Goal: Task Accomplishment & Management: Manage account settings

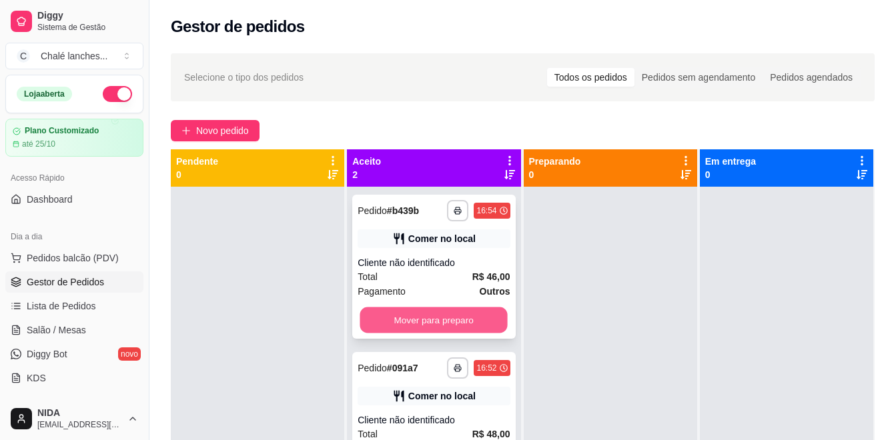
click at [435, 310] on button "Mover para preparo" at bounding box center [433, 320] width 147 height 26
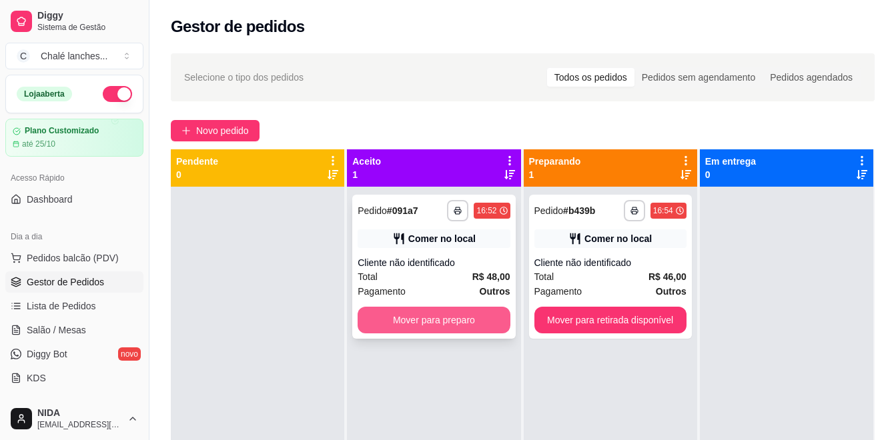
click at [441, 314] on button "Mover para preparo" at bounding box center [434, 320] width 152 height 27
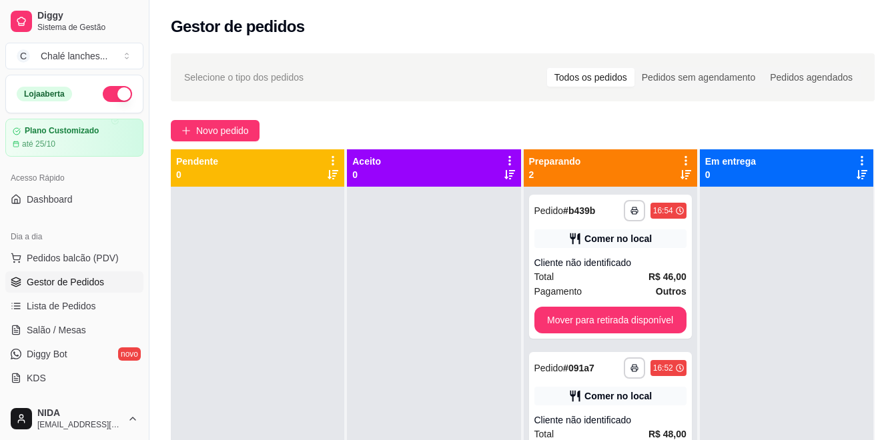
drag, startPoint x: 446, startPoint y: 319, endPoint x: 480, endPoint y: 293, distance: 41.9
click at [454, 310] on div at bounding box center [433, 407] width 173 height 440
click at [572, 305] on div "**********" at bounding box center [610, 267] width 163 height 144
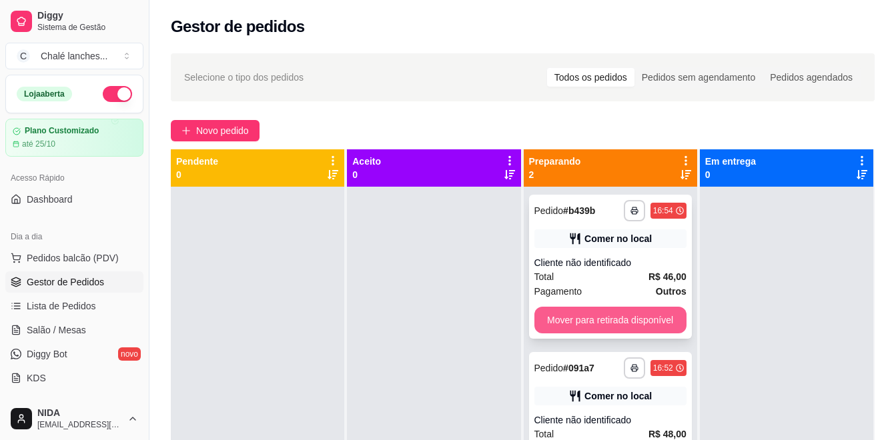
click at [590, 319] on button "Mover para retirada disponível" at bounding box center [610, 320] width 152 height 27
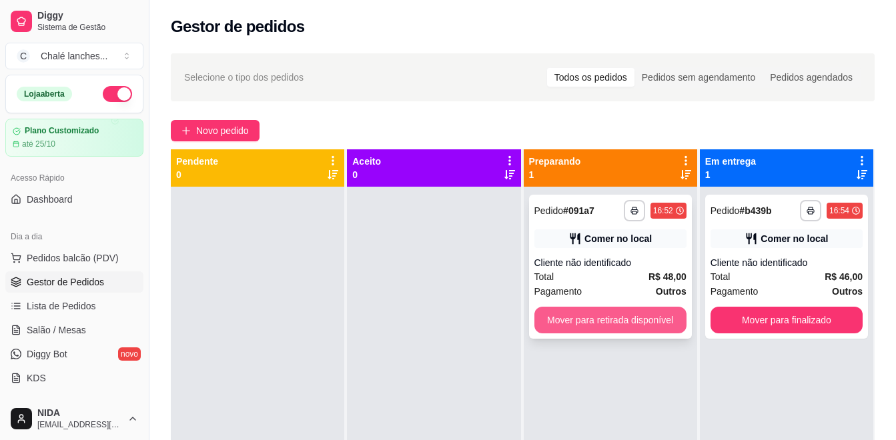
click at [645, 327] on button "Mover para retirada disponível" at bounding box center [610, 320] width 152 height 27
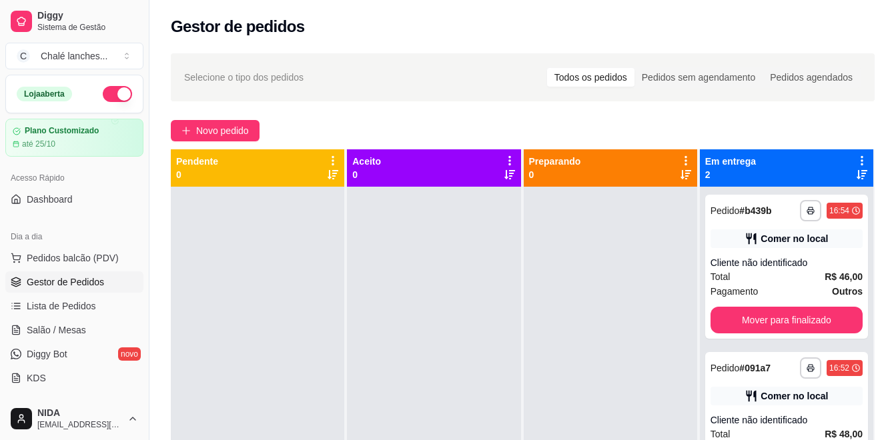
click at [678, 384] on div at bounding box center [610, 407] width 173 height 440
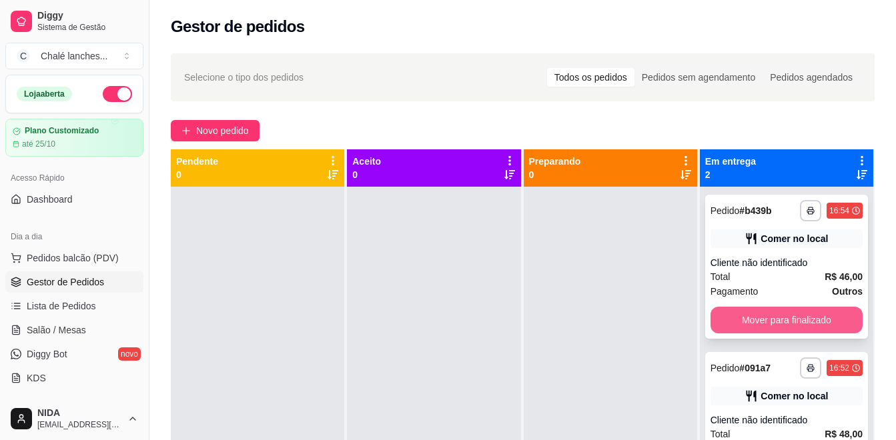
click at [767, 313] on button "Mover para finalizado" at bounding box center [786, 320] width 152 height 27
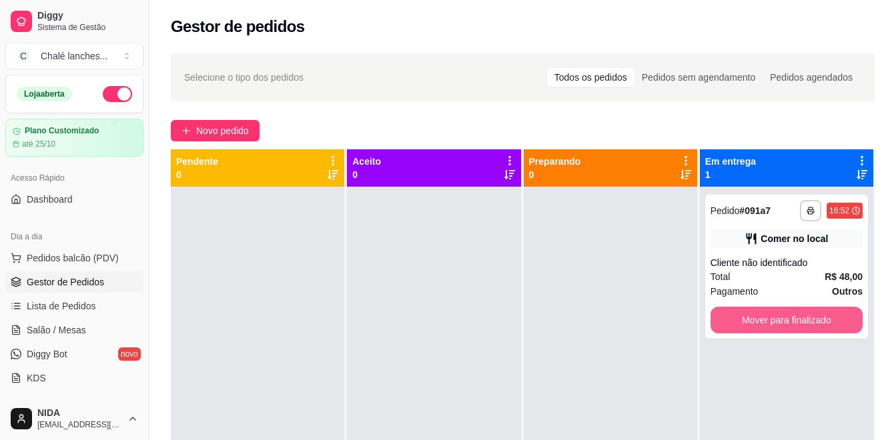
click at [770, 315] on button "Mover para finalizado" at bounding box center [786, 320] width 152 height 27
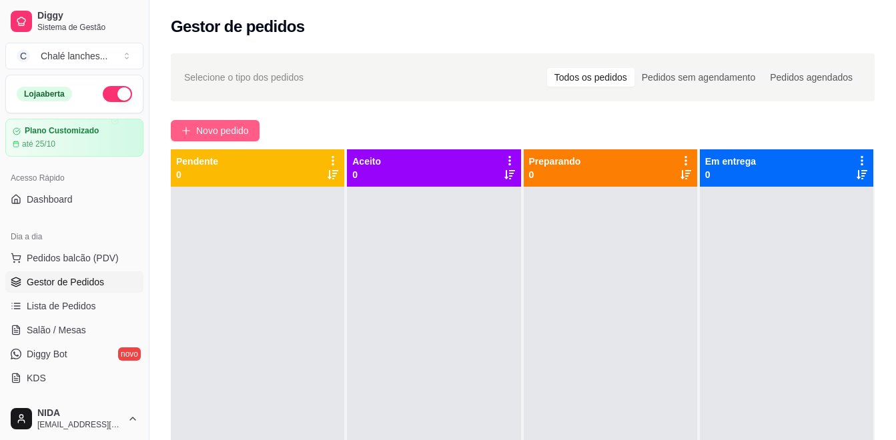
drag, startPoint x: 770, startPoint y: 315, endPoint x: 231, endPoint y: 121, distance: 573.2
click at [231, 121] on button "Novo pedido" at bounding box center [215, 130] width 89 height 21
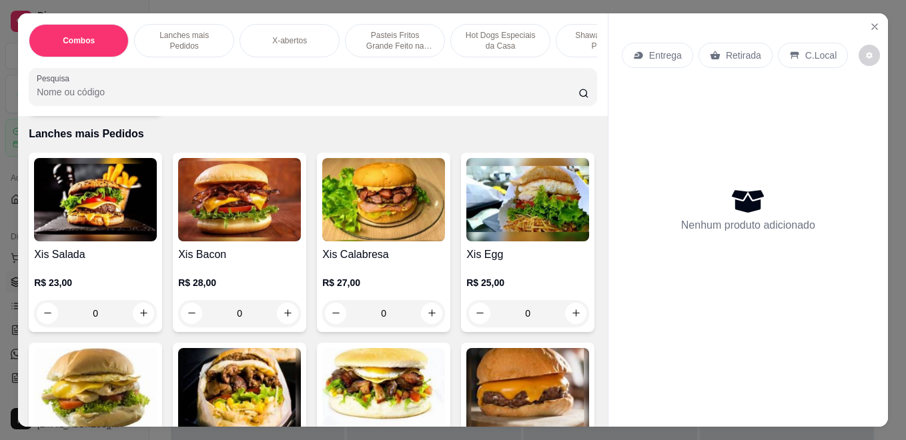
scroll to position [667, 0]
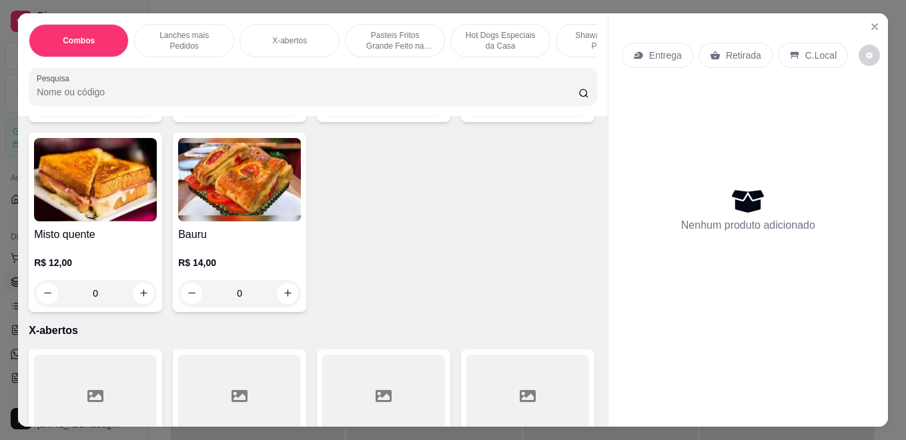
click at [568, 43] on p "Shawarmas mais Pedidos" at bounding box center [605, 40] width 77 height 21
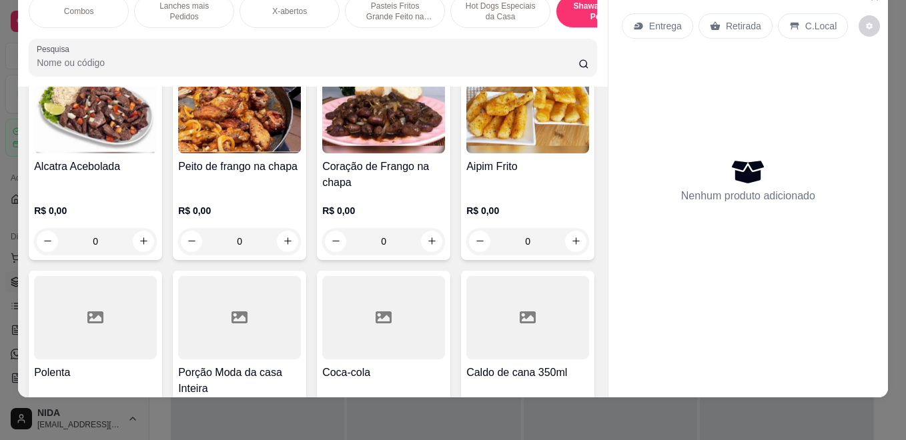
scroll to position [3473, 0]
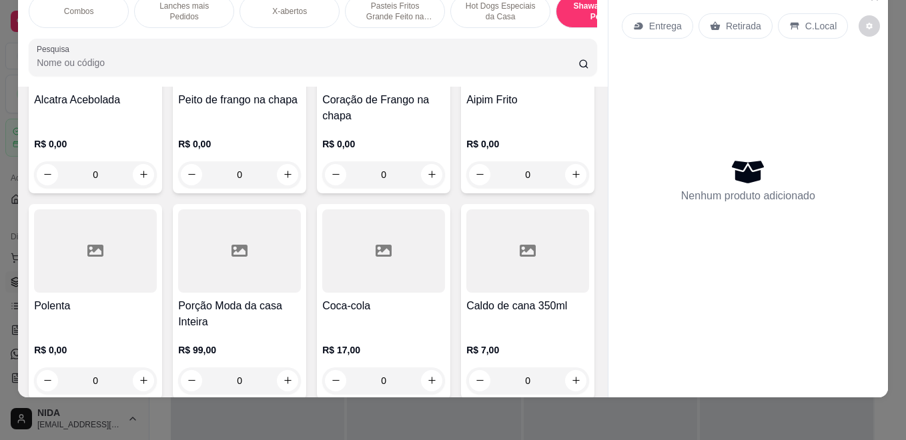
type input "1"
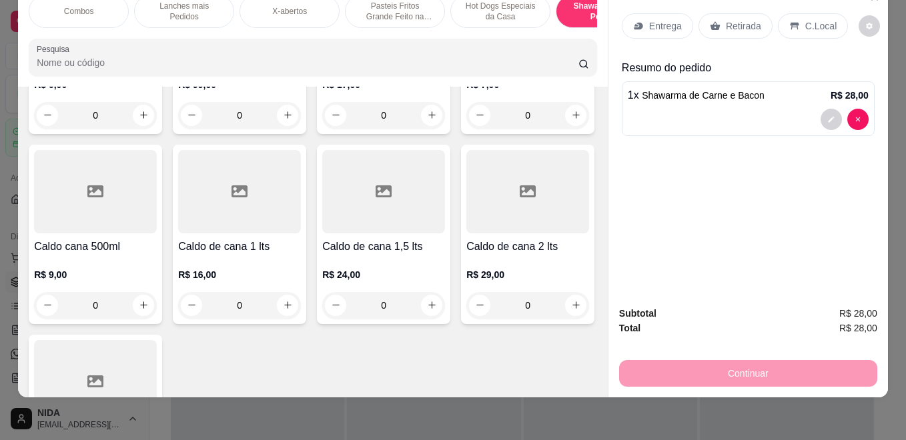
scroll to position [3807, 0]
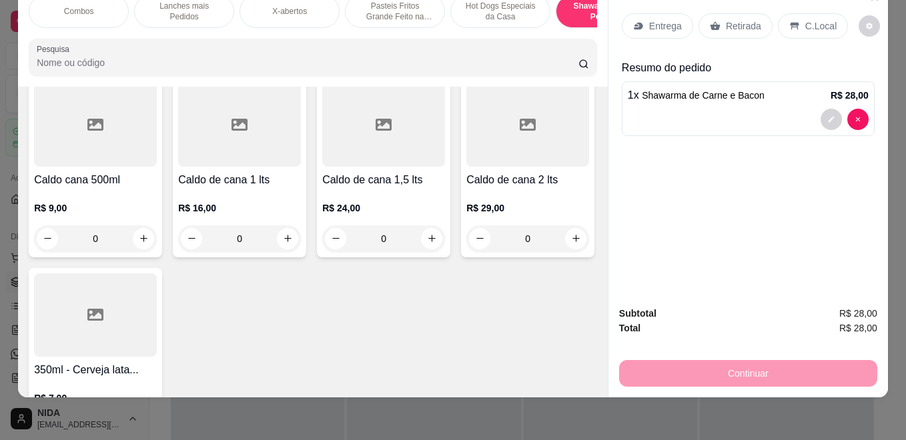
type input "1"
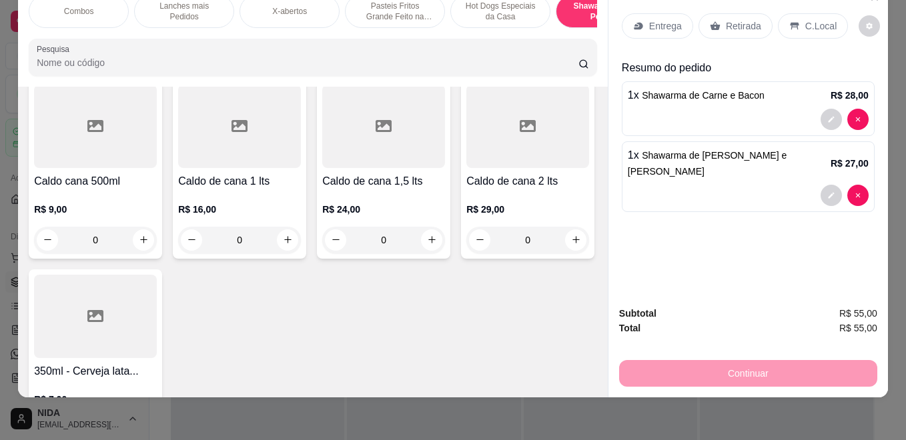
scroll to position [0, 269]
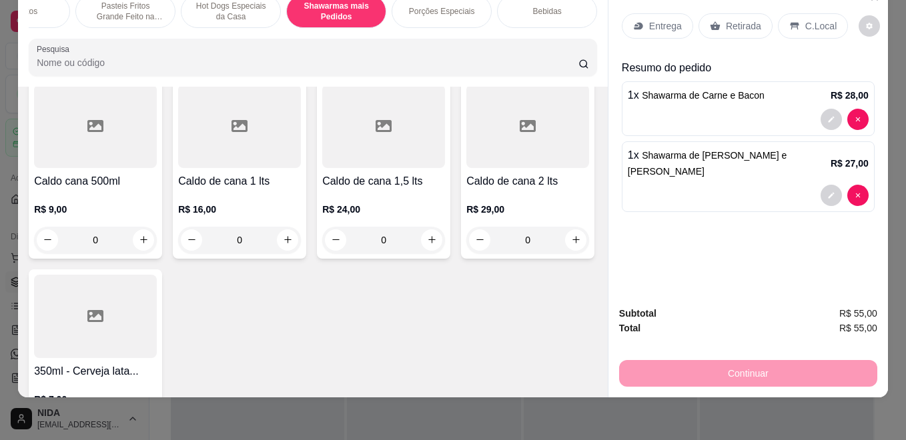
click at [431, 9] on div "Porções Especiais" at bounding box center [442, 11] width 100 height 33
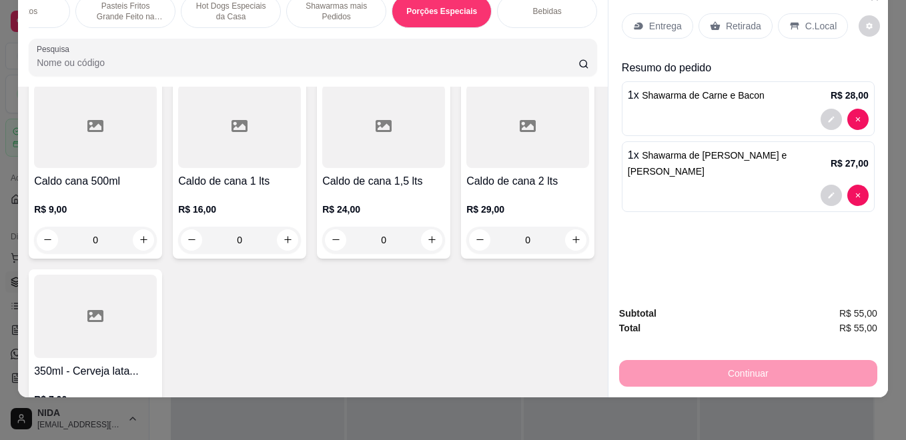
scroll to position [4121, 0]
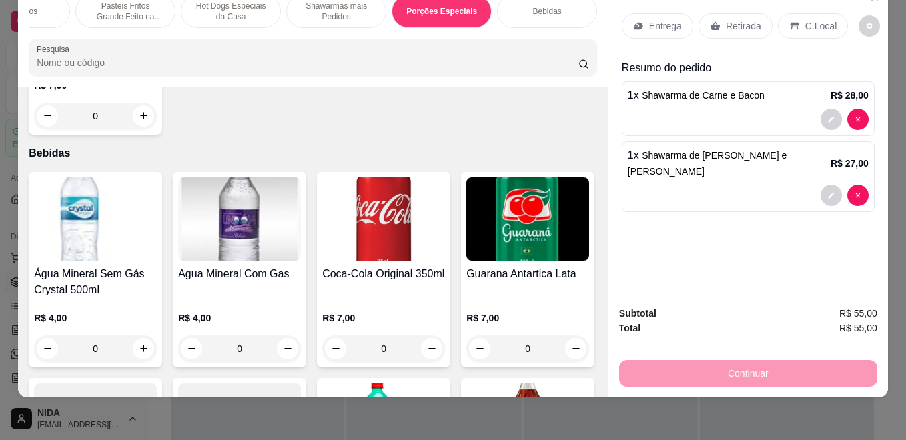
click at [532, 6] on p "Bebidas" at bounding box center [546, 11] width 29 height 11
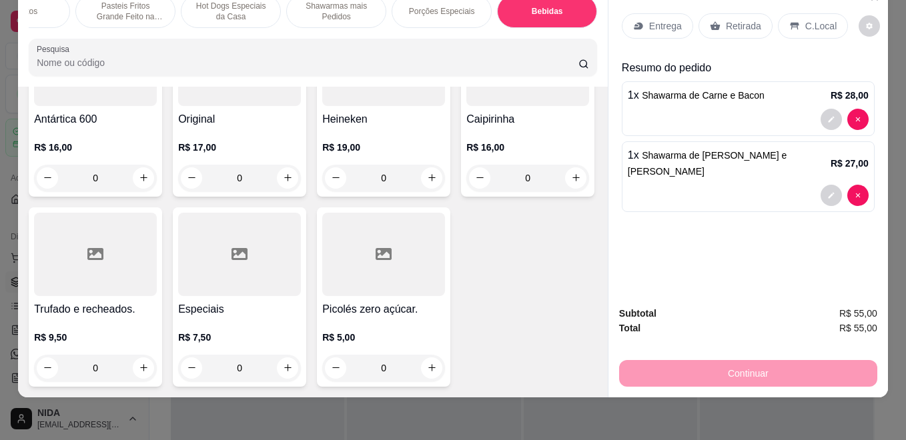
scroll to position [6387, 0]
type input "1"
click at [672, 367] on div "Continuar" at bounding box center [748, 372] width 258 height 30
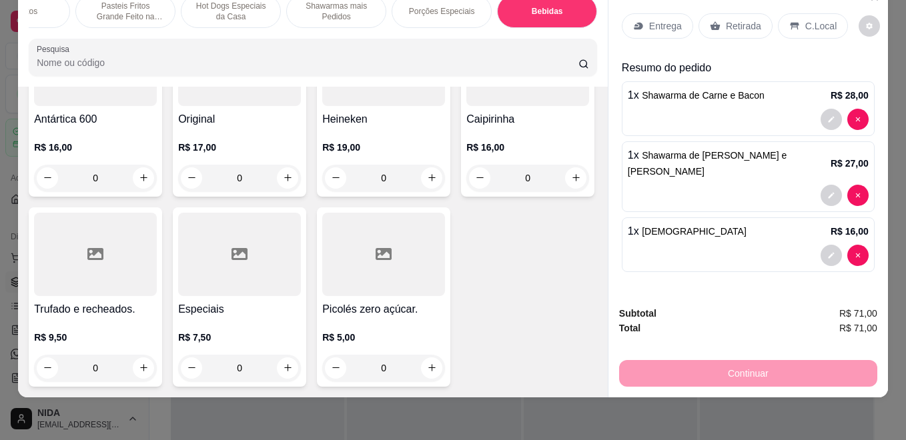
click at [806, 19] on p "C.Local" at bounding box center [820, 25] width 31 height 13
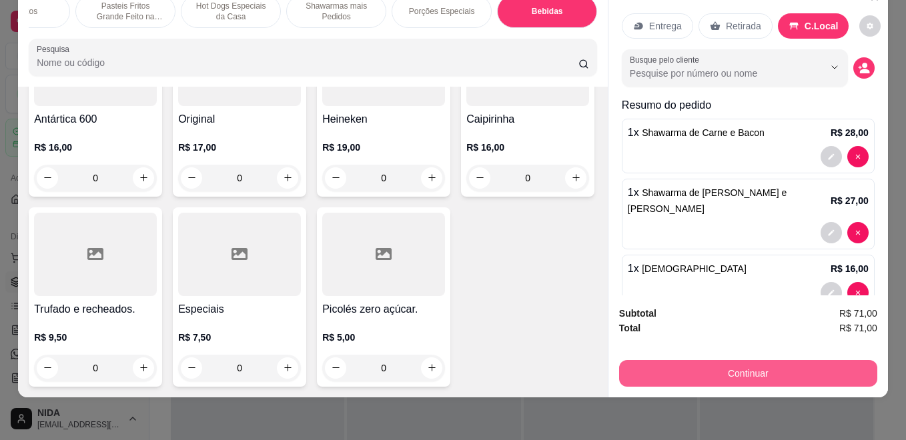
click at [840, 360] on button "Continuar" at bounding box center [748, 373] width 258 height 27
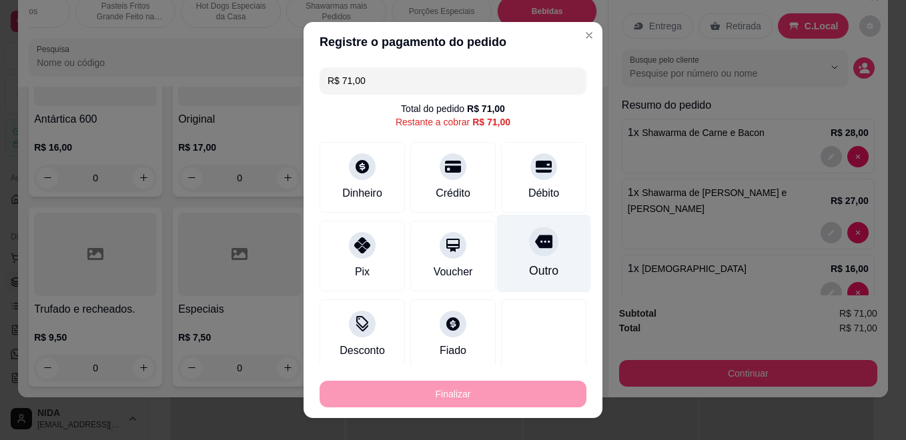
click at [544, 241] on div "Outro" at bounding box center [544, 254] width 94 height 78
type input "R$ 0,00"
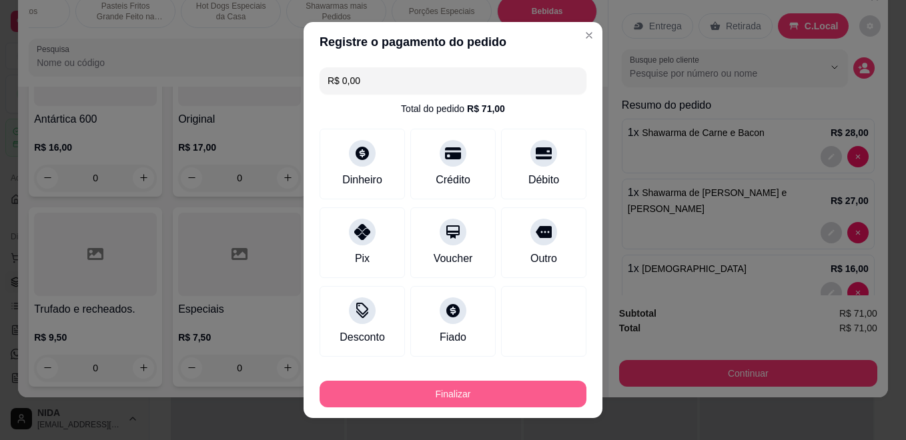
click at [557, 394] on button "Finalizar" at bounding box center [452, 394] width 267 height 27
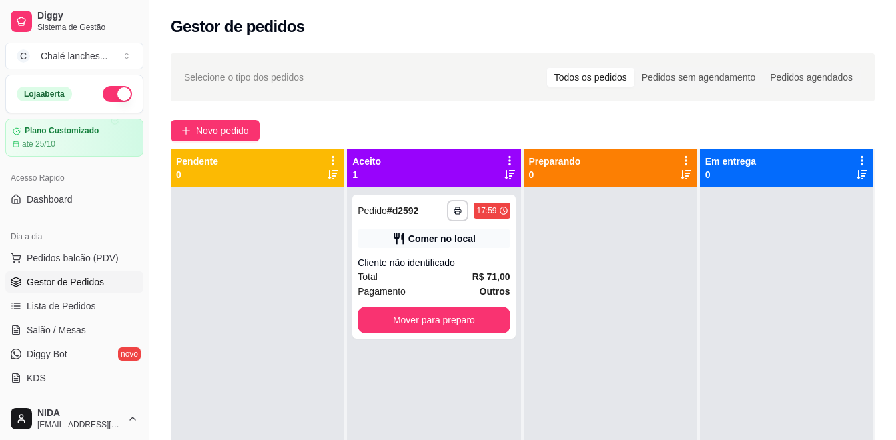
click at [649, 65] on div "Selecione o tipo dos pedidos Todos os pedidos Pedidos sem agendamento Pedidos a…" at bounding box center [523, 77] width 704 height 48
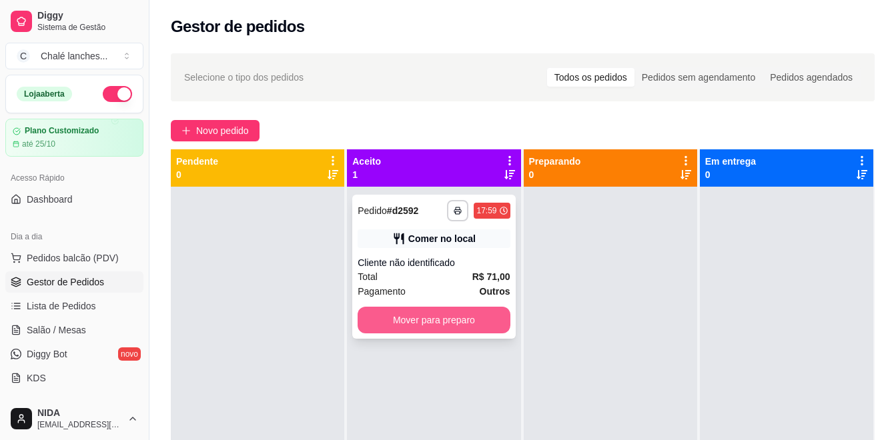
click at [475, 320] on button "Mover para preparo" at bounding box center [434, 320] width 152 height 27
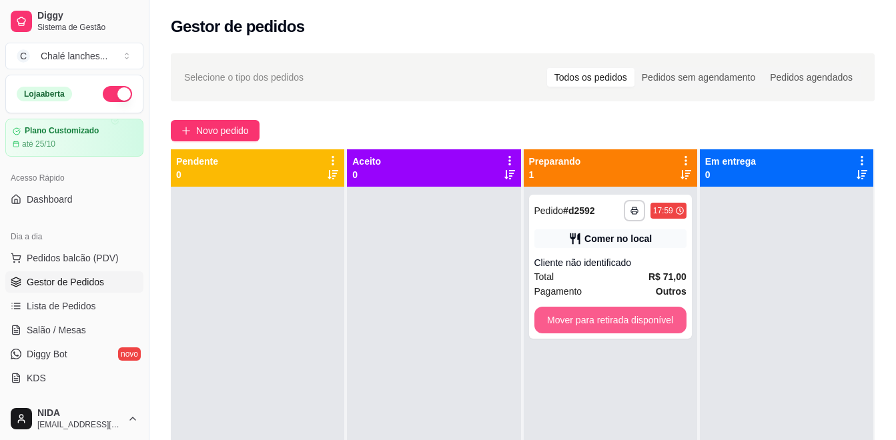
click at [594, 327] on button "Mover para retirada disponível" at bounding box center [610, 320] width 152 height 27
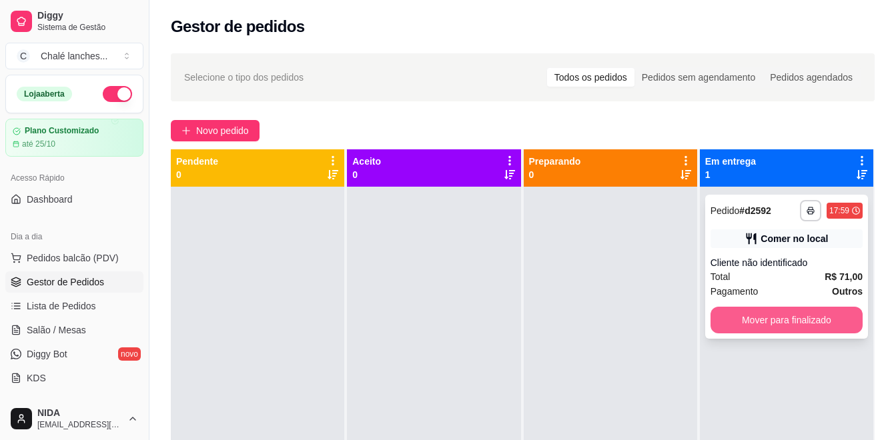
click at [722, 320] on button "Mover para finalizado" at bounding box center [786, 320] width 152 height 27
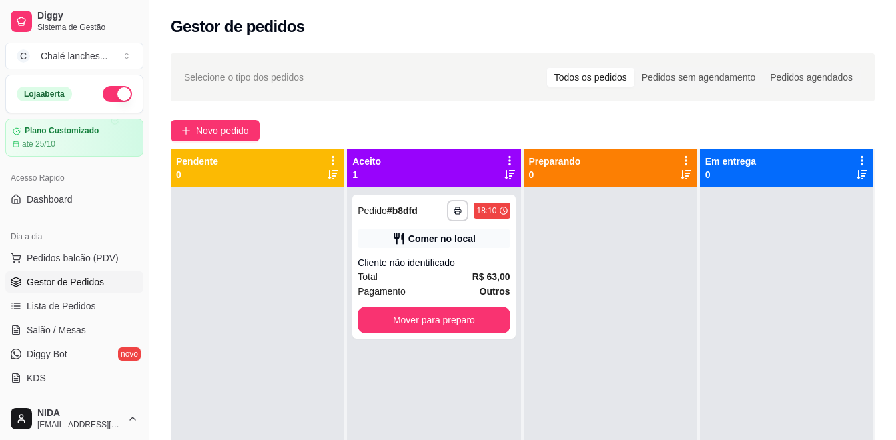
drag, startPoint x: 726, startPoint y: 325, endPoint x: 728, endPoint y: 301, distance: 24.8
click at [728, 323] on div at bounding box center [786, 407] width 173 height 440
click at [216, 137] on span "Novo pedido" at bounding box center [222, 130] width 53 height 15
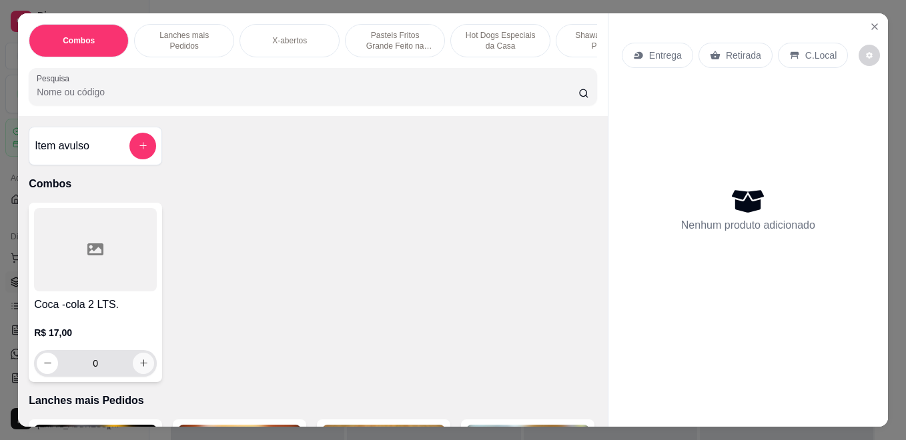
click at [139, 368] on icon "increase-product-quantity" at bounding box center [144, 363] width 10 height 10
type input "1"
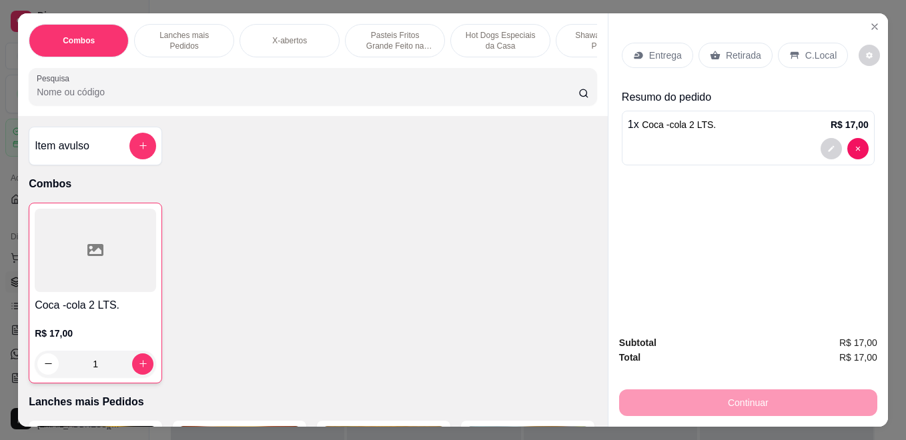
scroll to position [0, 269]
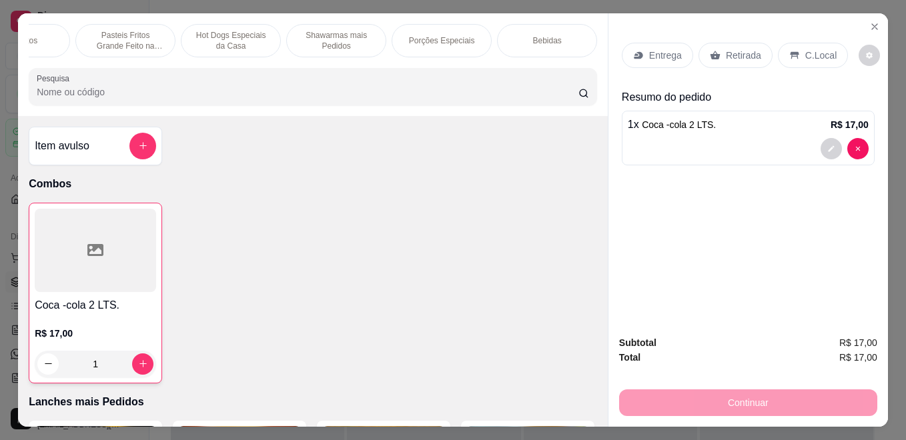
click at [432, 29] on div "Porções Especiais" at bounding box center [442, 40] width 100 height 33
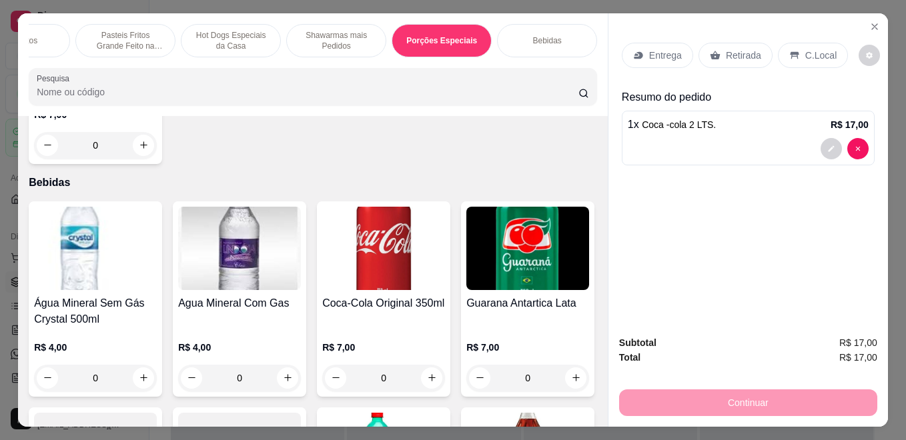
scroll to position [35, 0]
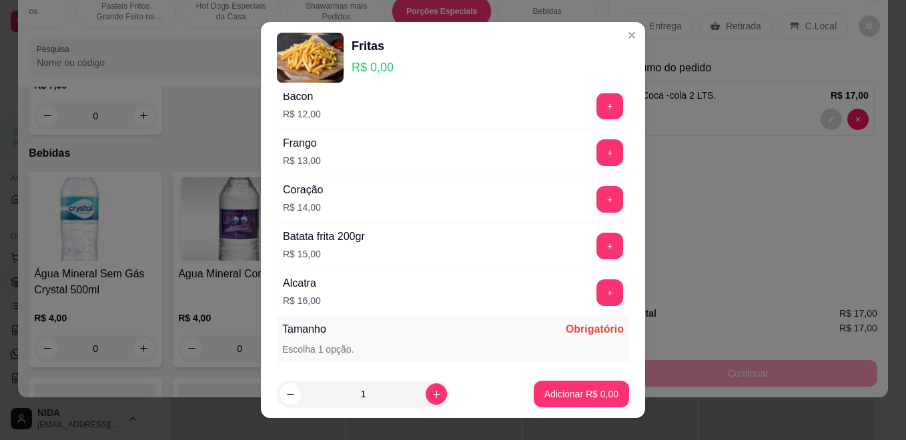
scroll to position [1105, 0]
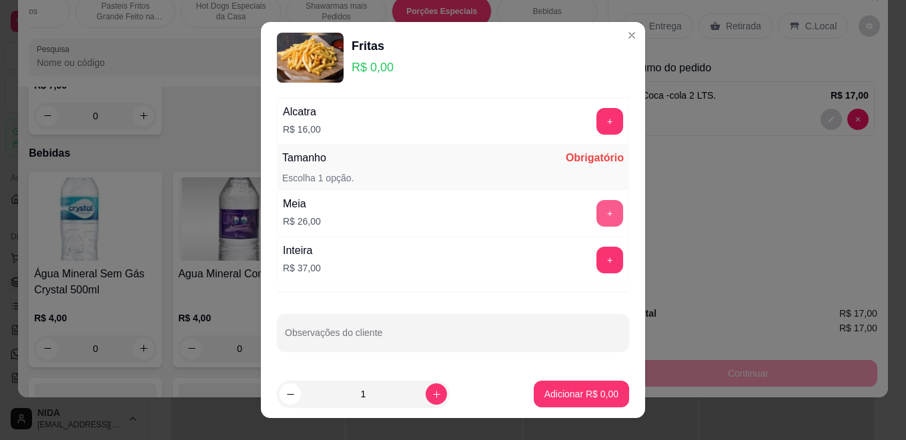
click at [596, 213] on button "+" at bounding box center [609, 213] width 27 height 27
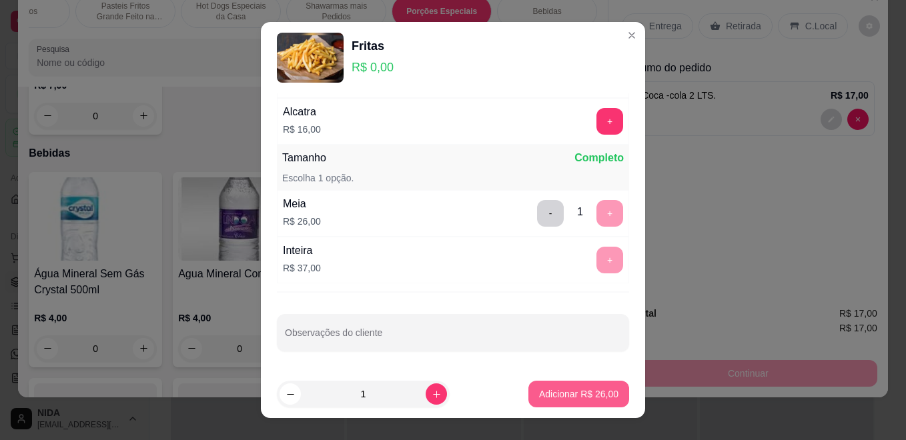
click at [562, 402] on button "Adicionar R$ 26,00" at bounding box center [578, 394] width 101 height 27
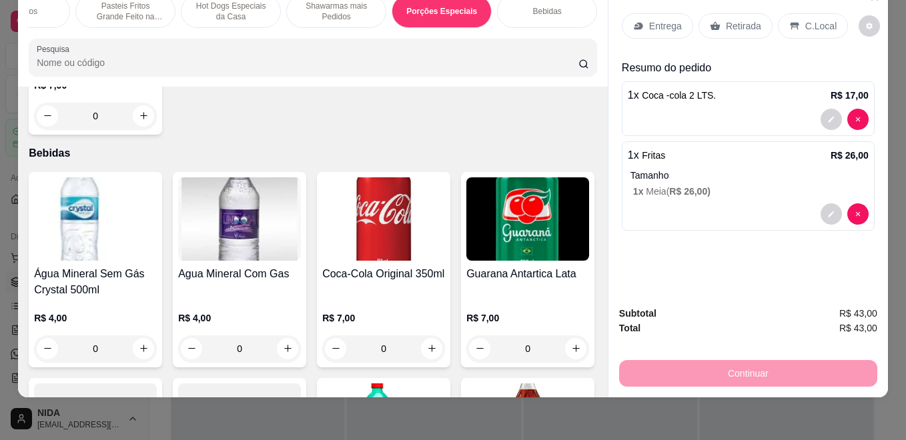
click at [656, 26] on div "Entrega" at bounding box center [657, 25] width 71 height 25
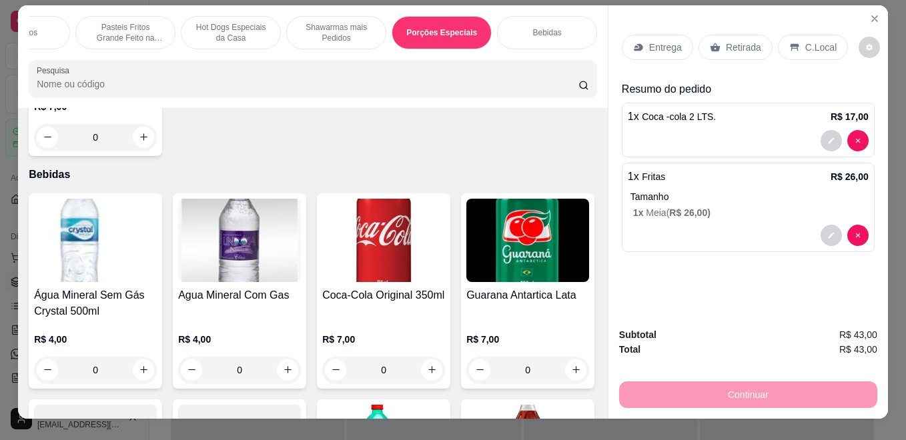
scroll to position [35, 0]
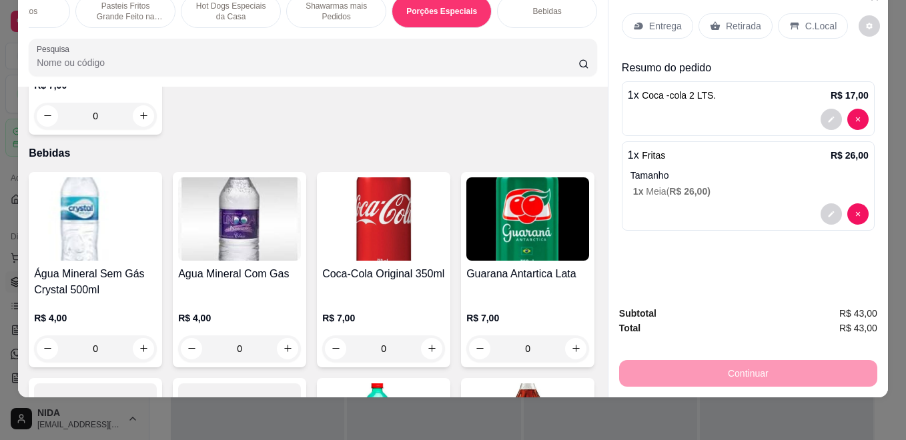
click at [656, 29] on div "Entrega Retirada C.Local" at bounding box center [748, 26] width 253 height 47
click at [661, 24] on div "Entrega" at bounding box center [657, 25] width 71 height 25
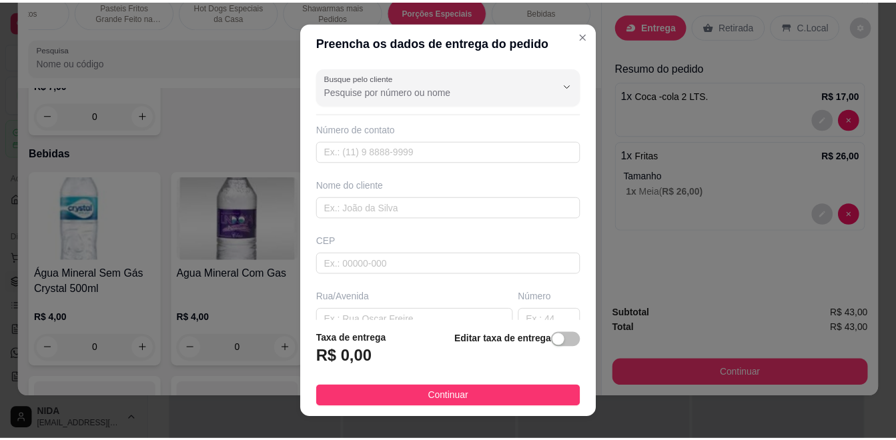
scroll to position [21, 0]
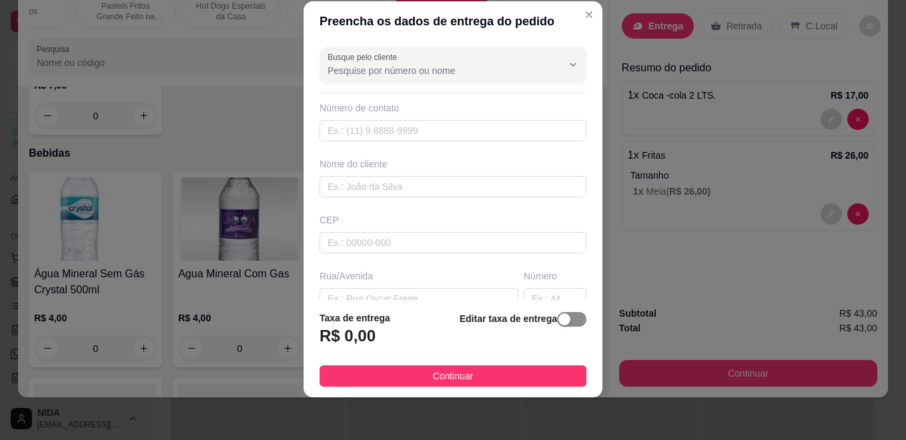
click at [558, 325] on div "button" at bounding box center [564, 319] width 12 height 12
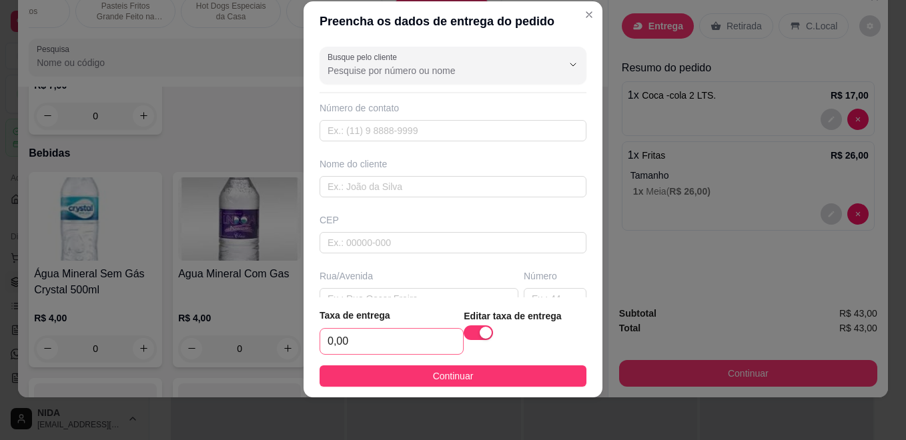
click at [365, 328] on div "0,00" at bounding box center [391, 341] width 144 height 27
click at [378, 332] on input "0,00" at bounding box center [391, 341] width 143 height 25
type input "15,00"
click at [477, 388] on footer "Taxa de entrega 15,00 Editar taxa de entrega Continuar" at bounding box center [452, 347] width 299 height 100
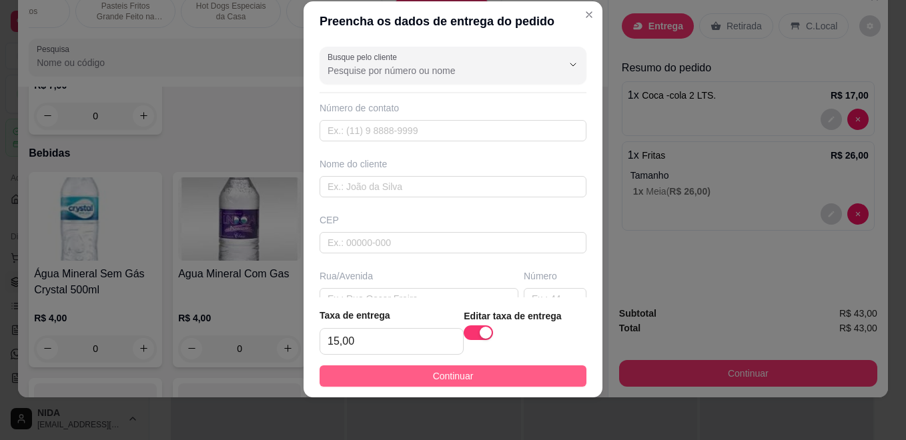
click at [480, 378] on button "Continuar" at bounding box center [452, 376] width 267 height 21
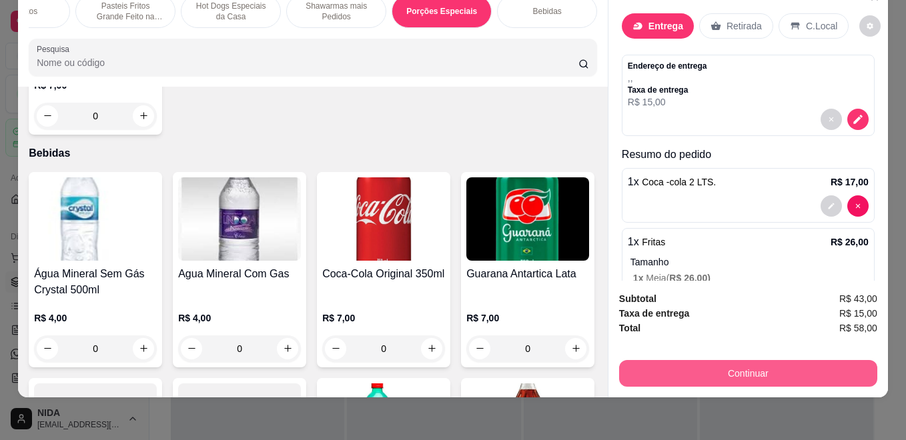
click at [700, 360] on button "Continuar" at bounding box center [748, 373] width 258 height 27
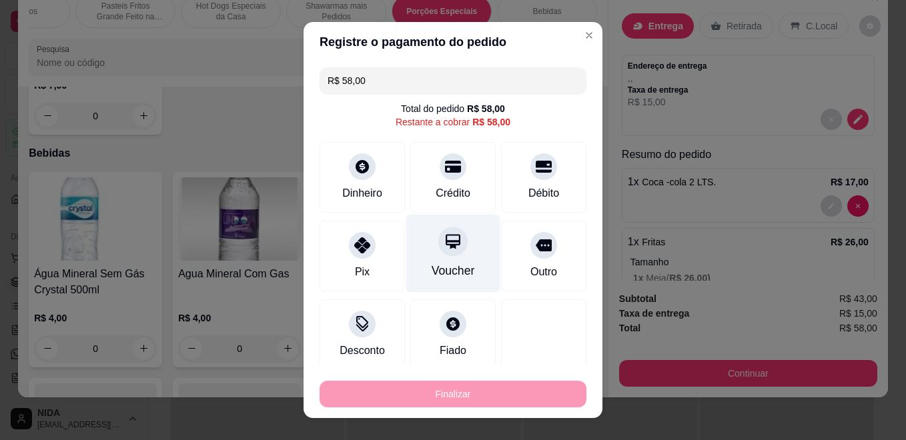
click at [385, 248] on div "Pix" at bounding box center [361, 256] width 85 height 71
type input "R$ 0,00"
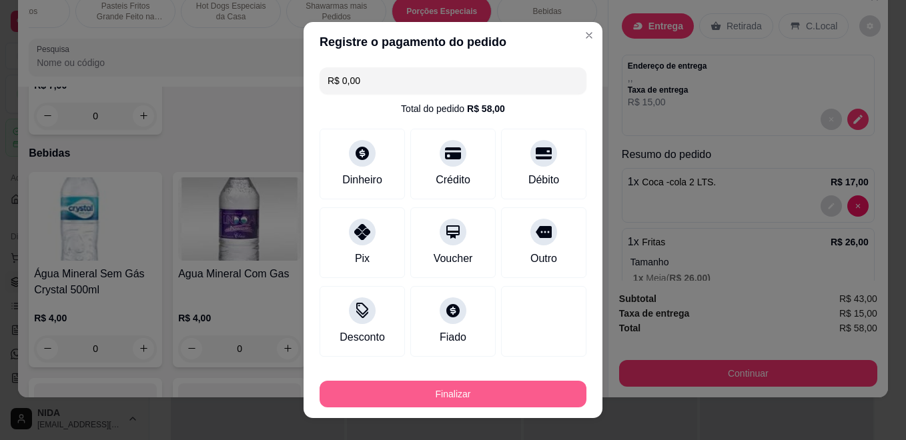
click at [491, 401] on button "Finalizar" at bounding box center [452, 394] width 267 height 27
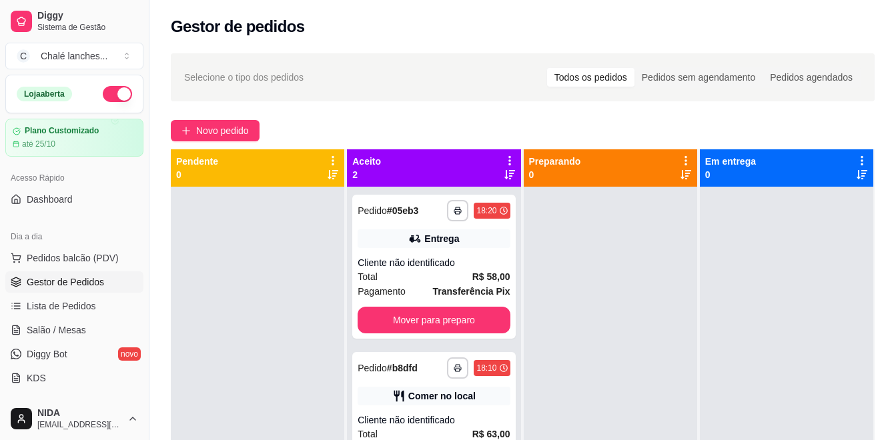
click at [720, 332] on div at bounding box center [786, 407] width 173 height 440
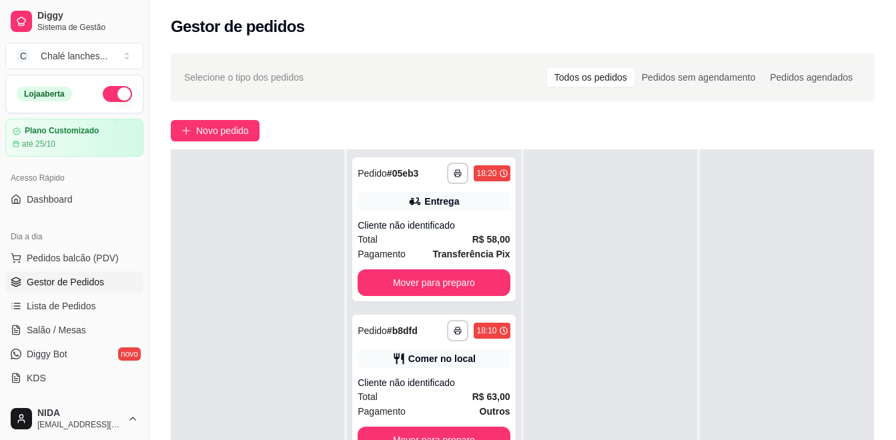
scroll to position [133, 0]
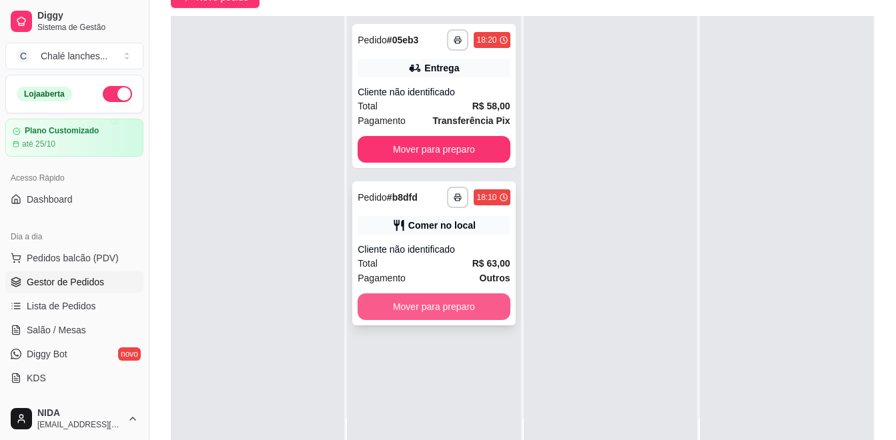
click at [472, 317] on button "Mover para preparo" at bounding box center [434, 306] width 152 height 27
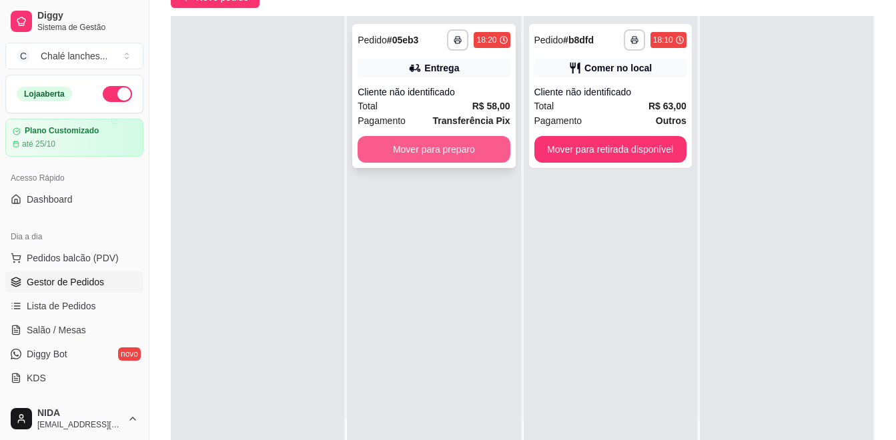
click at [493, 147] on button "Mover para preparo" at bounding box center [434, 149] width 152 height 27
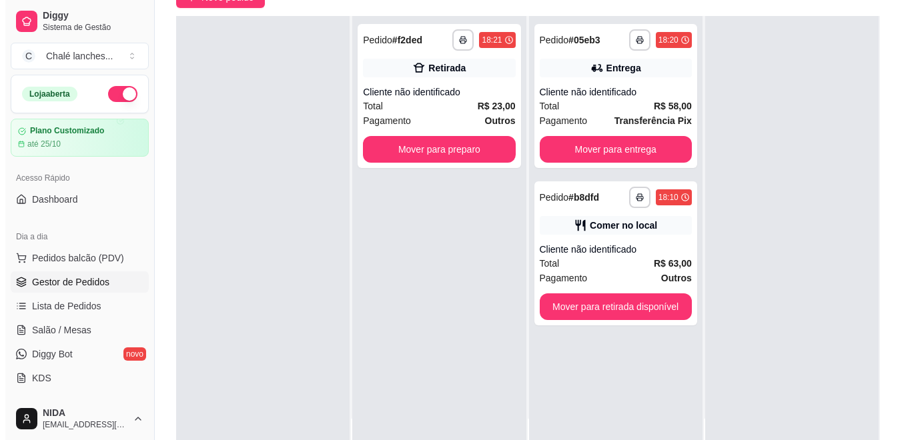
scroll to position [0, 0]
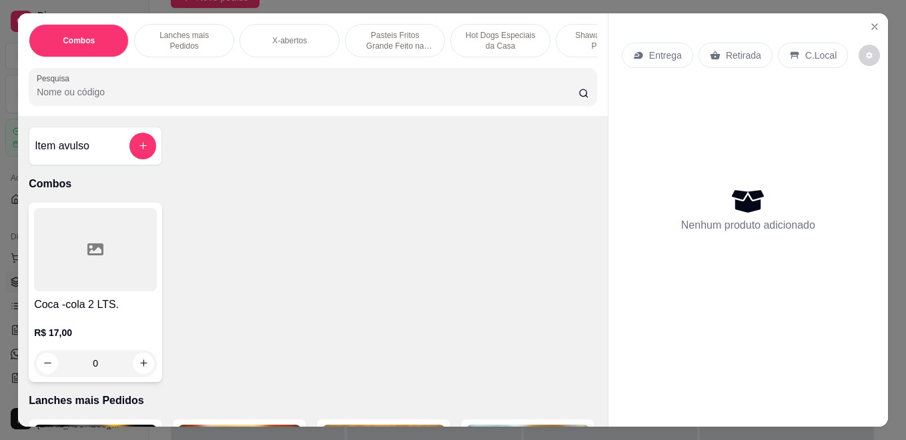
click at [286, 28] on div "X-abertos" at bounding box center [289, 40] width 100 height 33
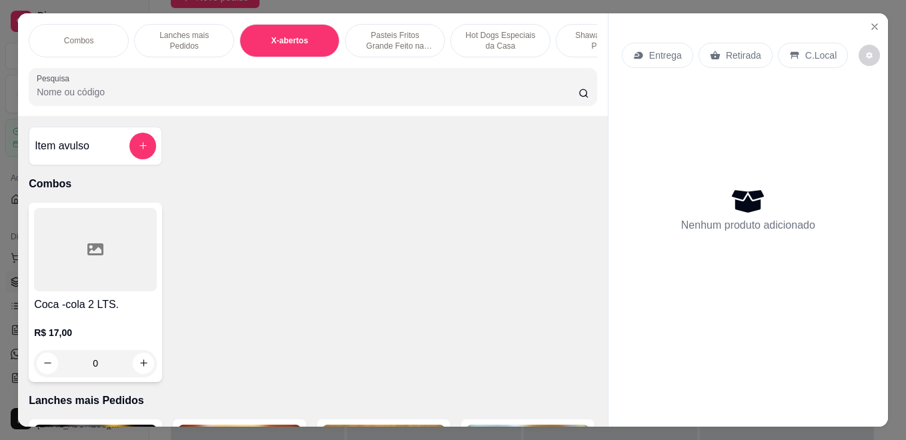
scroll to position [35, 0]
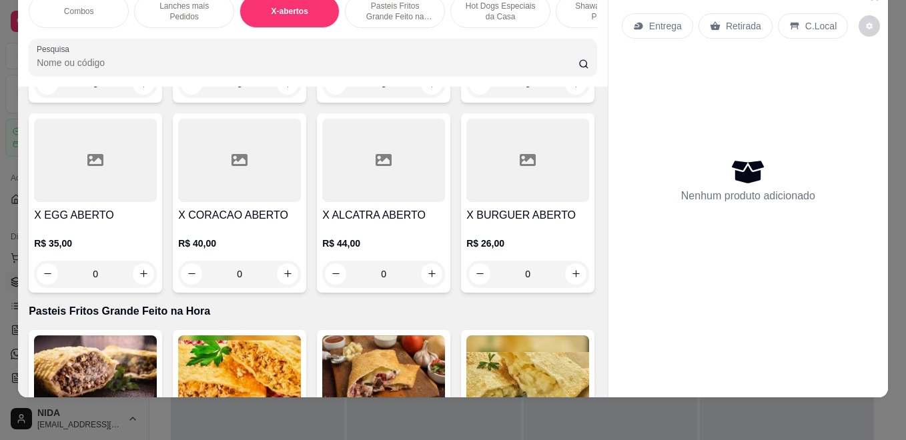
click at [276, 97] on div "0" at bounding box center [239, 84] width 123 height 27
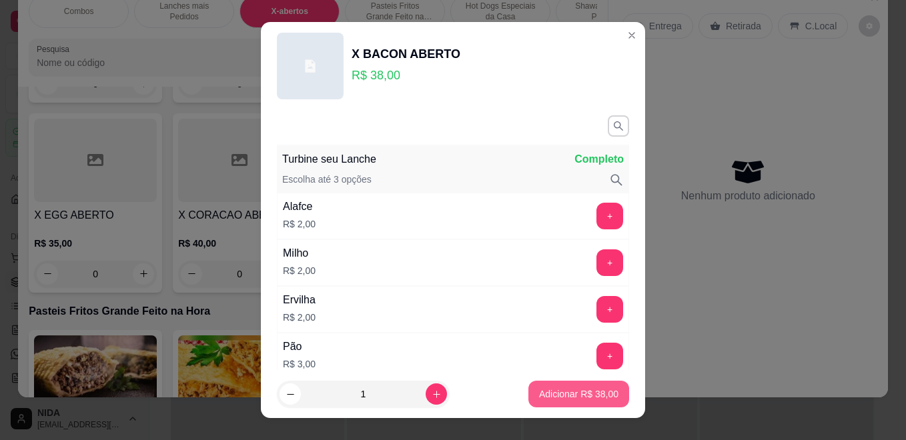
click at [552, 398] on p "Adicionar R$ 38,00" at bounding box center [578, 394] width 79 height 13
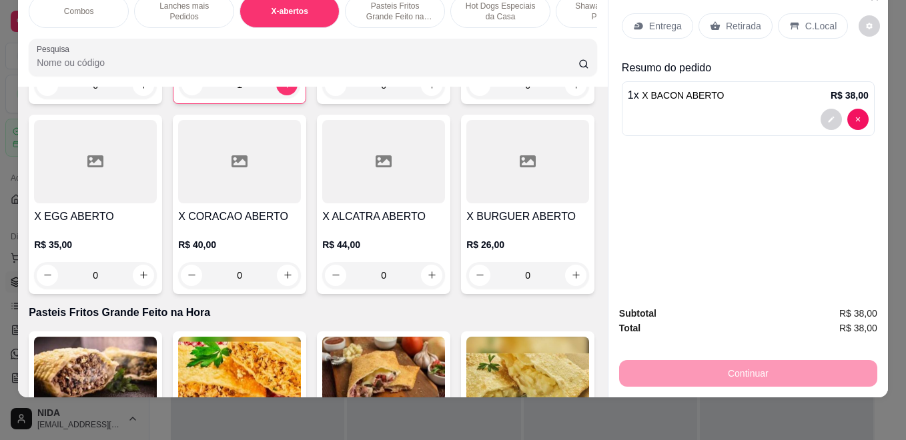
type input "1"
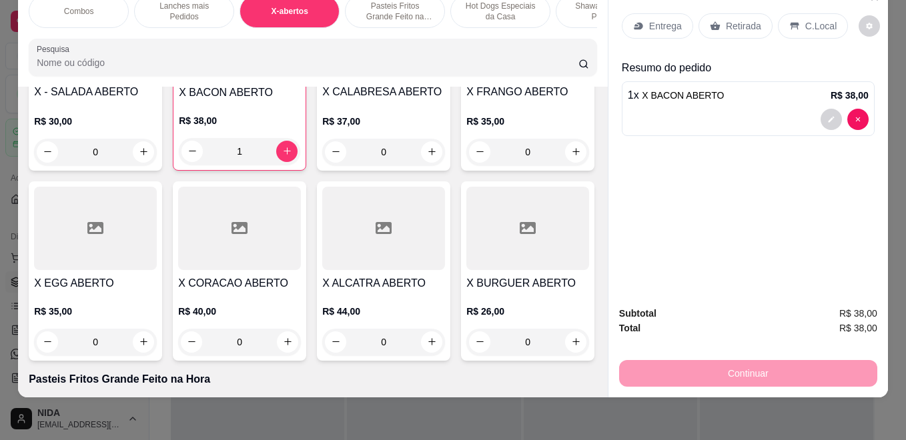
scroll to position [0, 0]
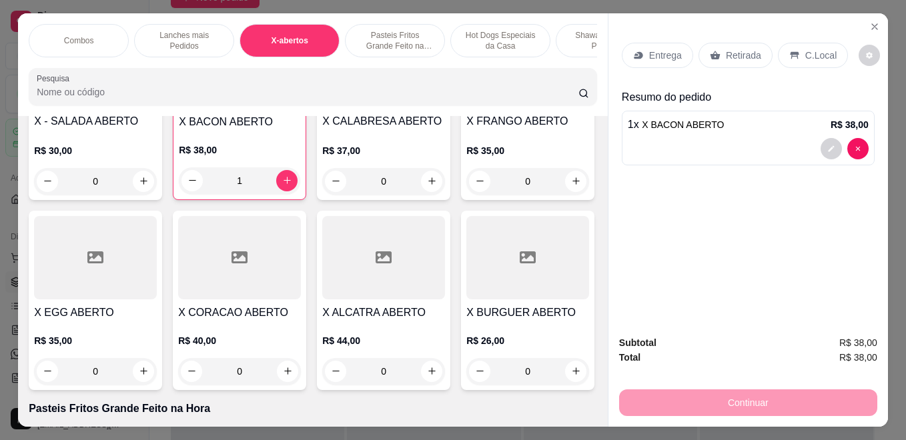
click at [498, 47] on div "Hot Dogs Especiais da Casa" at bounding box center [500, 40] width 100 height 33
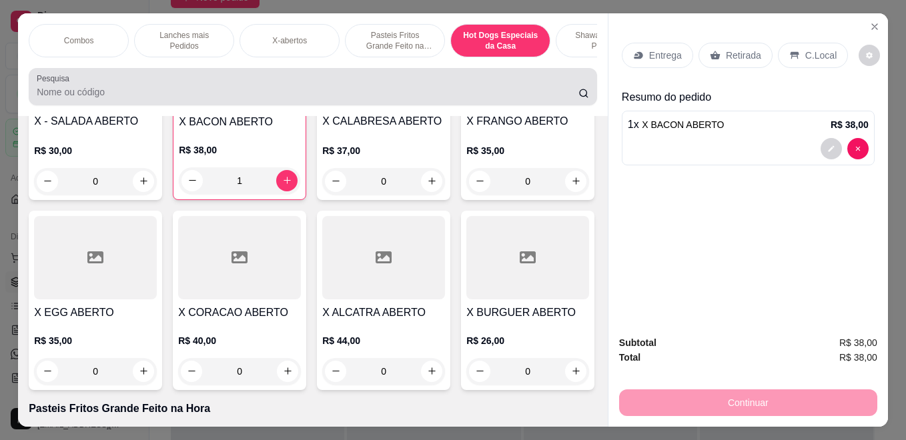
scroll to position [35, 0]
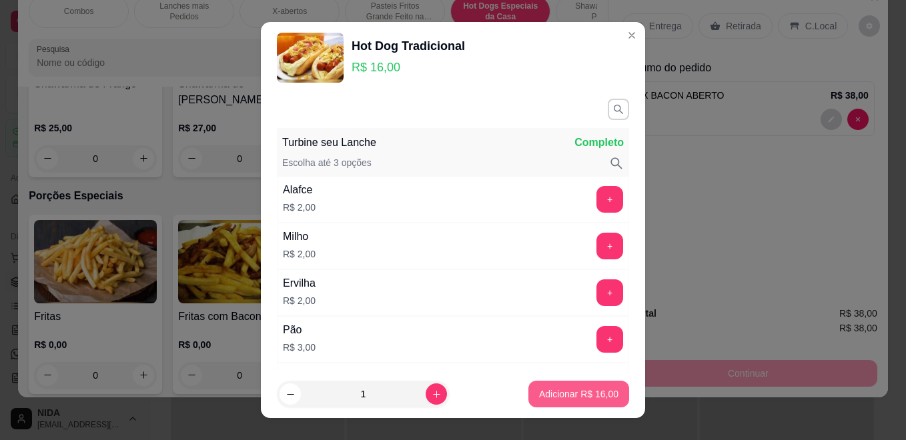
click at [539, 393] on p "Adicionar R$ 16,00" at bounding box center [578, 394] width 79 height 13
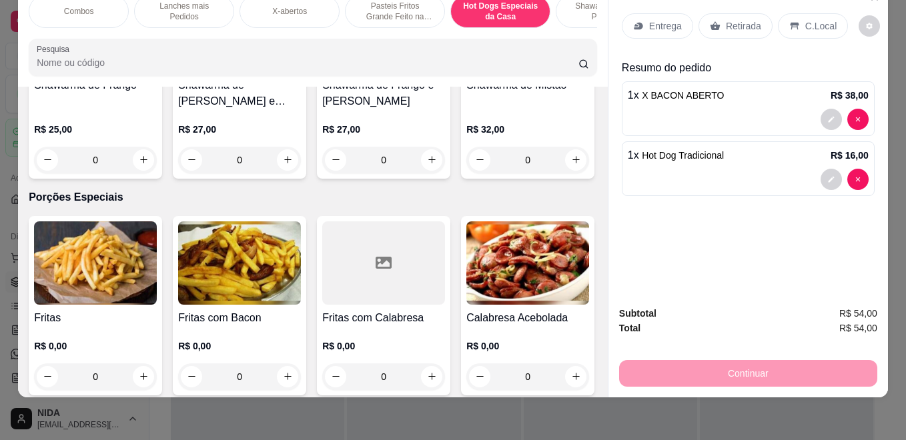
type input "1"
click at [667, 19] on p "Entrega" at bounding box center [665, 25] width 33 height 13
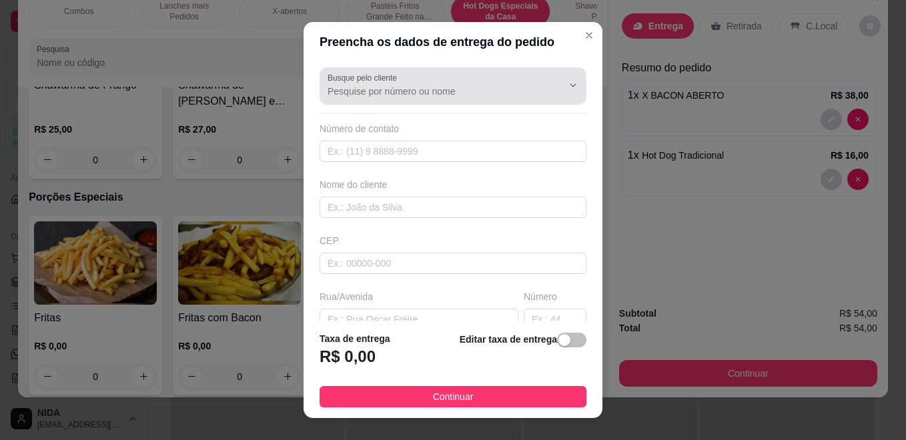
click at [514, 77] on div at bounding box center [452, 86] width 251 height 27
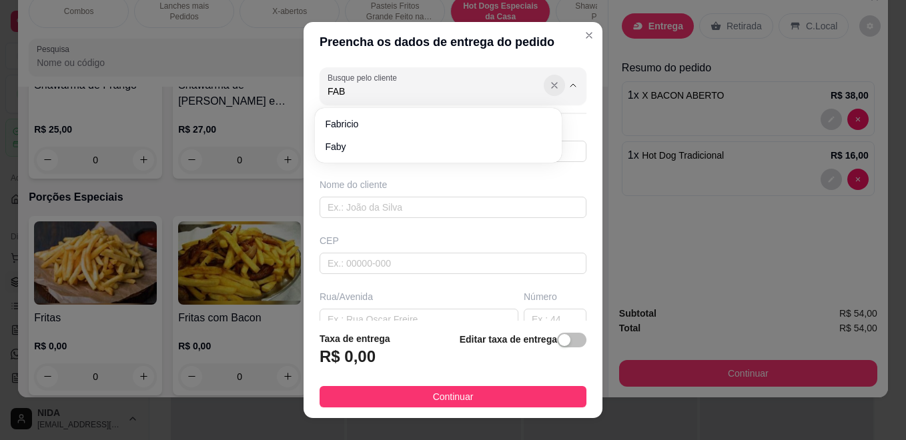
type input "FAB"
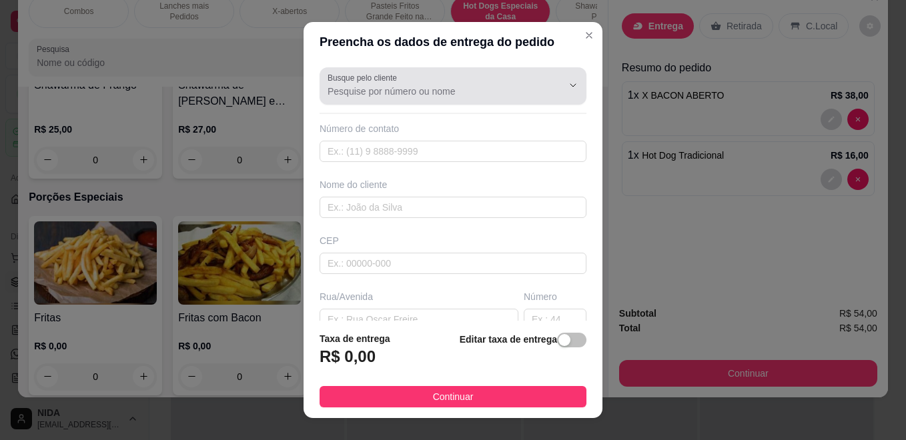
click at [544, 91] on button "Show suggestions" at bounding box center [554, 85] width 21 height 21
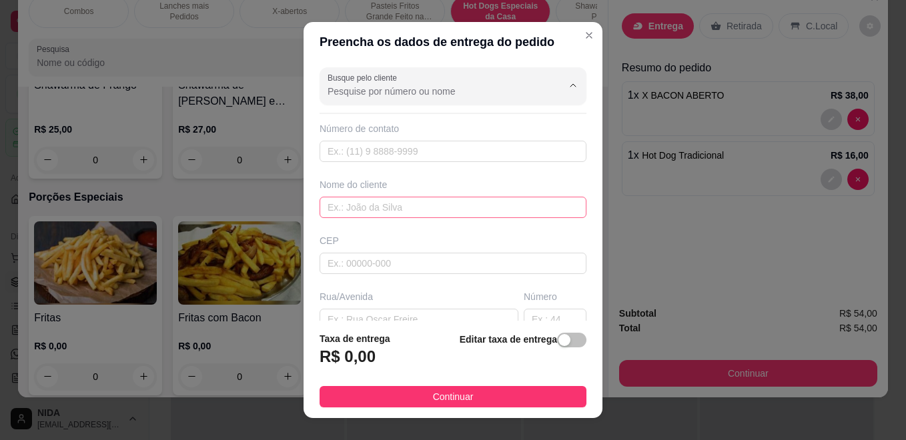
click at [453, 215] on input "text" at bounding box center [452, 207] width 267 height 21
click at [442, 157] on input "text" at bounding box center [452, 151] width 267 height 21
click at [438, 189] on div "Nome do cliente" at bounding box center [452, 184] width 267 height 13
drag, startPoint x: 444, startPoint y: 193, endPoint x: 452, endPoint y: 197, distance: 8.4
click at [446, 194] on div "Nome do cliente" at bounding box center [453, 198] width 272 height 40
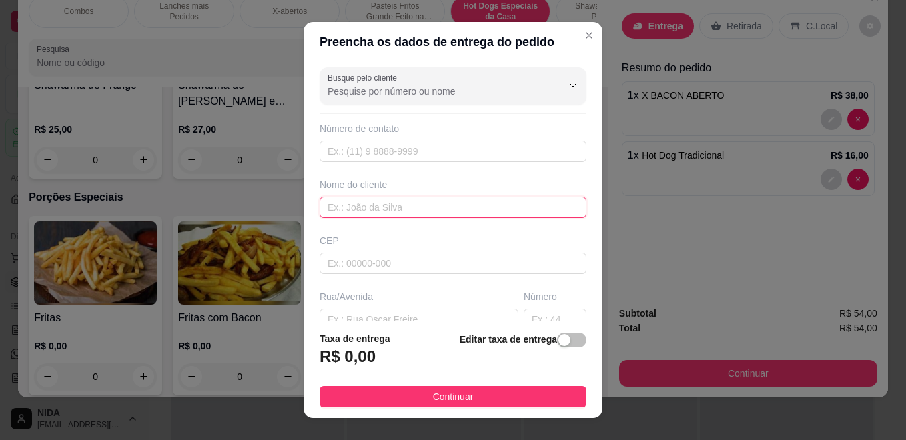
click at [454, 199] on input "text" at bounding box center [452, 207] width 267 height 21
click at [460, 203] on input "text" at bounding box center [452, 207] width 267 height 21
type input "fabrini"
click at [455, 173] on div "Busque pelo cliente Número de contato Nome do cliente fabrini CEP Rua/[GEOGRAPH…" at bounding box center [452, 191] width 299 height 259
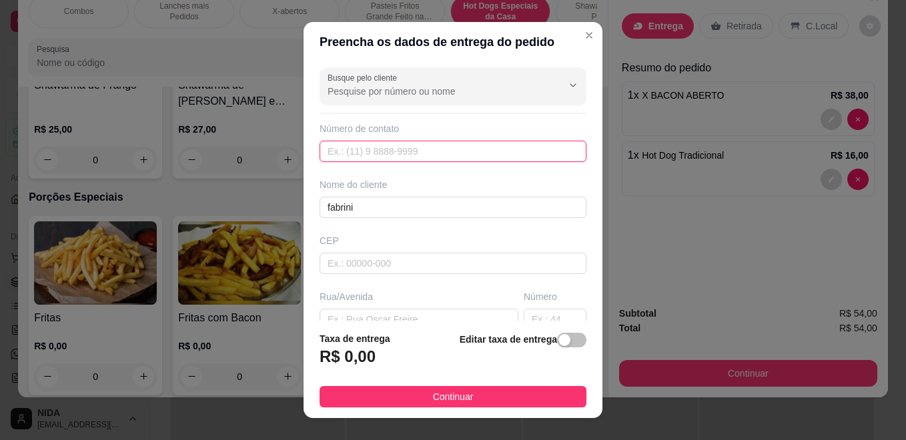
click at [463, 155] on input "text" at bounding box center [452, 151] width 267 height 21
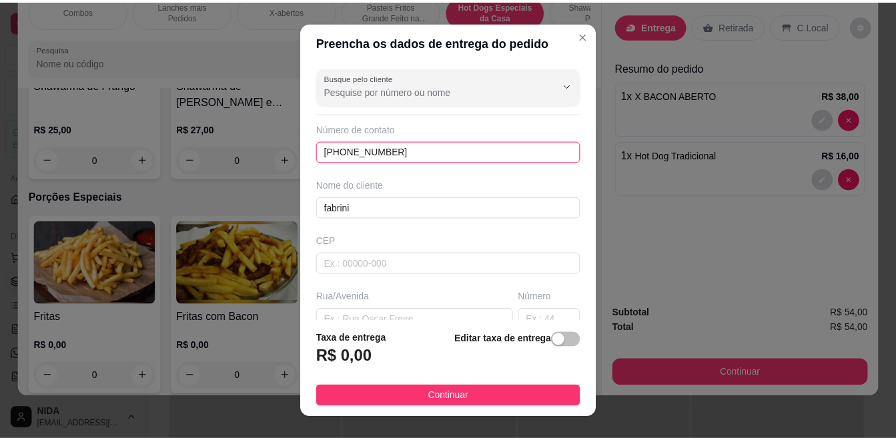
scroll to position [133, 0]
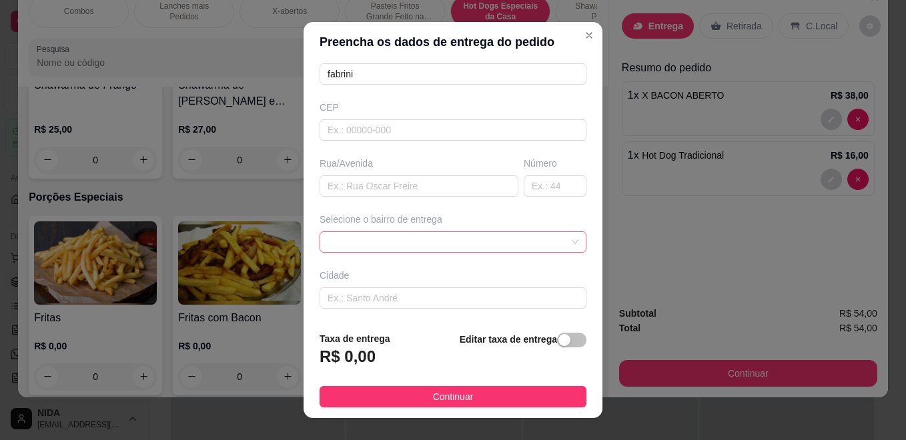
click at [472, 246] on span at bounding box center [452, 242] width 251 height 20
type input "[PHONE_NUMBER]"
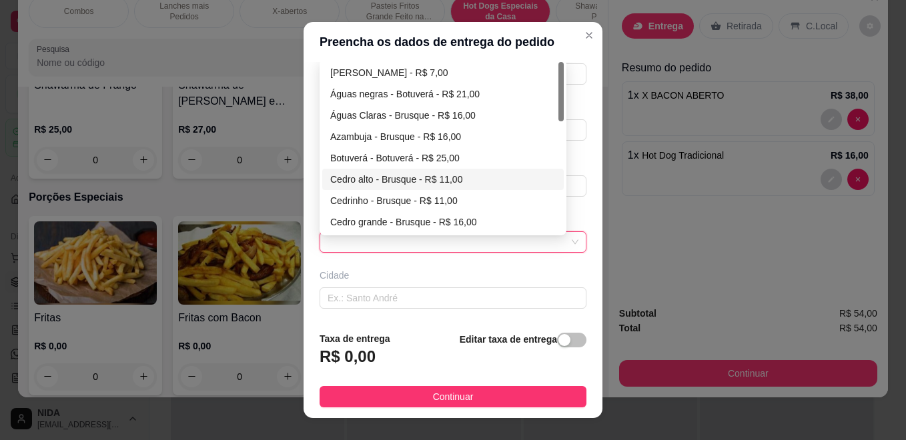
click at [386, 180] on div "Cedro alto - Brusque - R$ 11,00" at bounding box center [442, 179] width 225 height 15
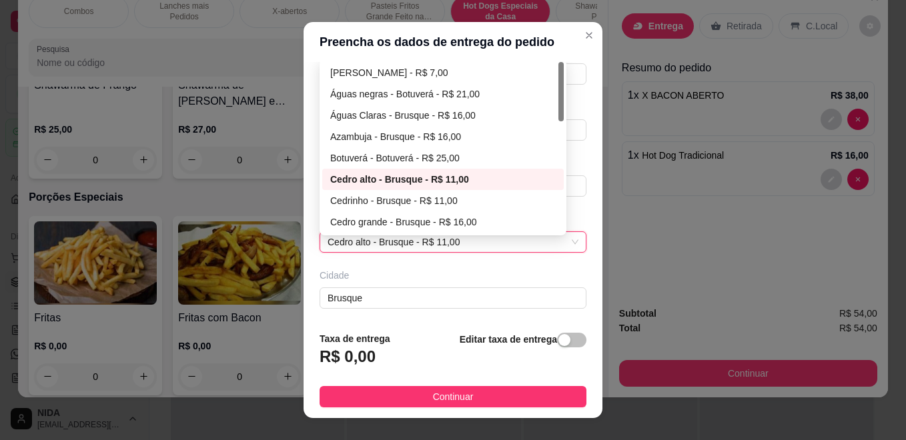
type input "Brusque"
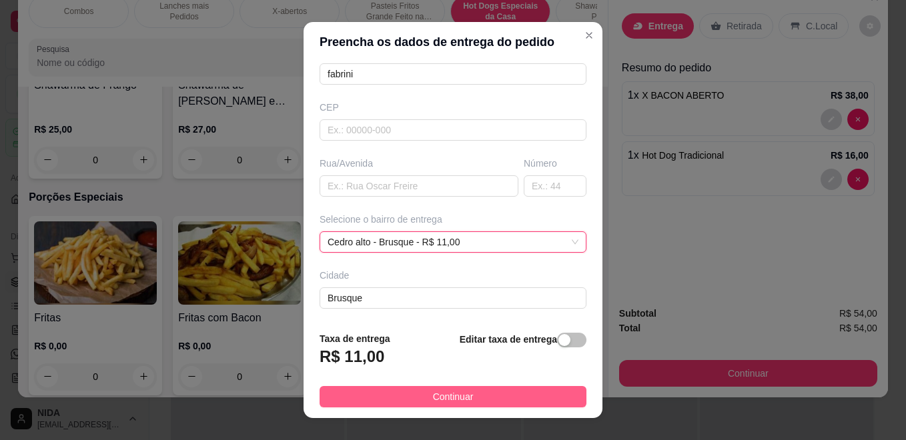
click at [493, 398] on button "Continuar" at bounding box center [452, 396] width 267 height 21
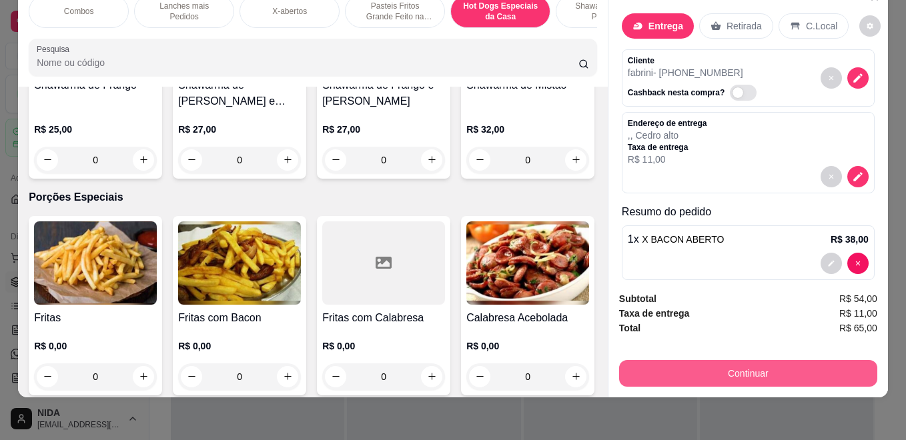
click at [667, 360] on button "Continuar" at bounding box center [748, 373] width 258 height 27
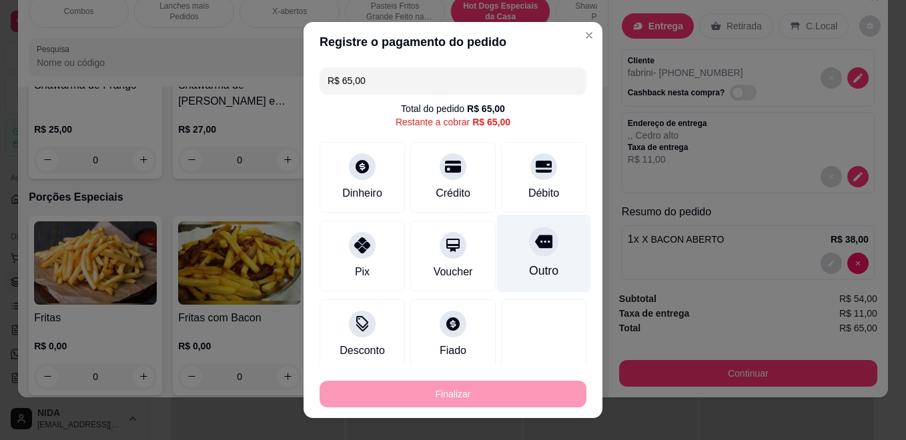
click at [532, 255] on div "Outro" at bounding box center [544, 254] width 94 height 78
type input "R$ 0,00"
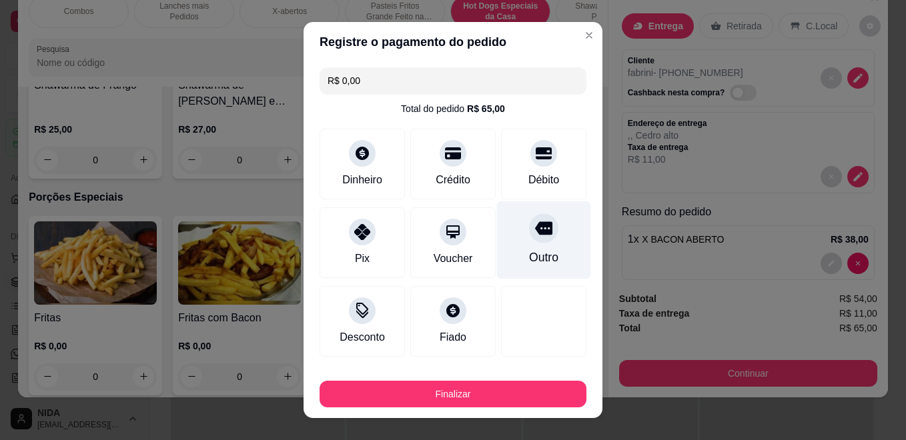
click at [533, 256] on div "Outro" at bounding box center [543, 257] width 29 height 17
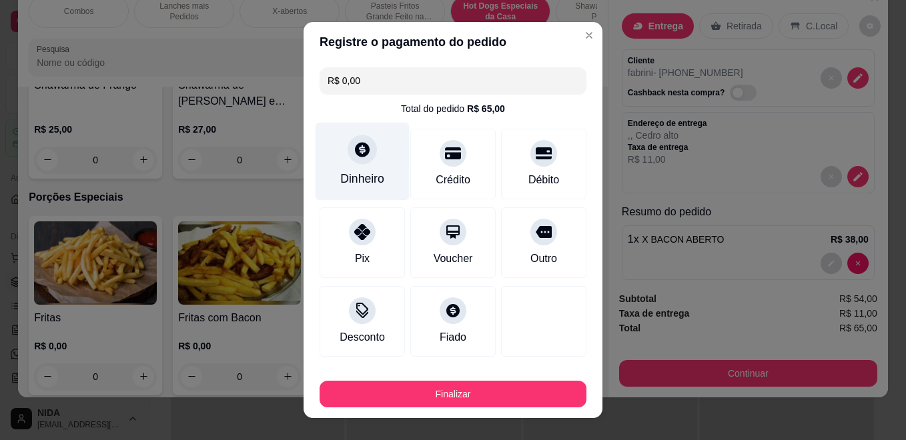
click at [358, 170] on div "Dinheiro" at bounding box center [362, 162] width 94 height 78
click at [358, 170] on div "Quantia recebida 0,00 Quantia à ser cobrada R$ 0,00" at bounding box center [452, 208] width 305 height 77
click at [491, 388] on button "Finalizar" at bounding box center [452, 394] width 267 height 27
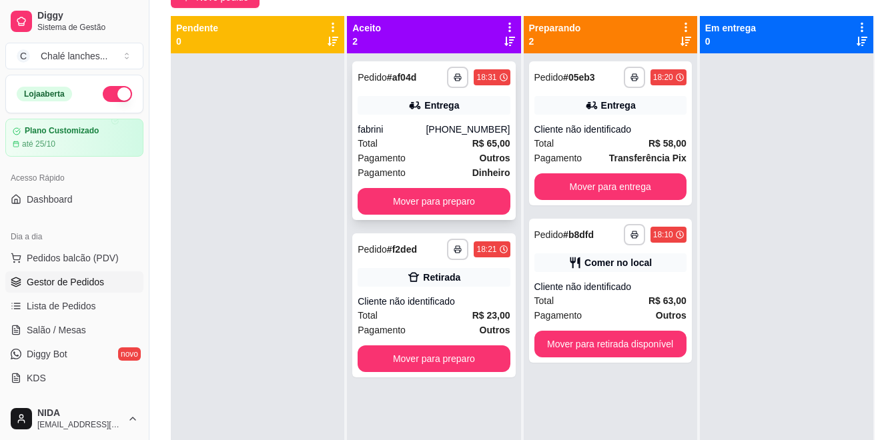
click at [425, 113] on div "Entrega" at bounding box center [434, 105] width 152 height 19
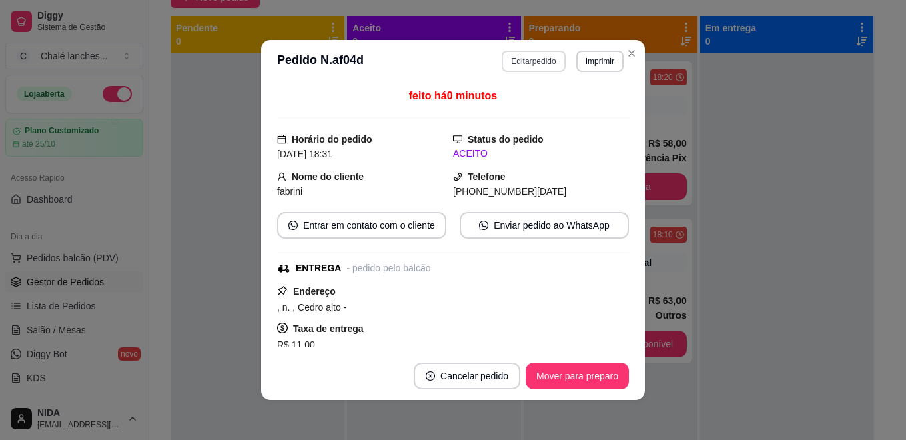
click at [540, 66] on button "Editar pedido" at bounding box center [533, 61] width 63 height 21
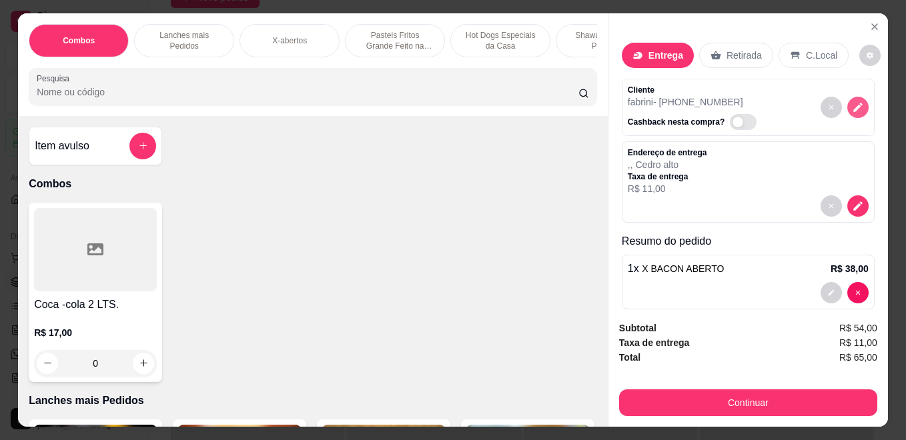
click at [853, 103] on icon "decrease-product-quantity" at bounding box center [857, 107] width 9 height 9
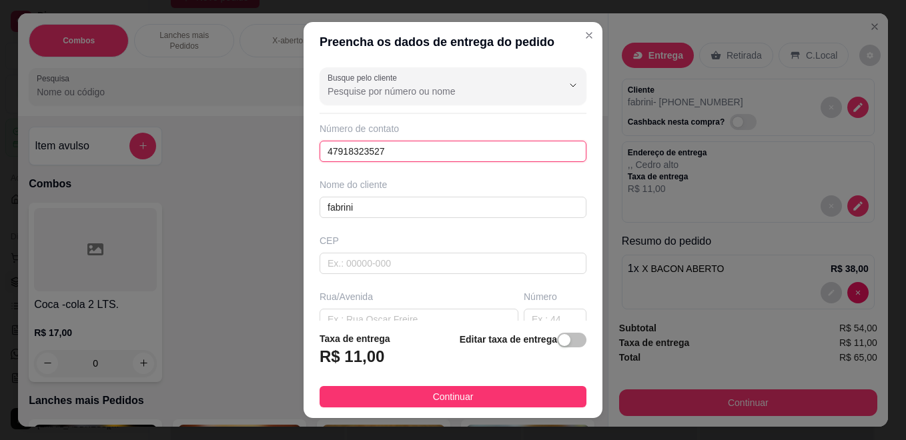
click at [361, 157] on input "47918323527" at bounding box center [452, 151] width 267 height 21
type input "[PHONE_NUMBER]"
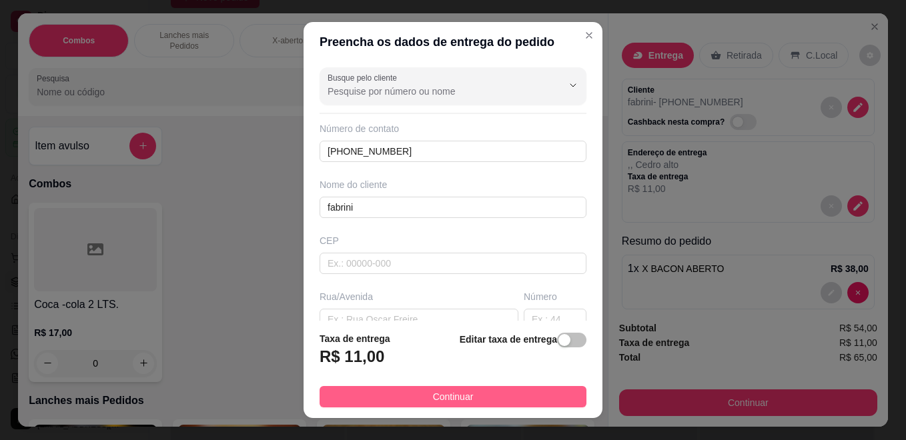
click at [525, 400] on button "Continuar" at bounding box center [452, 396] width 267 height 21
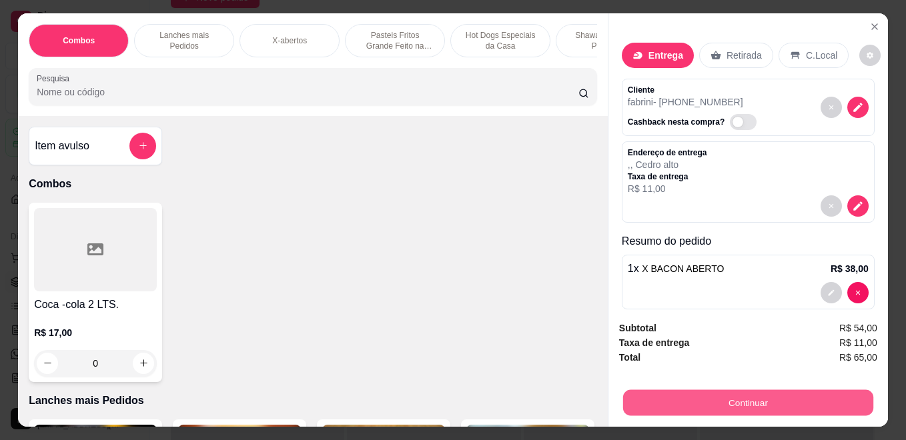
click at [643, 390] on button "Continuar" at bounding box center [748, 403] width 250 height 26
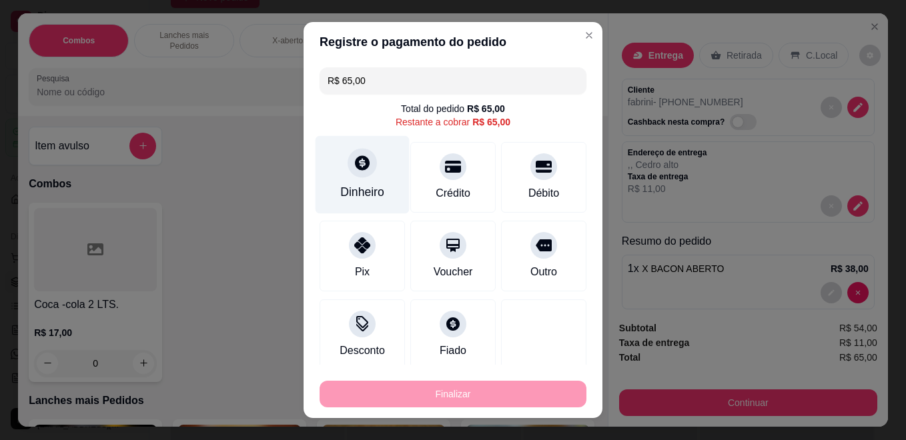
click at [360, 187] on div "Dinheiro" at bounding box center [362, 191] width 44 height 17
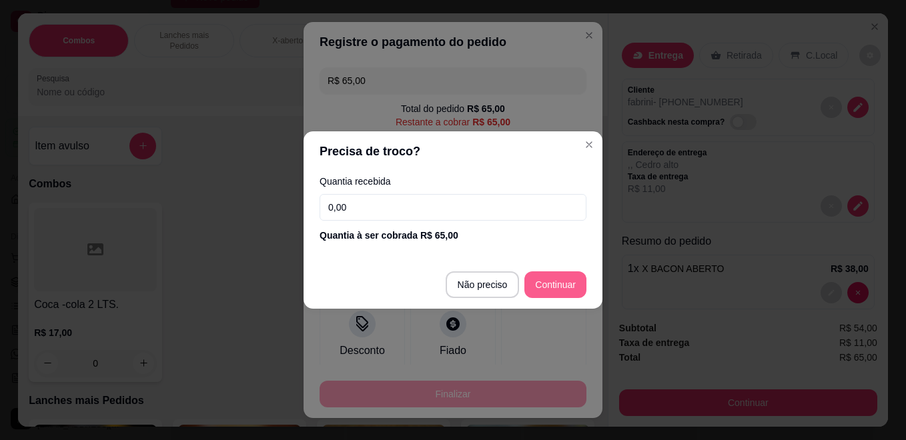
type input "R$ 0,00"
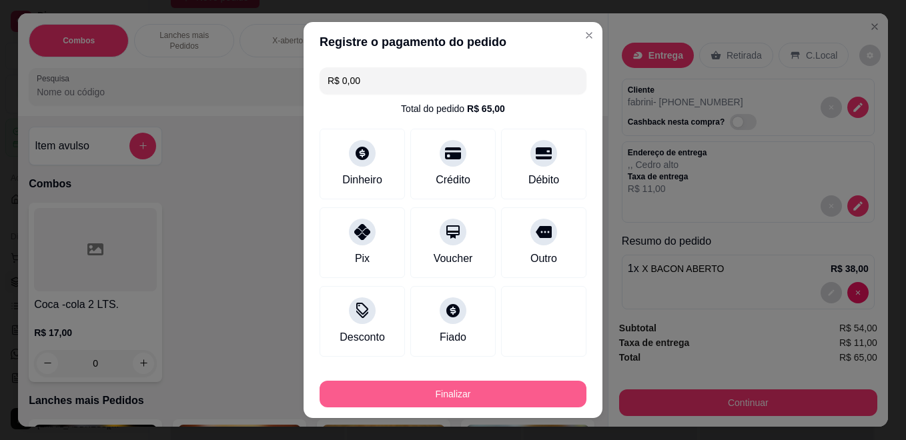
click at [496, 390] on button "Finalizar" at bounding box center [452, 394] width 267 height 27
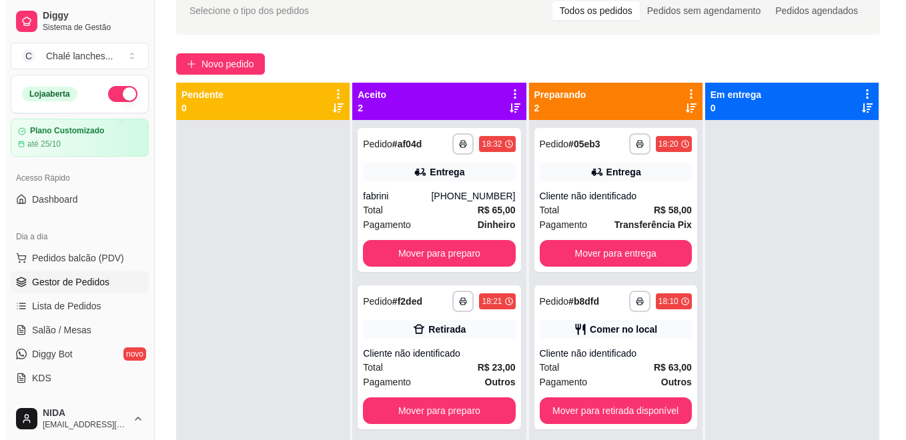
scroll to position [37, 0]
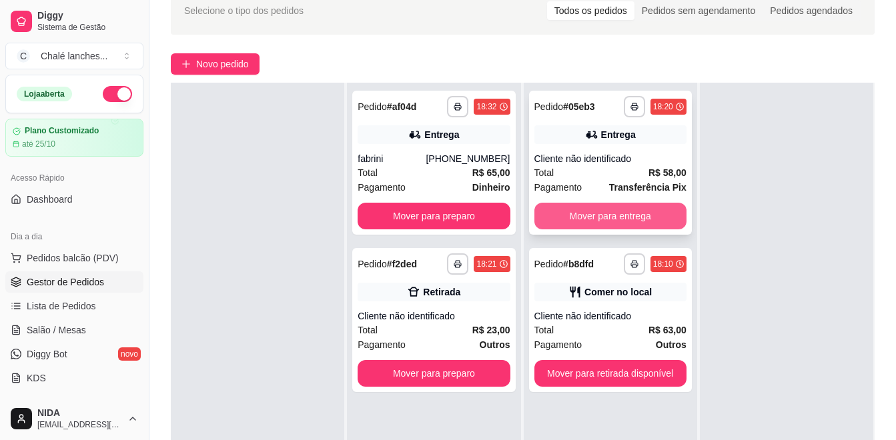
click at [626, 214] on button "Mover para entrega" at bounding box center [610, 216] width 152 height 27
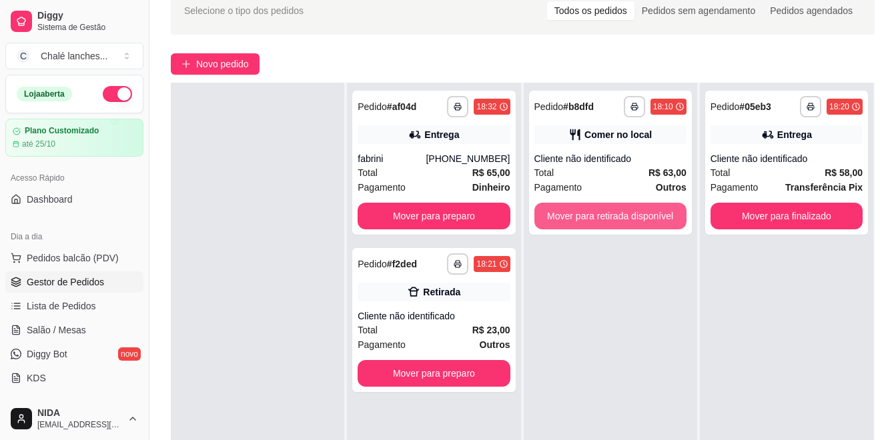
click at [627, 217] on button "Mover para retirada disponível" at bounding box center [610, 216] width 152 height 27
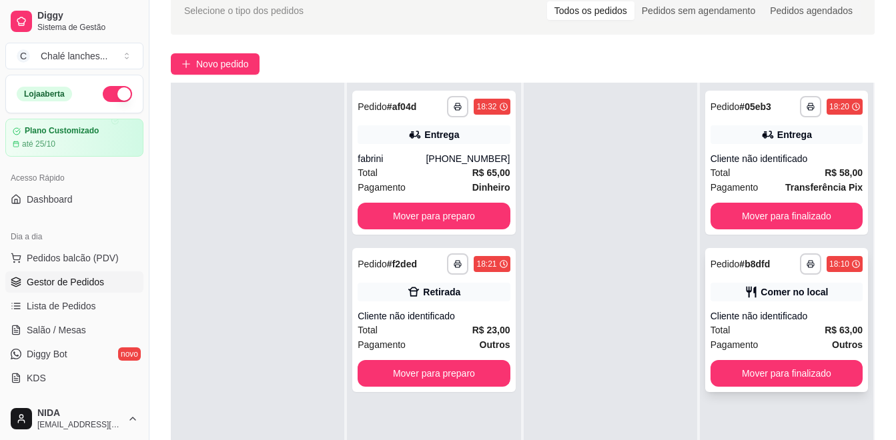
click at [738, 307] on div "**********" at bounding box center [786, 320] width 163 height 144
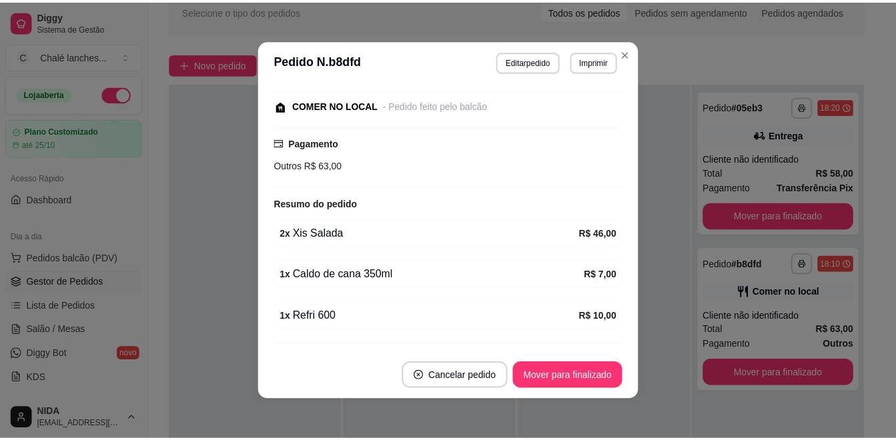
scroll to position [169, 0]
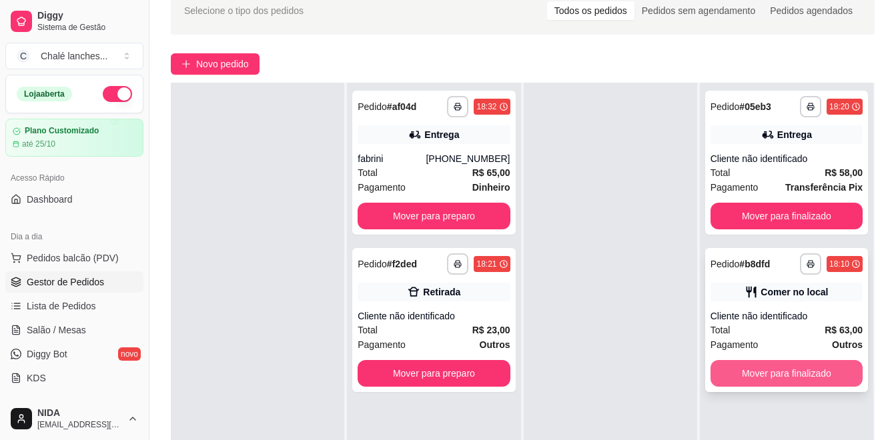
click at [758, 374] on button "Mover para finalizado" at bounding box center [786, 373] width 152 height 27
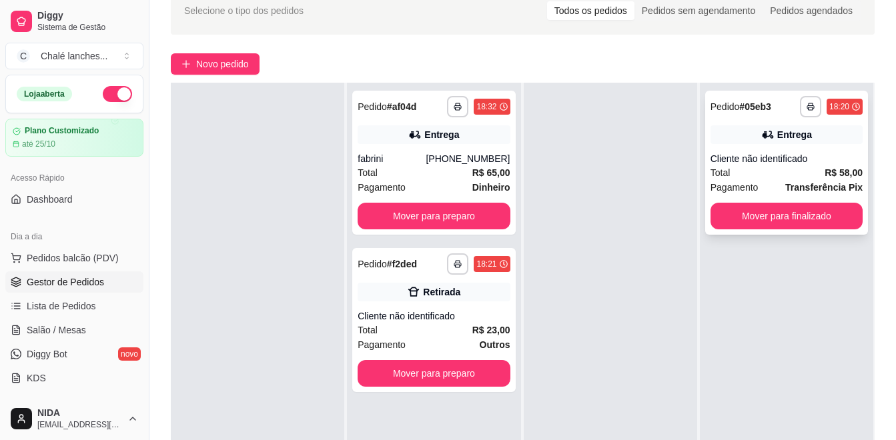
click at [775, 231] on div "**********" at bounding box center [786, 163] width 163 height 144
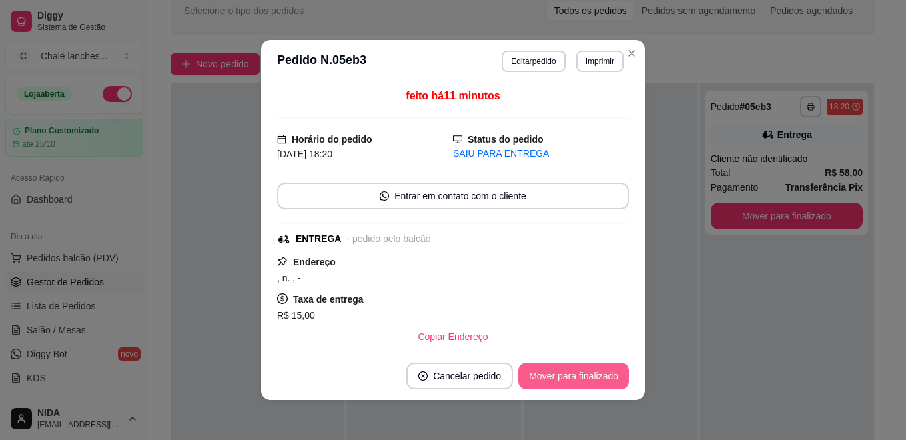
click at [582, 384] on button "Mover para finalizado" at bounding box center [573, 376] width 111 height 27
click at [592, 370] on div "Mover para finalizado" at bounding box center [564, 376] width 129 height 27
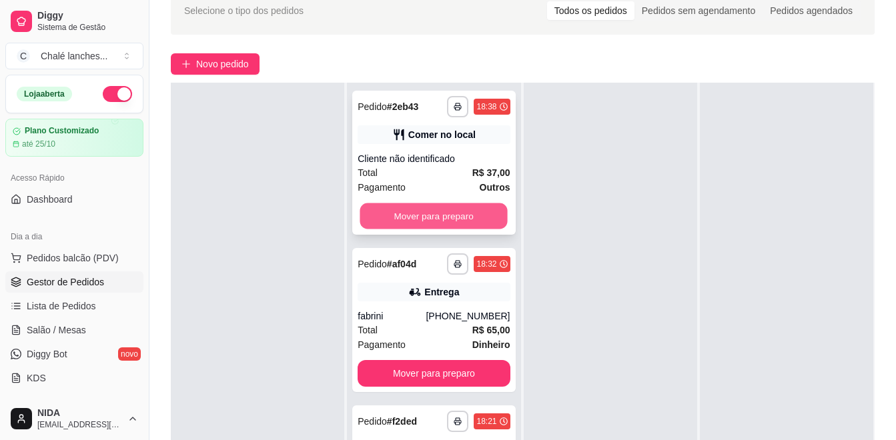
click at [400, 217] on button "Mover para preparo" at bounding box center [433, 216] width 147 height 26
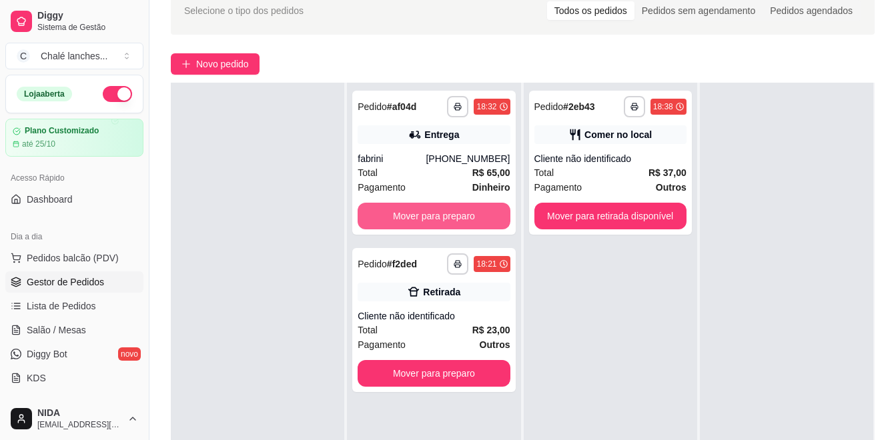
click at [401, 217] on button "Mover para preparo" at bounding box center [434, 216] width 152 height 27
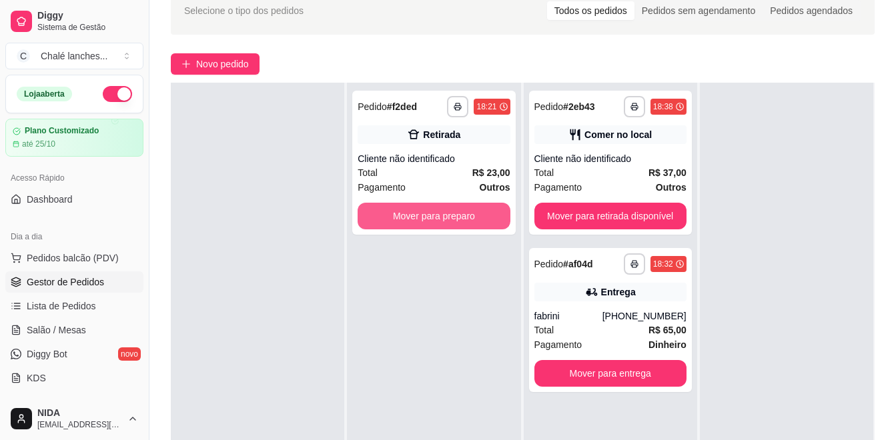
click at [404, 217] on button "Mover para preparo" at bounding box center [434, 216] width 152 height 27
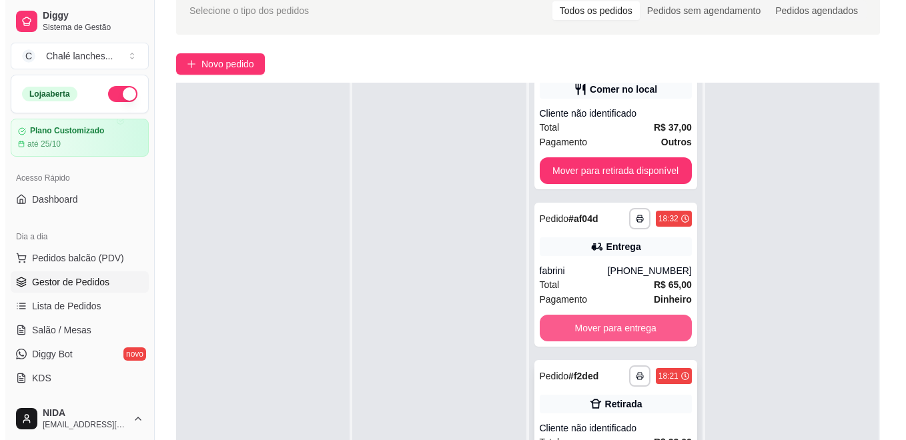
scroll to position [203, 0]
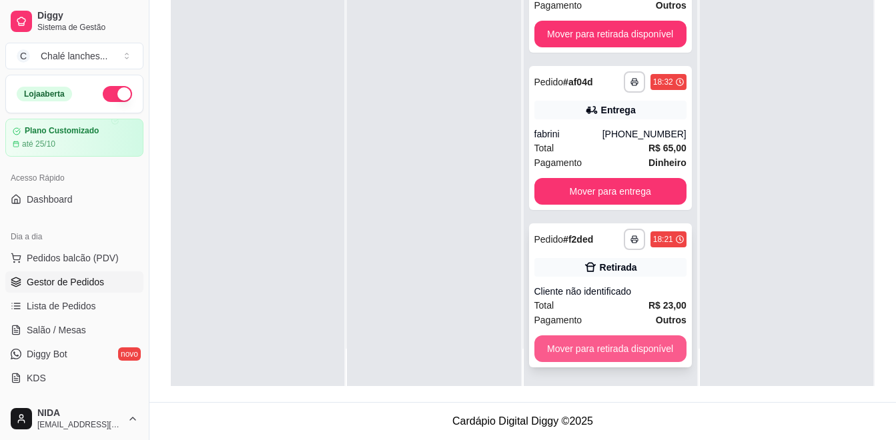
click at [632, 346] on button "Mover para retirada disponível" at bounding box center [610, 349] width 152 height 27
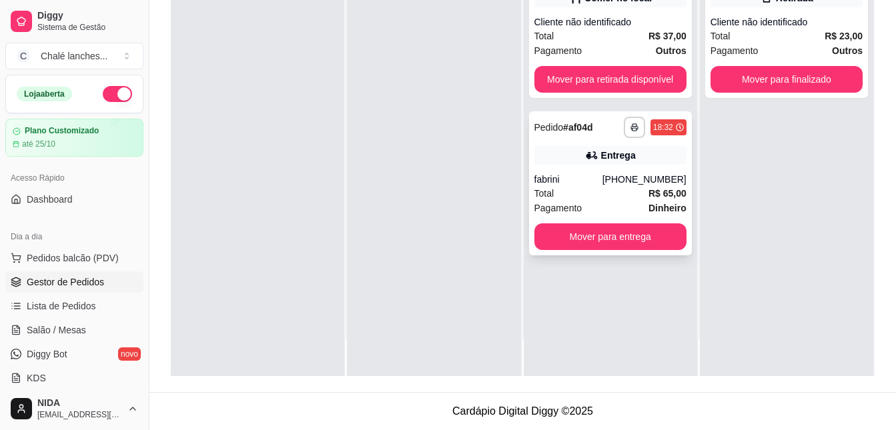
click at [622, 193] on div "Total R$ 65,00" at bounding box center [610, 193] width 152 height 15
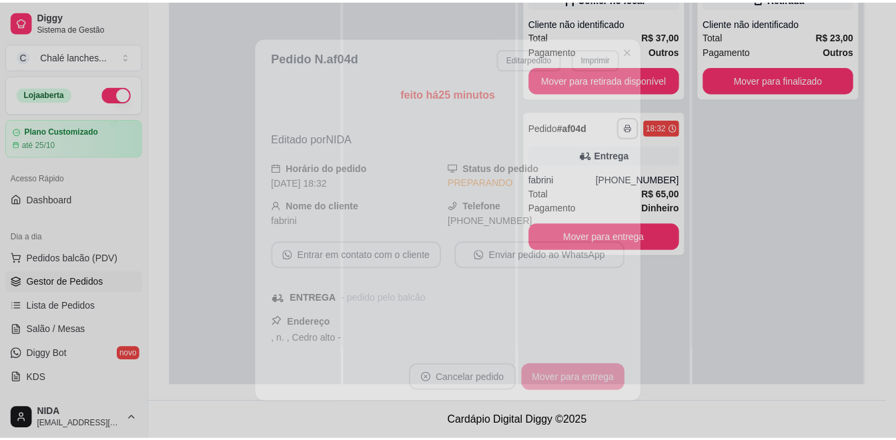
scroll to position [0, 0]
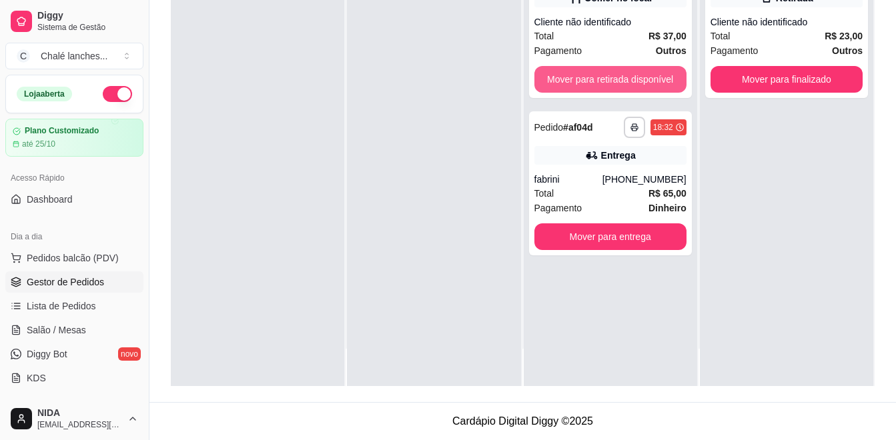
click at [661, 77] on button "Mover para retirada disponível" at bounding box center [610, 79] width 152 height 27
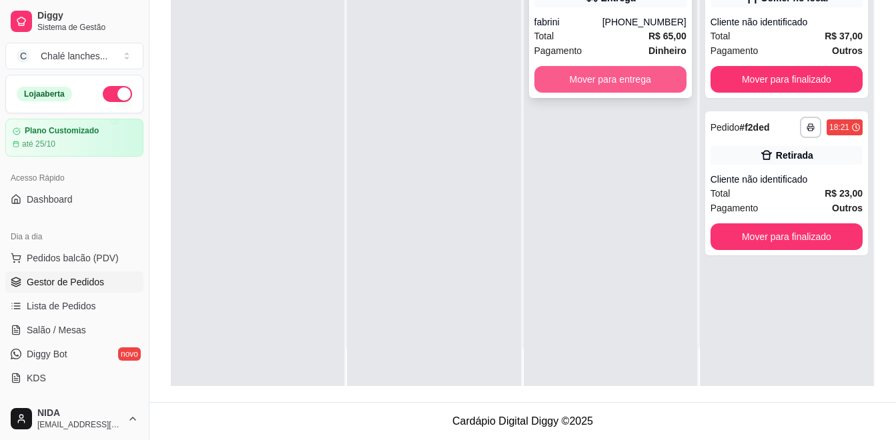
click at [659, 84] on button "Mover para entrega" at bounding box center [610, 79] width 152 height 27
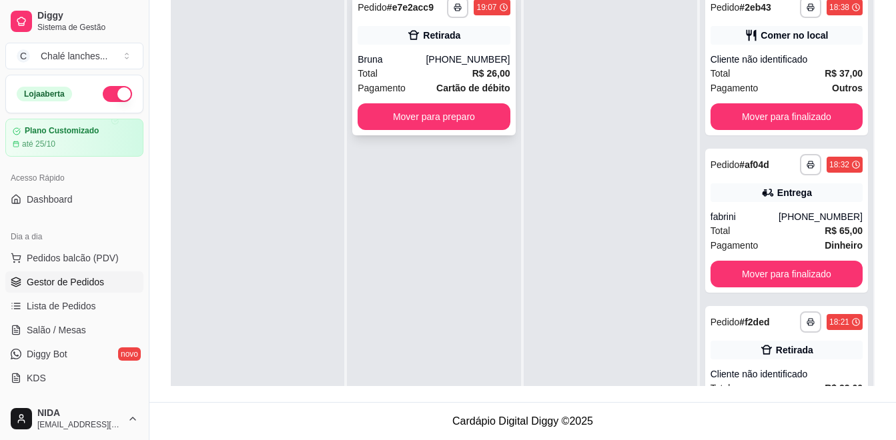
drag, startPoint x: 486, startPoint y: 38, endPoint x: 430, endPoint y: 132, distance: 109.5
click at [430, 132] on div "**********" at bounding box center [433, 63] width 163 height 144
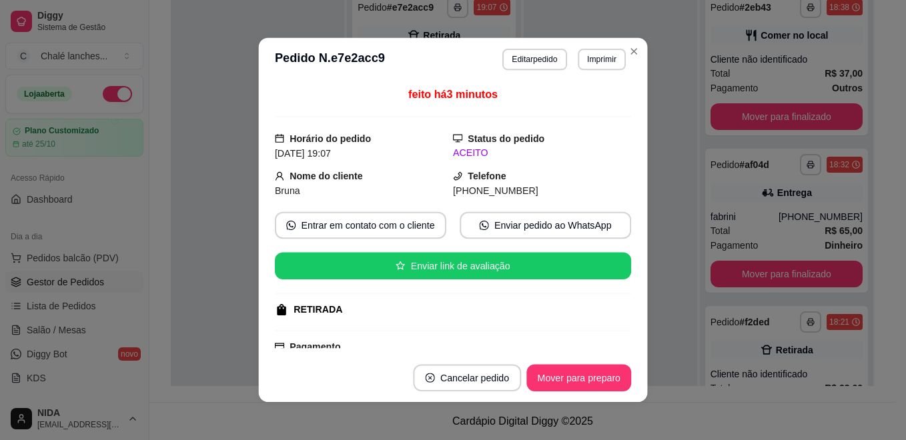
click at [425, 121] on div "feito há 3 minutos Horário do pedido [DATE] 19:07 Status do pedido ACEITO Nome …" at bounding box center [453, 218] width 356 height 262
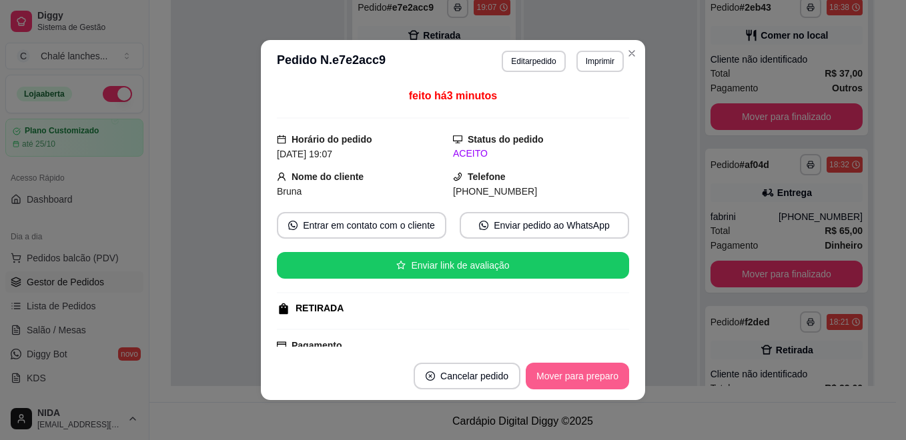
click at [588, 374] on button "Mover para preparo" at bounding box center [577, 376] width 103 height 27
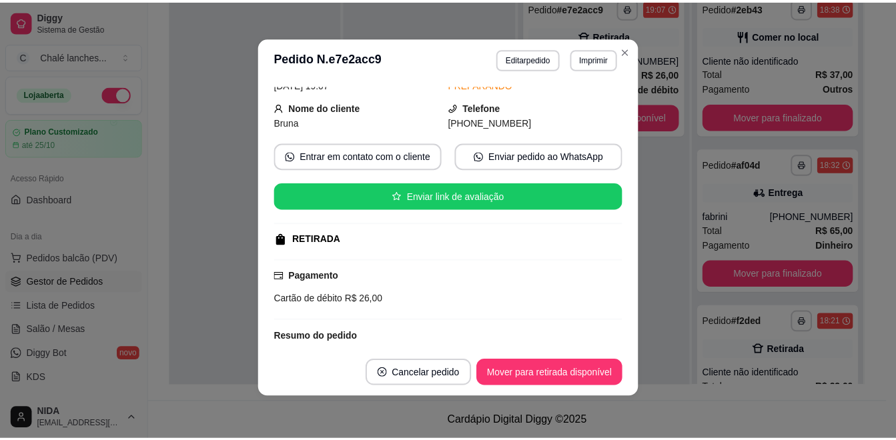
scroll to position [133, 0]
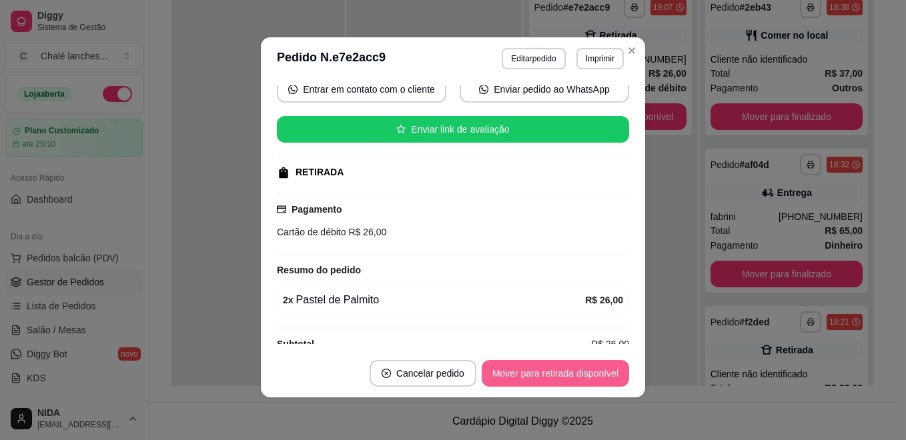
click at [528, 362] on button "Mover para retirada disponível" at bounding box center [555, 373] width 147 height 27
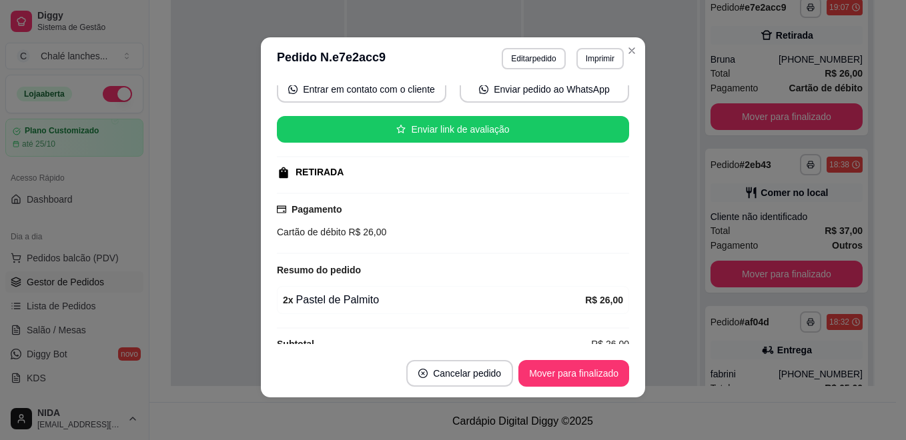
click at [628, 371] on footer "Cancelar pedido Mover para finalizado" at bounding box center [453, 374] width 384 height 48
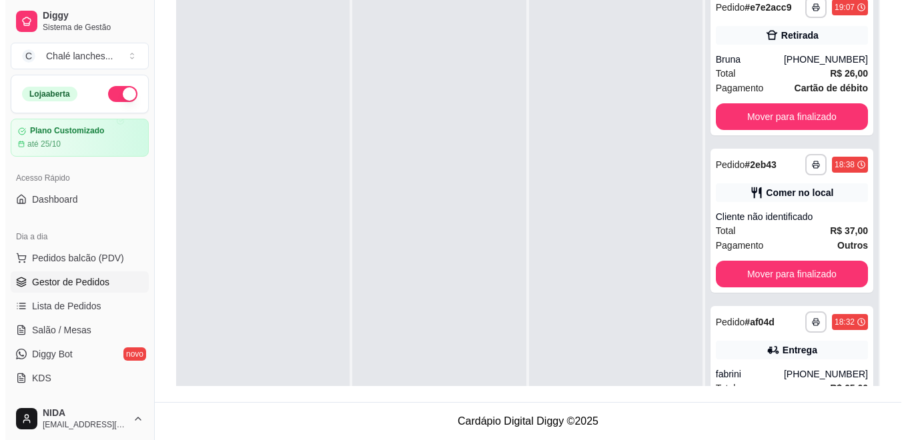
scroll to position [3, 0]
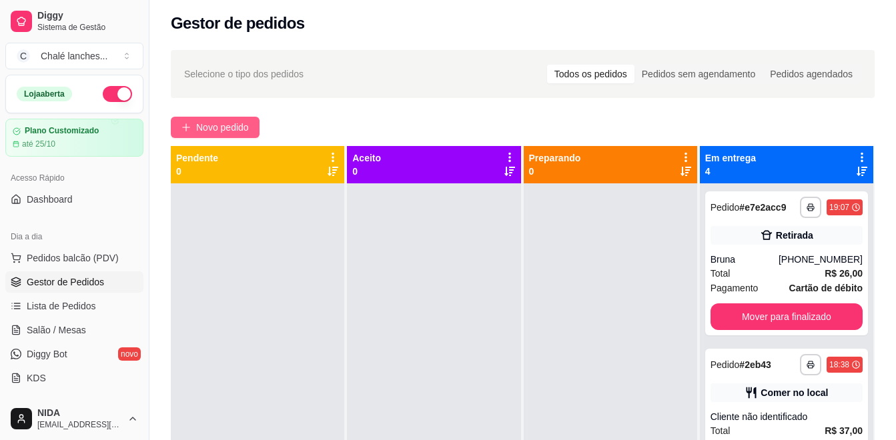
click at [236, 124] on span "Novo pedido" at bounding box center [222, 127] width 53 height 15
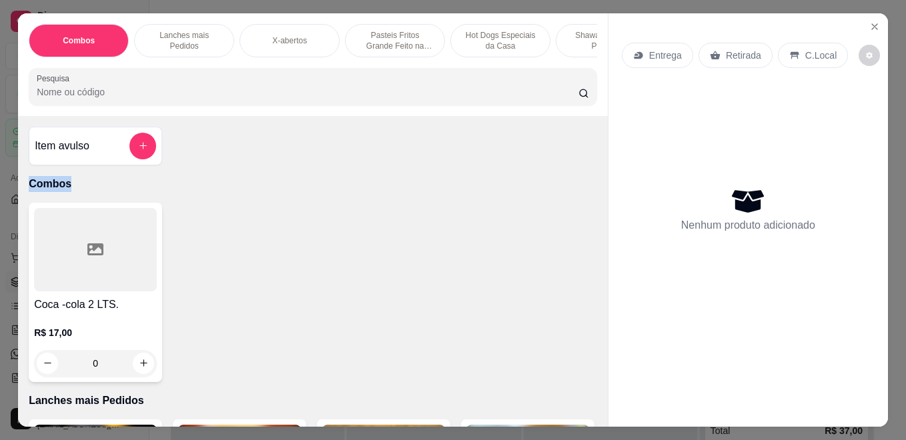
scroll to position [0, 269]
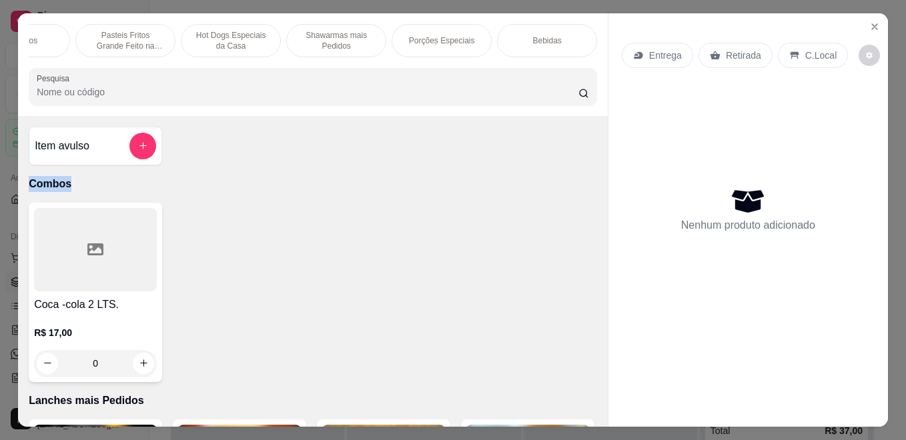
click at [137, 37] on p "Pasteis Fritos Grande Feito na Hora" at bounding box center [125, 40] width 77 height 21
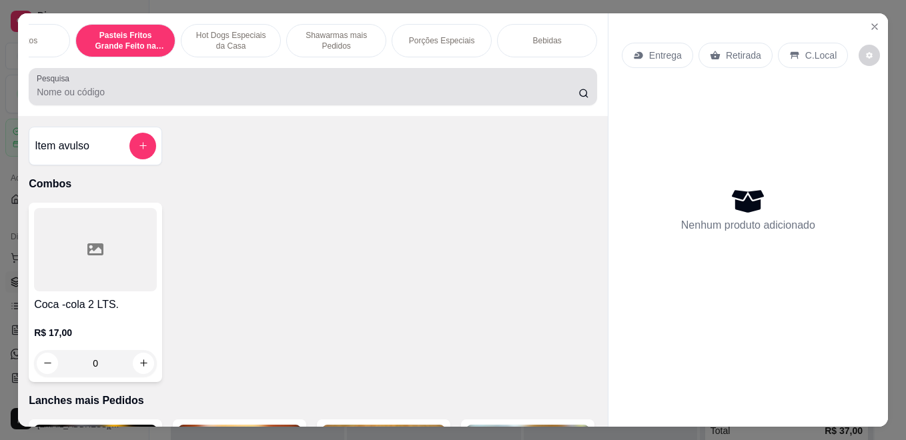
scroll to position [35, 0]
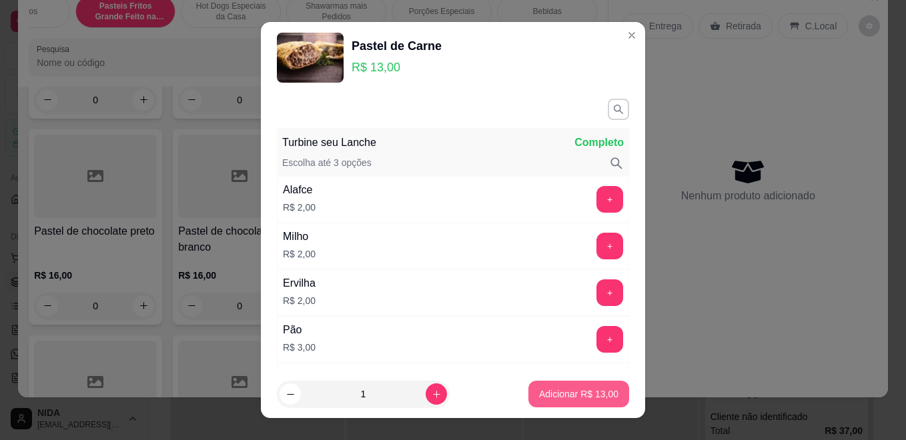
click at [561, 391] on p "Adicionar R$ 13,00" at bounding box center [578, 394] width 79 height 13
type input "1"
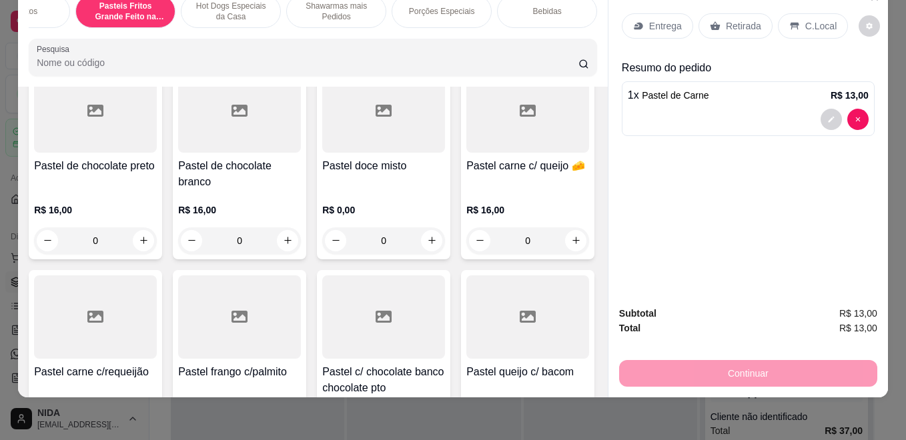
scroll to position [1794, 0]
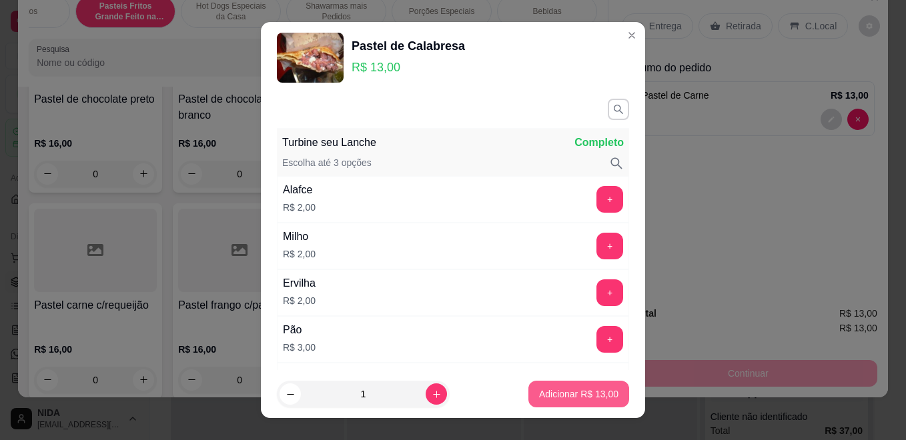
click at [548, 390] on p "Adicionar R$ 13,00" at bounding box center [578, 394] width 79 height 13
type input "1"
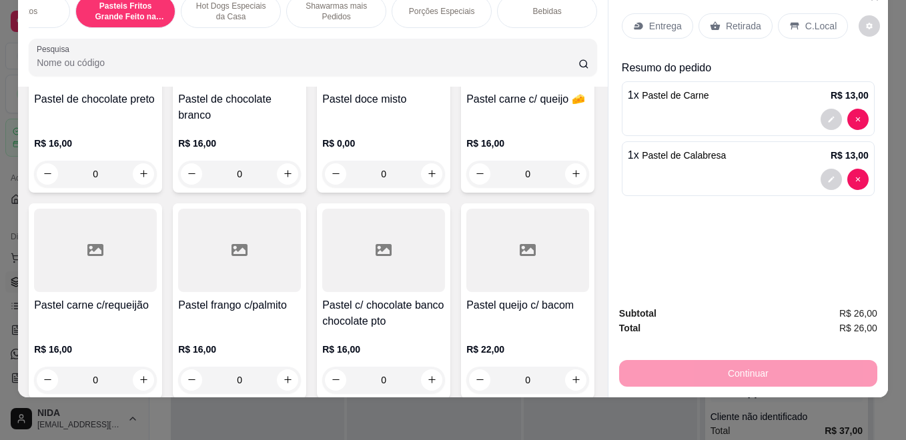
scroll to position [1728, 0]
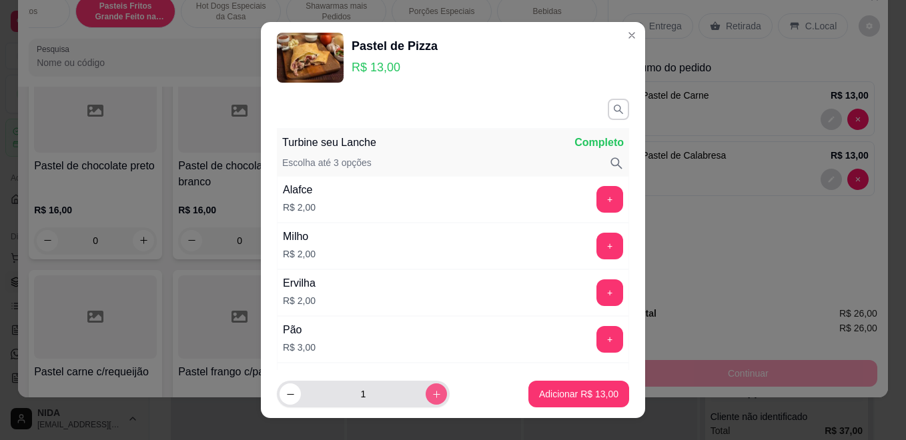
click at [432, 394] on icon "increase-product-quantity" at bounding box center [437, 395] width 10 height 10
type input "2"
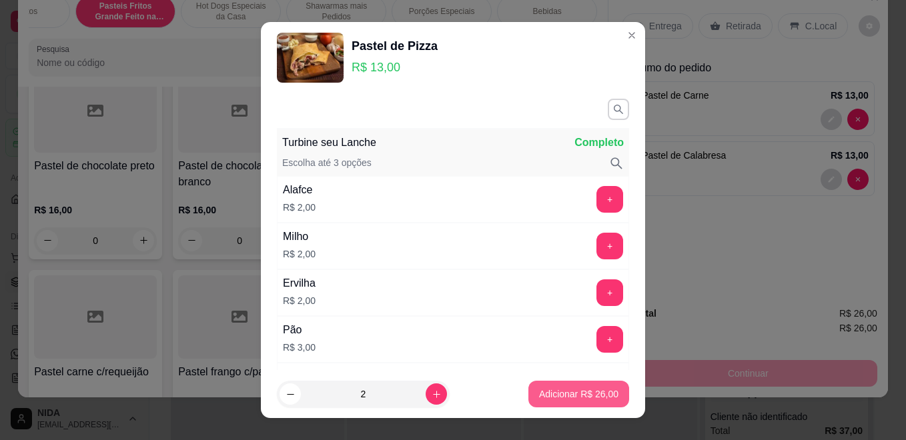
click at [547, 395] on p "Adicionar R$ 26,00" at bounding box center [578, 394] width 79 height 13
type input "2"
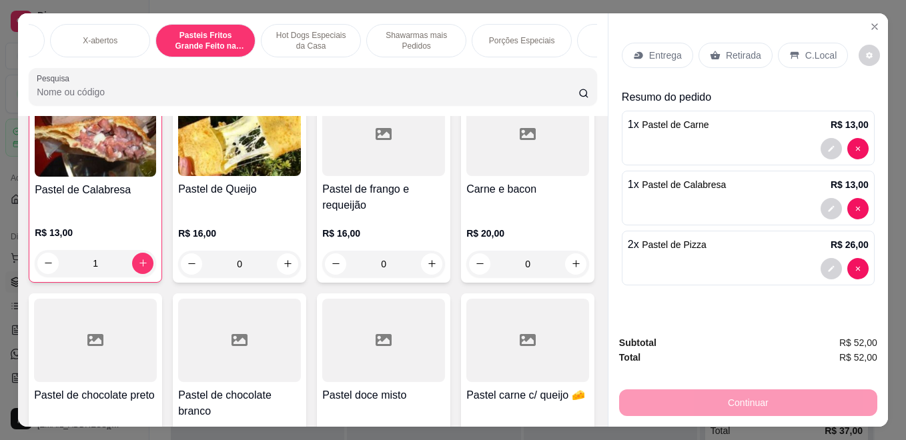
scroll to position [0, 163]
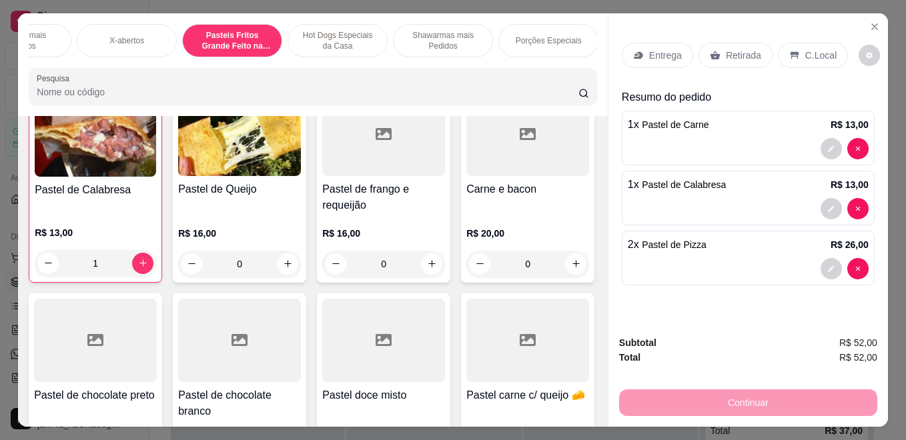
click at [42, 41] on div "Lanches mais Pedidos" at bounding box center [21, 40] width 100 height 33
click at [43, 41] on div "Combos Lanches mais Pedidos X-abertos Pasteis Fritos Grande Feito na Hora Hot D…" at bounding box center [313, 64] width 590 height 103
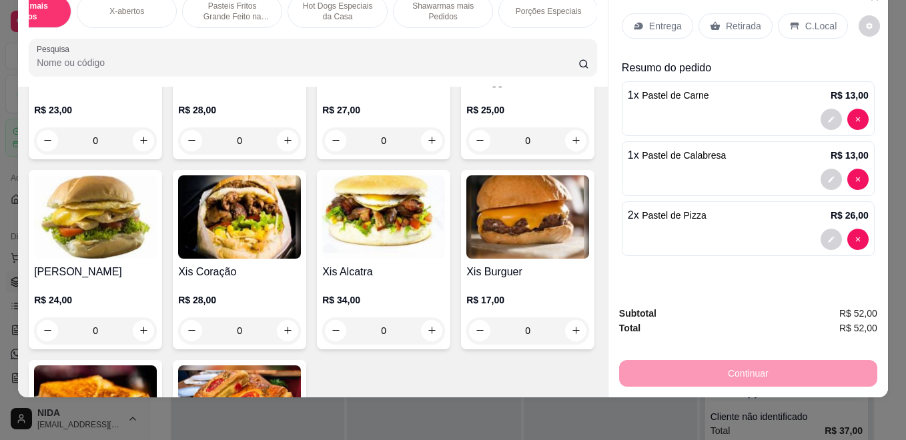
scroll to position [677, 0]
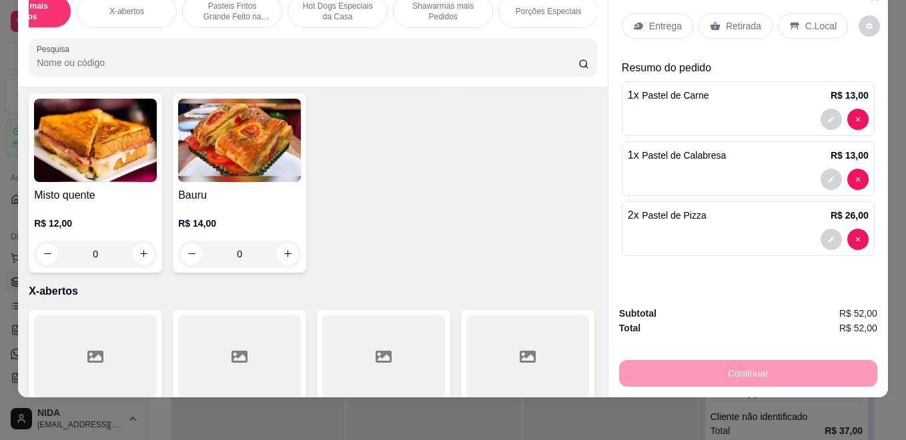
click at [466, 77] on div "0" at bounding box center [527, 64] width 123 height 27
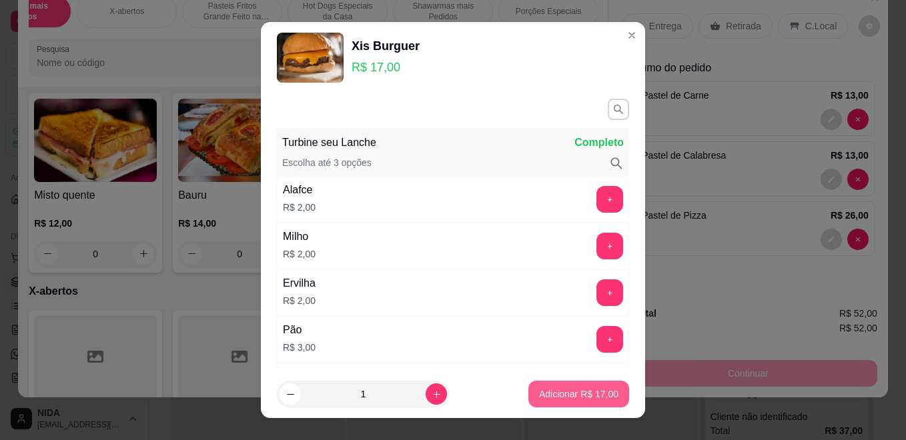
click at [574, 392] on p "Adicionar R$ 17,00" at bounding box center [578, 394] width 79 height 13
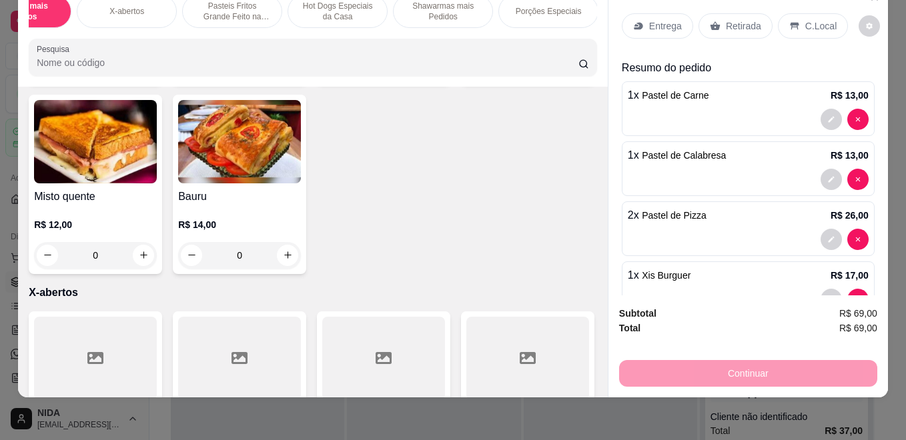
type input "1"
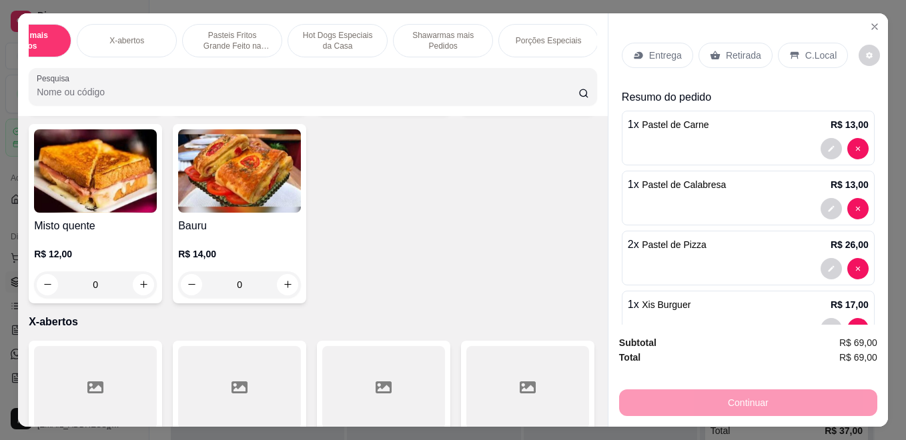
scroll to position [0, 269]
click at [513, 39] on div "Bebidas" at bounding box center [547, 40] width 100 height 33
click at [513, 68] on div "Pesquisa" at bounding box center [313, 86] width 568 height 37
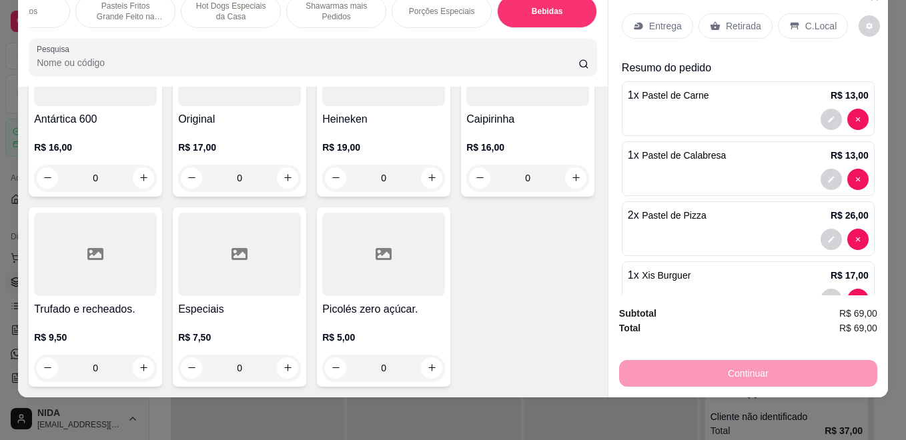
scroll to position [5722, 0]
type input "1"
click at [668, 19] on p "Entrega" at bounding box center [665, 25] width 33 height 13
click at [634, 22] on icon at bounding box center [638, 25] width 9 height 7
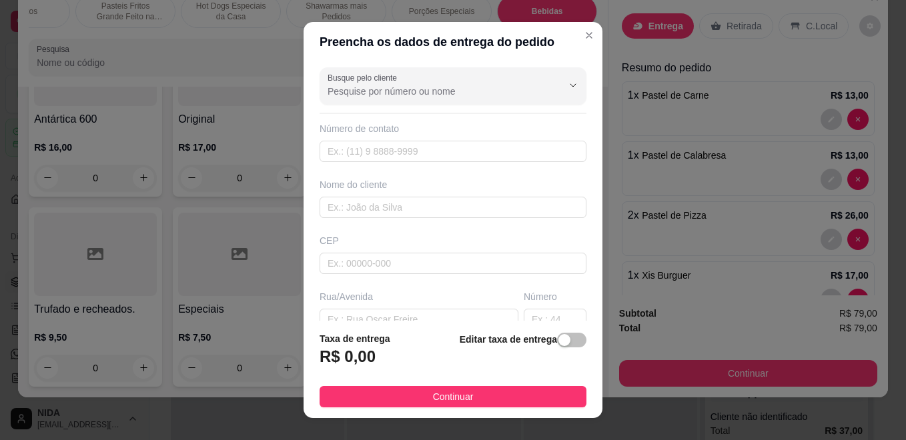
click at [552, 399] on button "Continuar" at bounding box center [452, 396] width 267 height 21
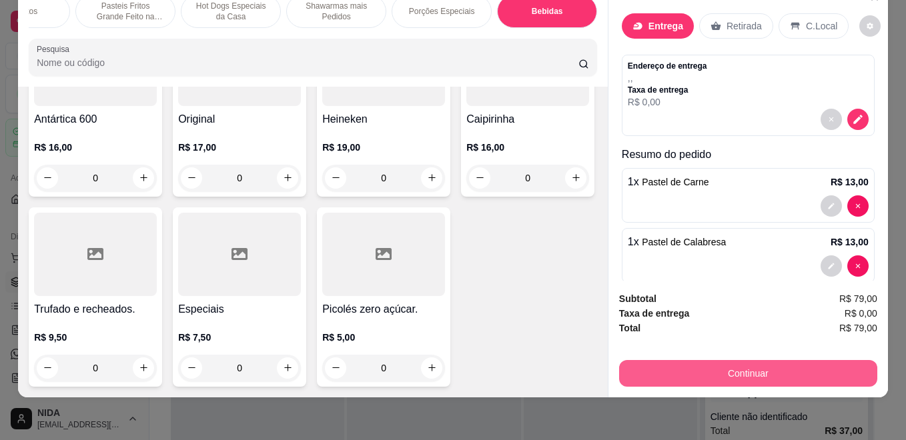
click at [706, 360] on button "Continuar" at bounding box center [748, 373] width 258 height 27
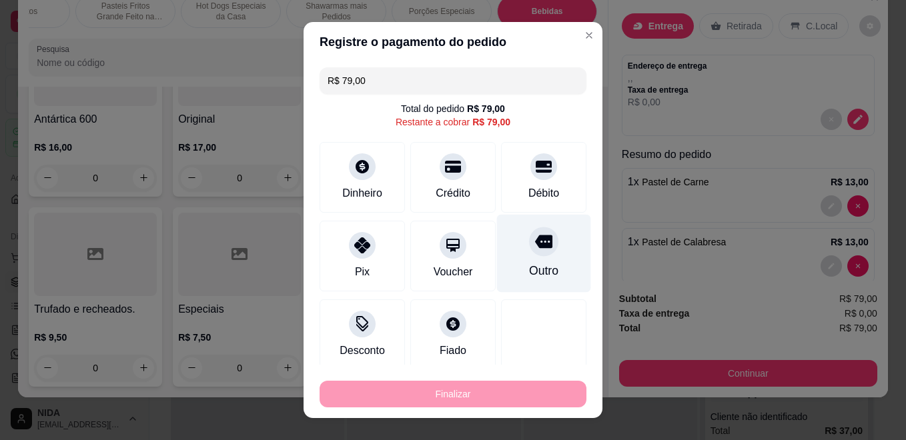
click at [535, 249] on icon at bounding box center [543, 241] width 17 height 17
type input "R$ 0,00"
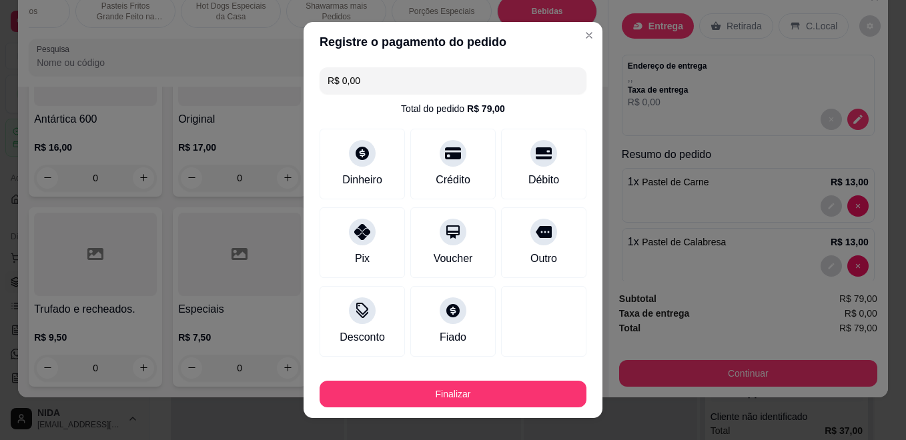
click at [511, 380] on div "Finalizar" at bounding box center [452, 392] width 267 height 32
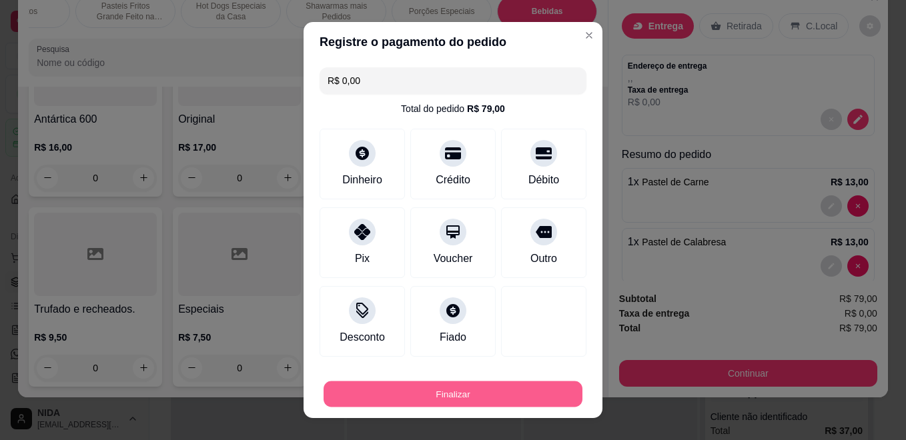
click at [516, 387] on button "Finalizar" at bounding box center [452, 395] width 259 height 26
click at [515, 404] on div "Finalizar" at bounding box center [452, 394] width 267 height 27
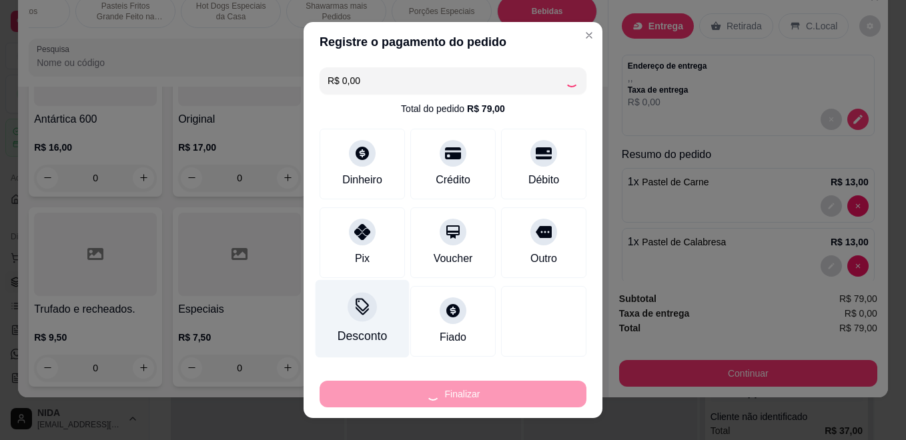
type input "0"
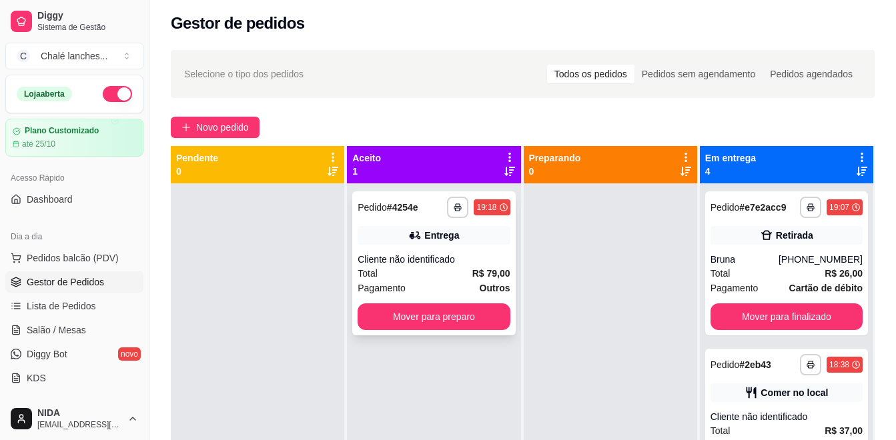
drag, startPoint x: 344, startPoint y: 334, endPoint x: 396, endPoint y: 313, distance: 56.0
click at [313, 344] on div at bounding box center [257, 403] width 173 height 440
click at [402, 315] on button "Mover para preparo" at bounding box center [434, 316] width 152 height 27
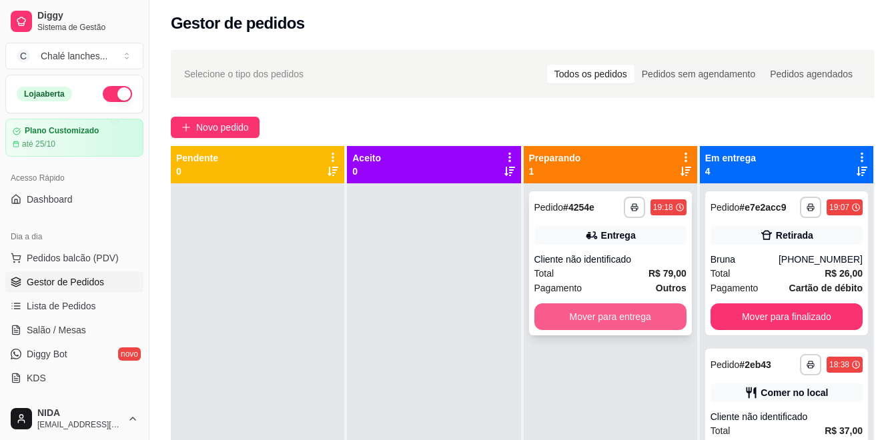
click at [540, 324] on button "Mover para entrega" at bounding box center [610, 316] width 152 height 27
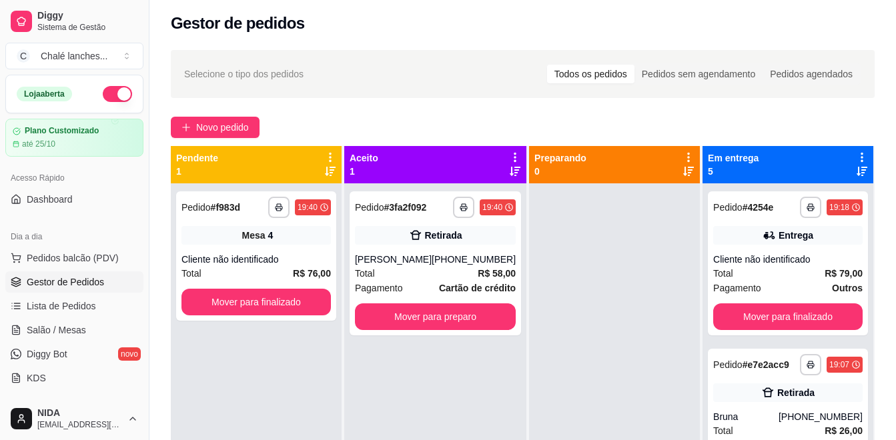
click at [465, 321] on button "Mover para preparo" at bounding box center [435, 316] width 161 height 27
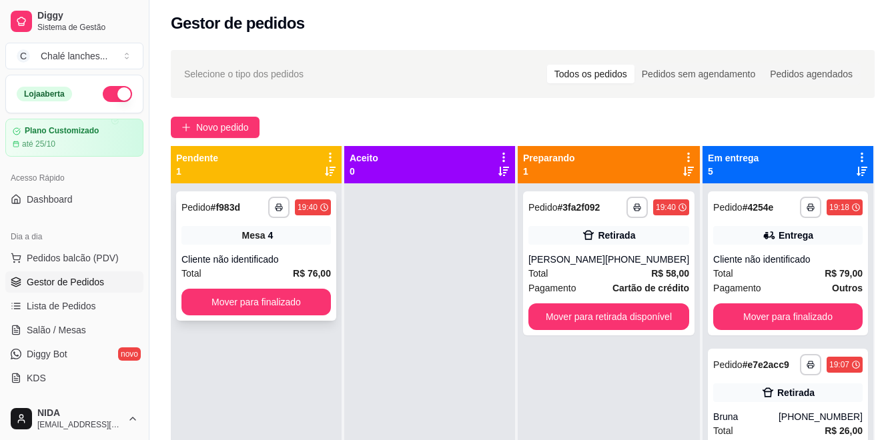
click at [301, 258] on div "Cliente não identificado" at bounding box center [255, 259] width 149 height 13
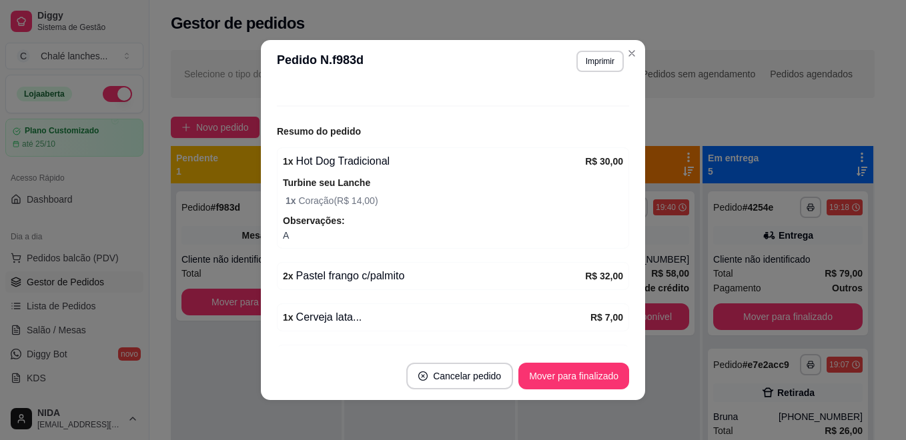
scroll to position [200, 0]
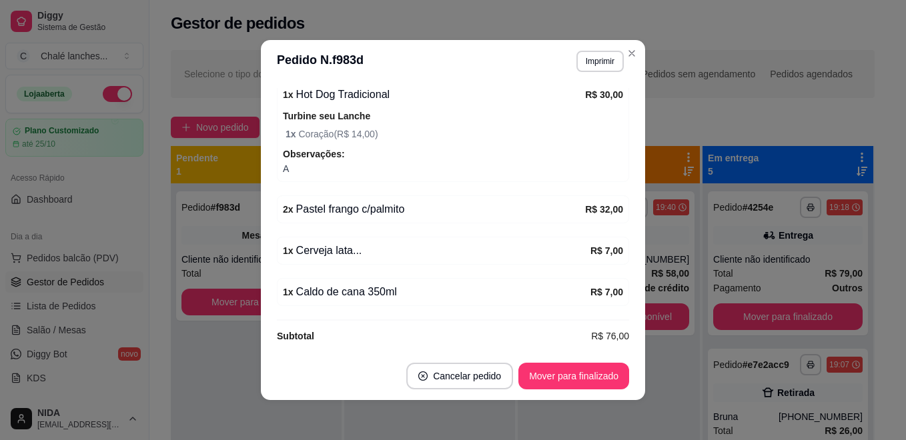
click at [713, 229] on div "Entrega" at bounding box center [787, 235] width 149 height 19
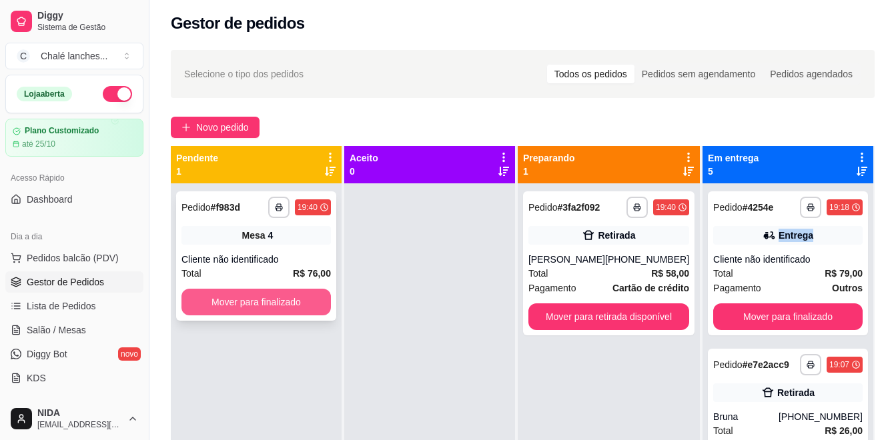
click at [317, 314] on button "Mover para finalizado" at bounding box center [255, 302] width 149 height 27
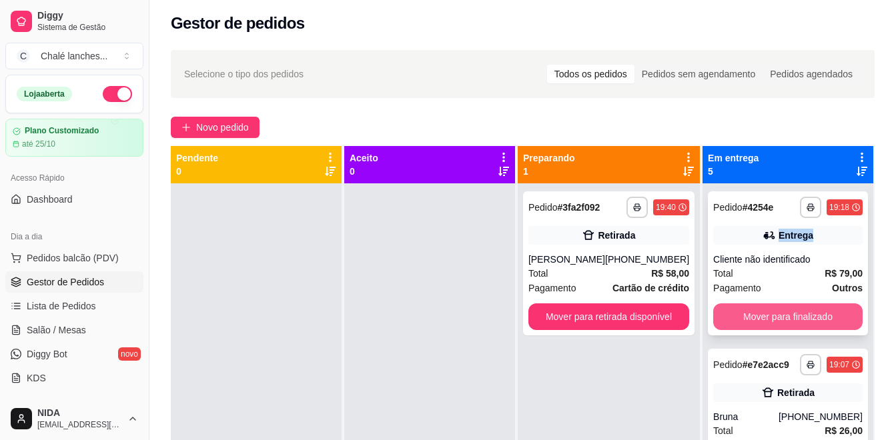
click at [753, 326] on button "Mover para finalizado" at bounding box center [787, 316] width 149 height 27
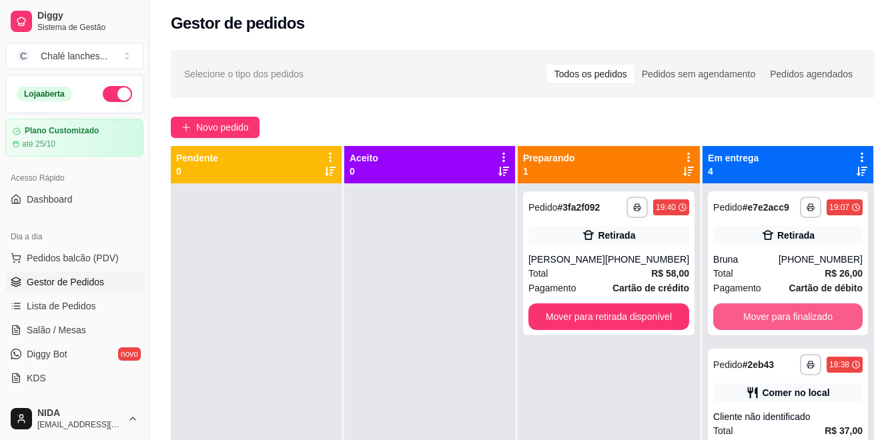
click at [753, 326] on button "Mover para finalizado" at bounding box center [787, 316] width 149 height 27
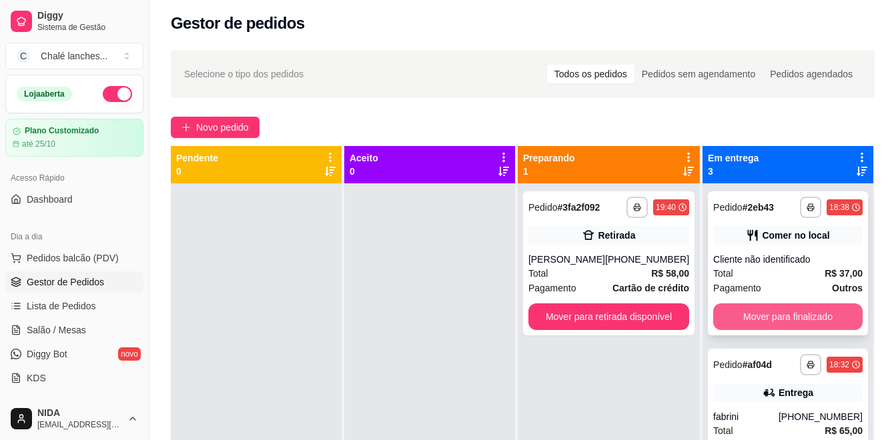
click at [768, 312] on button "Mover para finalizado" at bounding box center [787, 316] width 149 height 27
click at [772, 315] on button "Mover para finalizado" at bounding box center [787, 316] width 149 height 27
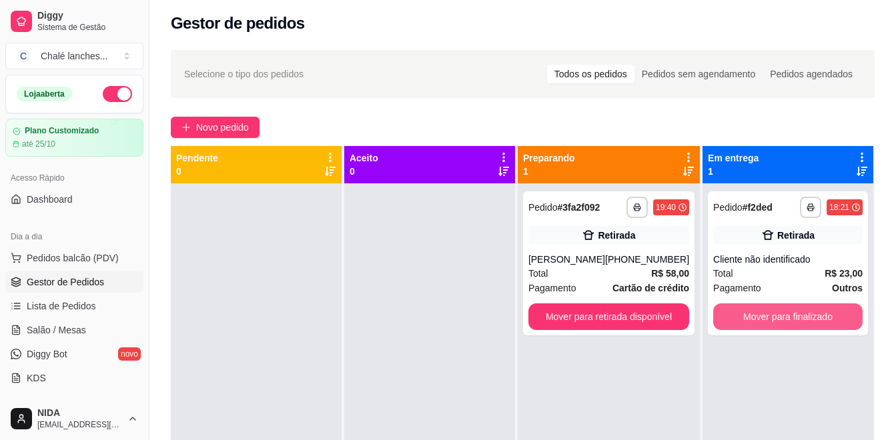
click at [772, 315] on button "Mover para finalizado" at bounding box center [787, 316] width 149 height 27
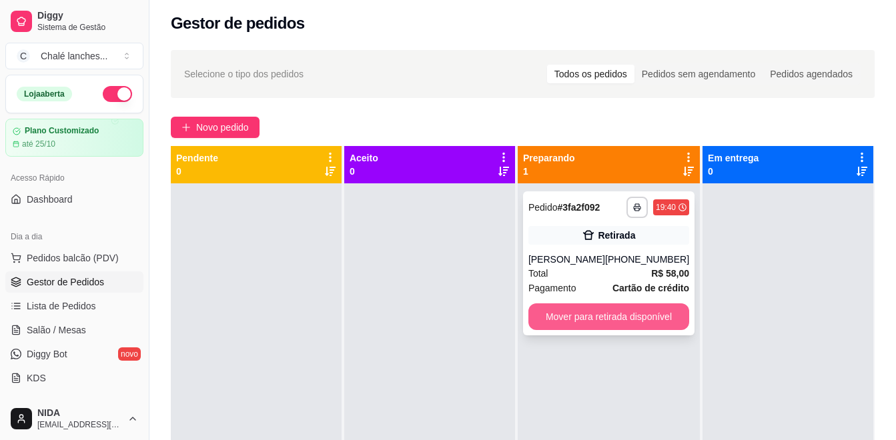
click at [607, 313] on button "Mover para retirada disponível" at bounding box center [608, 316] width 161 height 27
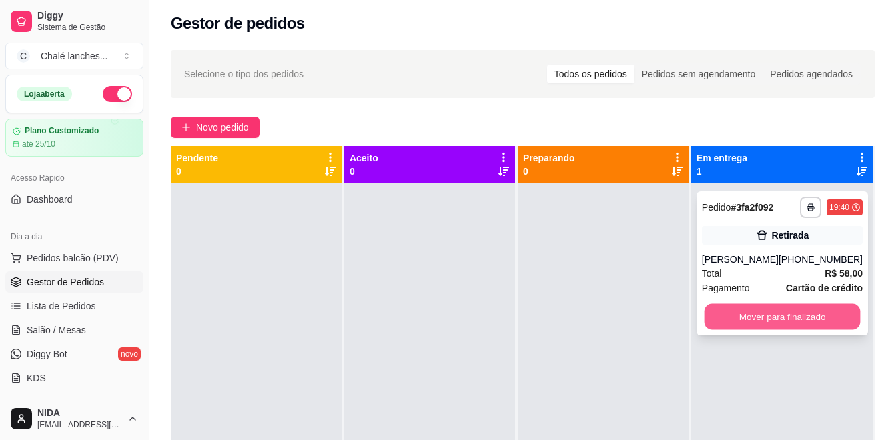
click at [742, 313] on button "Mover para finalizado" at bounding box center [782, 317] width 156 height 26
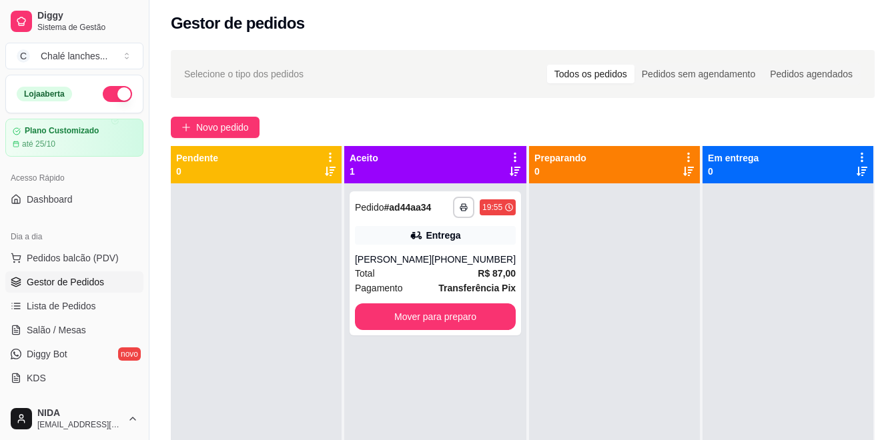
drag, startPoint x: 741, startPoint y: 309, endPoint x: 724, endPoint y: 327, distance: 25.0
drag, startPoint x: 724, startPoint y: 327, endPoint x: 505, endPoint y: 274, distance: 225.0
click at [505, 274] on div "**********" at bounding box center [435, 263] width 171 height 144
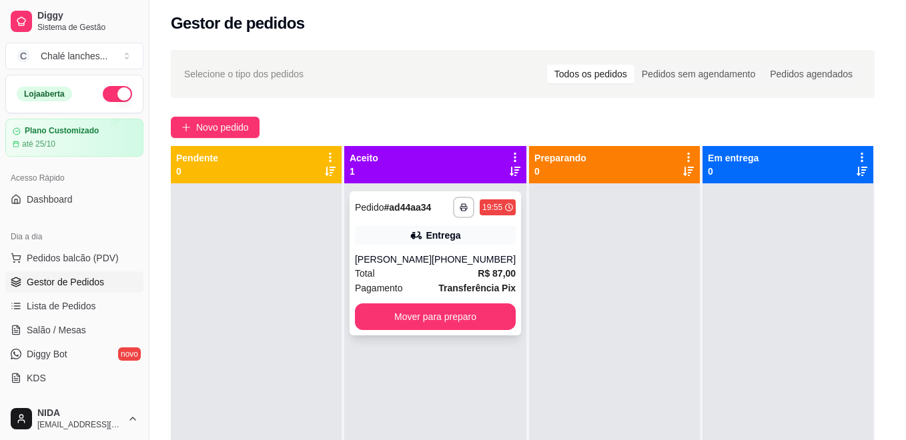
click at [502, 268] on button "Enviar link de avaliação" at bounding box center [452, 266] width 359 height 27
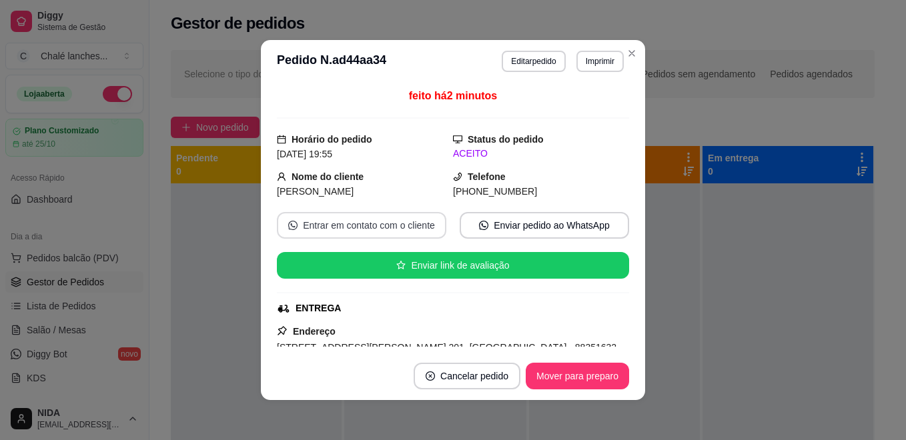
scroll to position [67, 0]
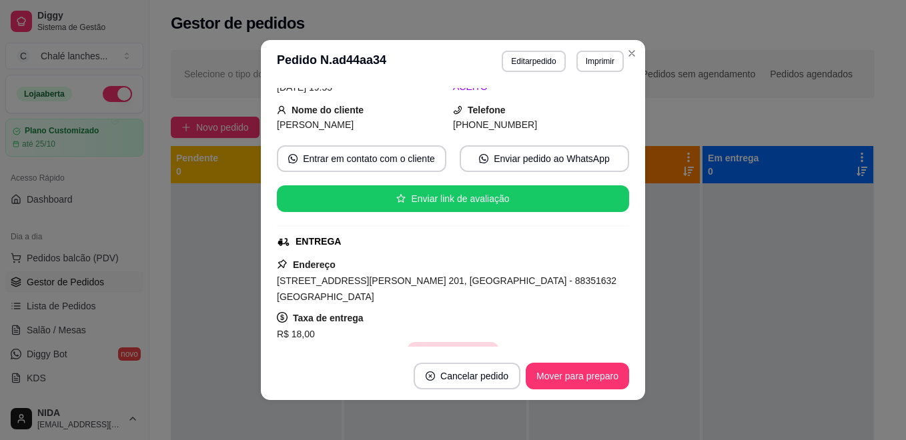
click at [453, 342] on button "Copiar Endereço" at bounding box center [452, 355] width 91 height 27
click at [243, 73] on span "Selecione o tipo dos pedidos" at bounding box center [243, 74] width 119 height 15
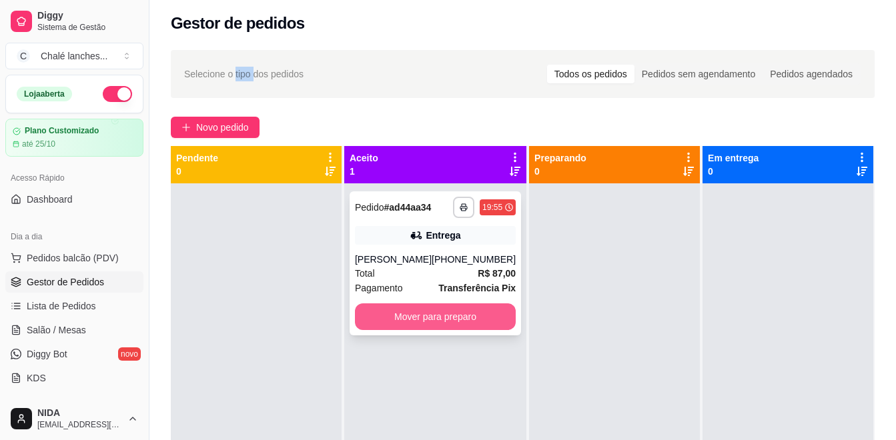
click at [436, 317] on button "Mover para preparo" at bounding box center [435, 316] width 161 height 27
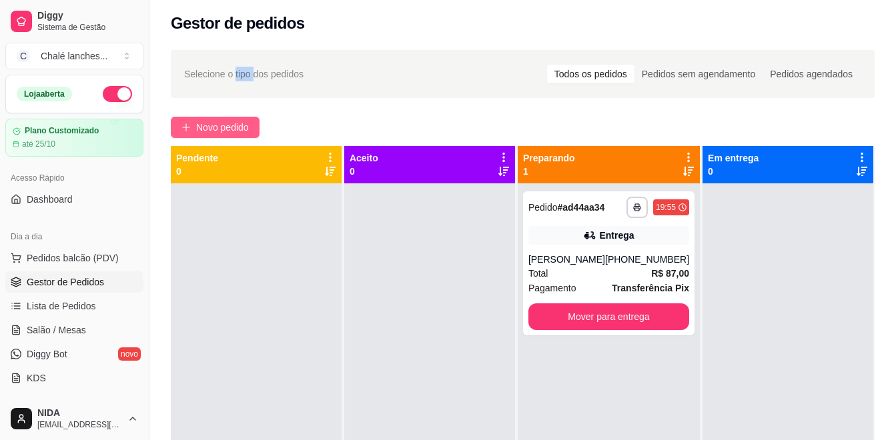
click at [219, 124] on span "Novo pedido" at bounding box center [222, 127] width 53 height 15
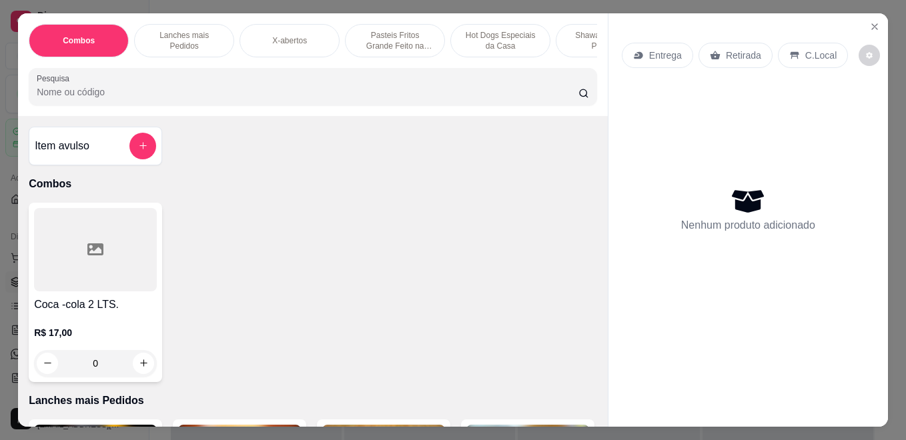
click at [656, 62] on div "Entrega" at bounding box center [657, 55] width 71 height 25
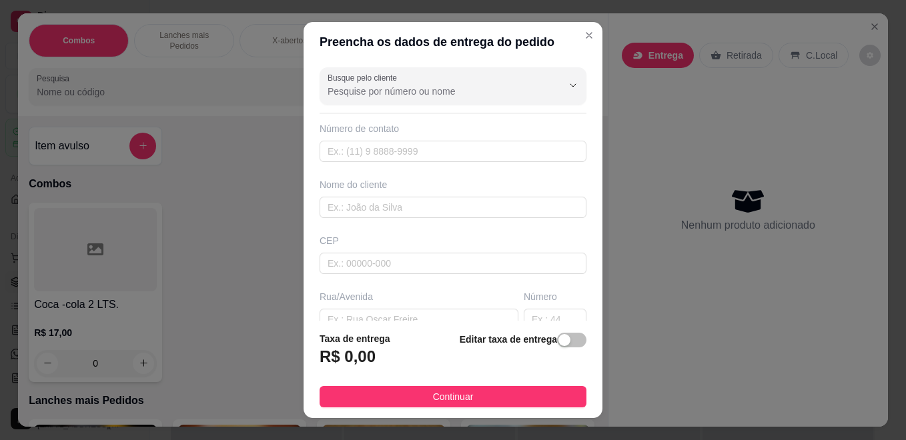
scroll to position [133, 0]
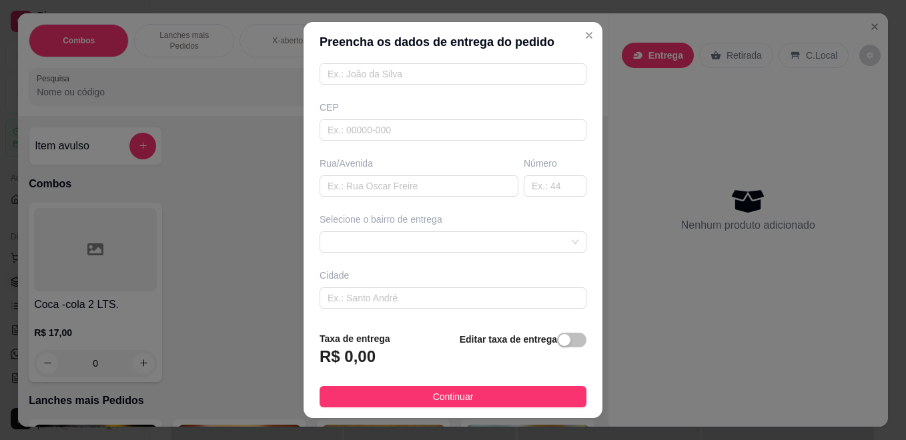
click at [535, 262] on div "Busque pelo cliente Número de contato Nome do cliente CEP Rua/[GEOGRAPHIC_DATA]…" at bounding box center [452, 191] width 299 height 259
click at [538, 253] on div "Busque pelo cliente Número de contato Nome do cliente CEP Rua/[GEOGRAPHIC_DATA]…" at bounding box center [452, 191] width 299 height 259
click at [542, 243] on span at bounding box center [452, 242] width 251 height 20
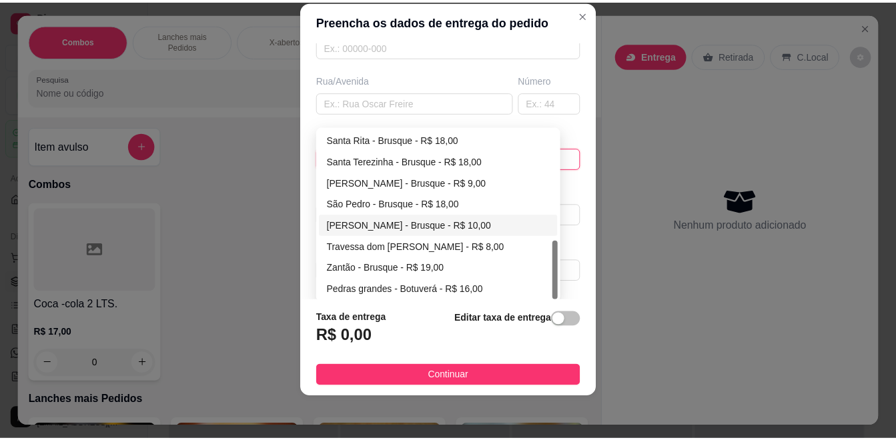
scroll to position [199, 0]
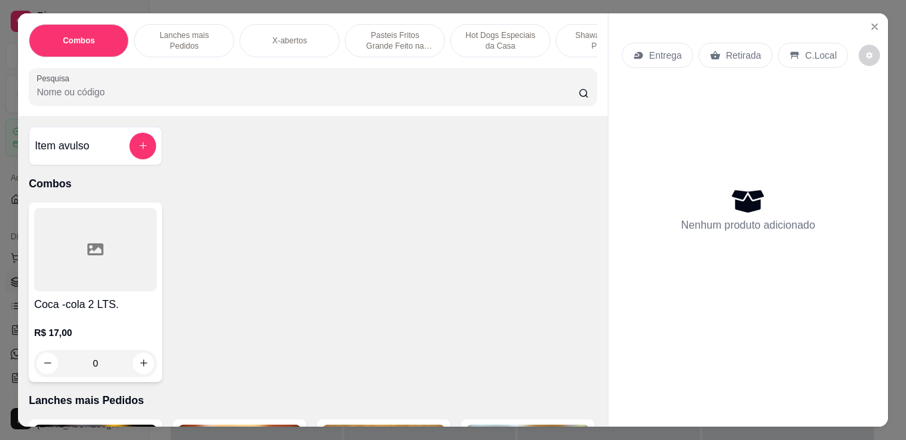
click at [858, 32] on div "Entrega Retirada C.Local" at bounding box center [748, 55] width 253 height 47
click at [872, 21] on icon "Close" at bounding box center [874, 26] width 11 height 11
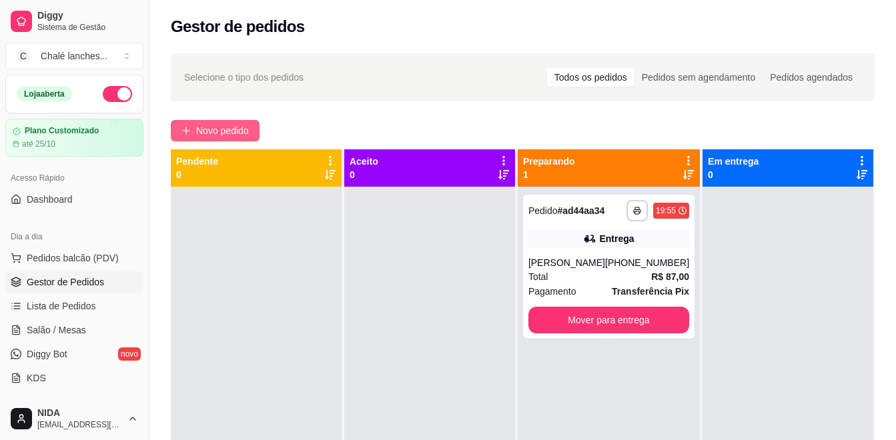
click at [227, 137] on span "Novo pedido" at bounding box center [222, 130] width 53 height 15
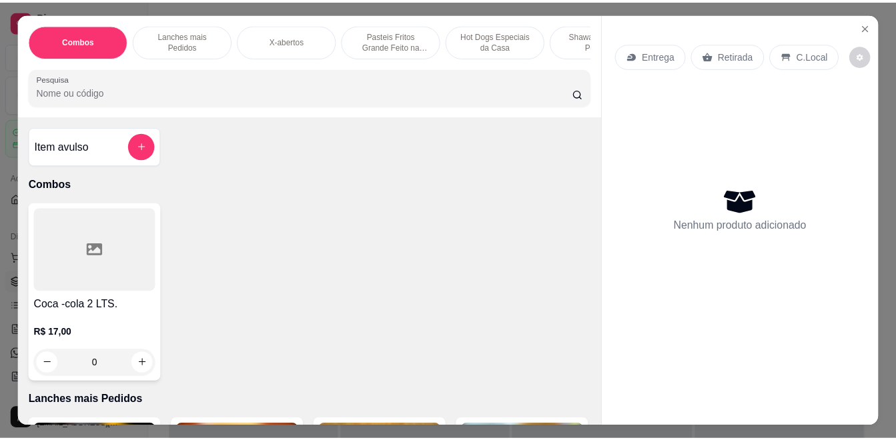
scroll to position [200, 0]
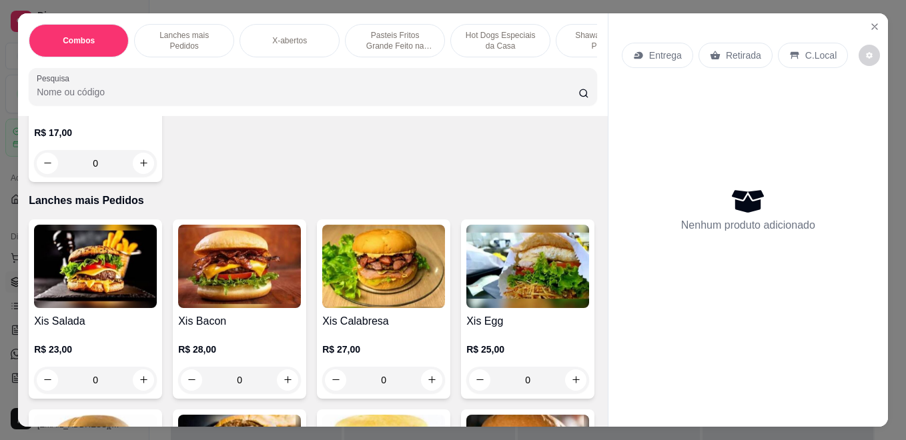
click at [140, 387] on div "0" at bounding box center [95, 380] width 123 height 27
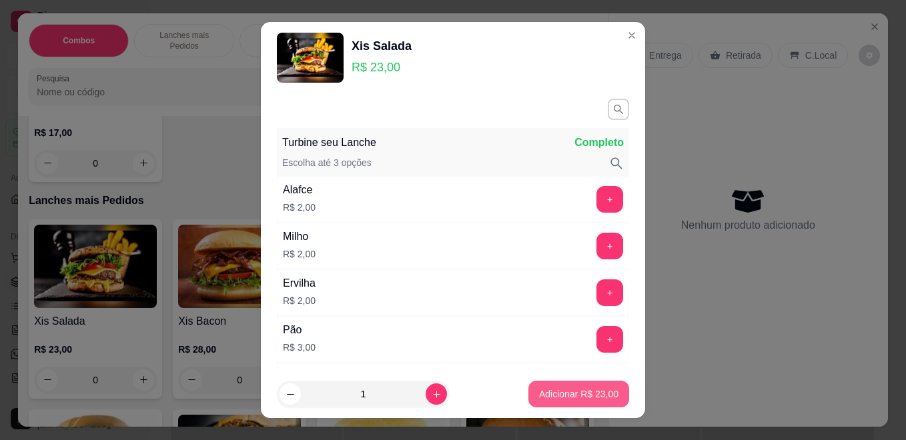
click at [592, 388] on p "Adicionar R$ 23,00" at bounding box center [578, 394] width 79 height 13
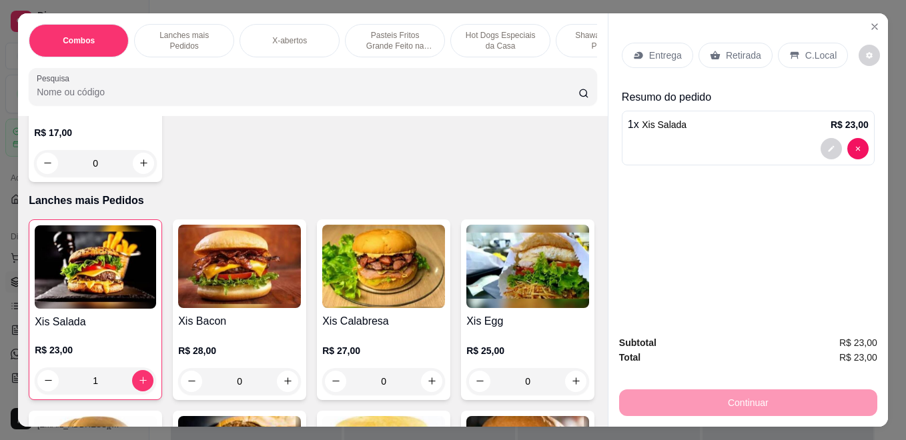
type input "1"
click at [803, 43] on div "C.Local" at bounding box center [813, 55] width 70 height 25
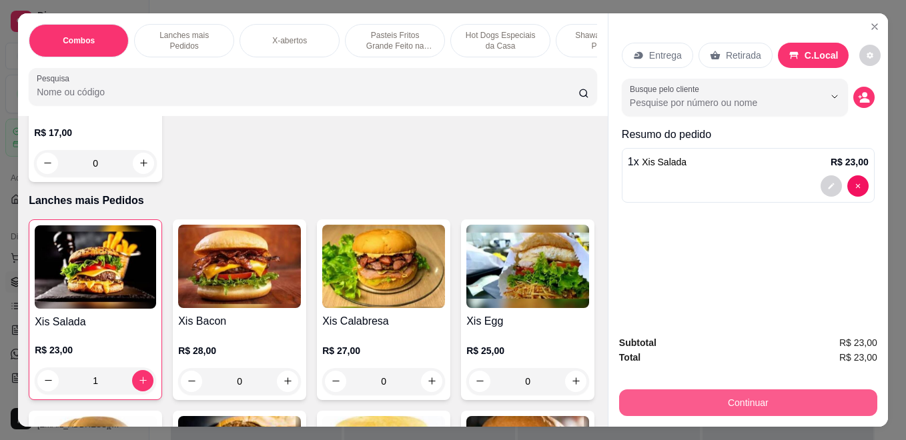
click at [742, 402] on button "Continuar" at bounding box center [748, 403] width 258 height 27
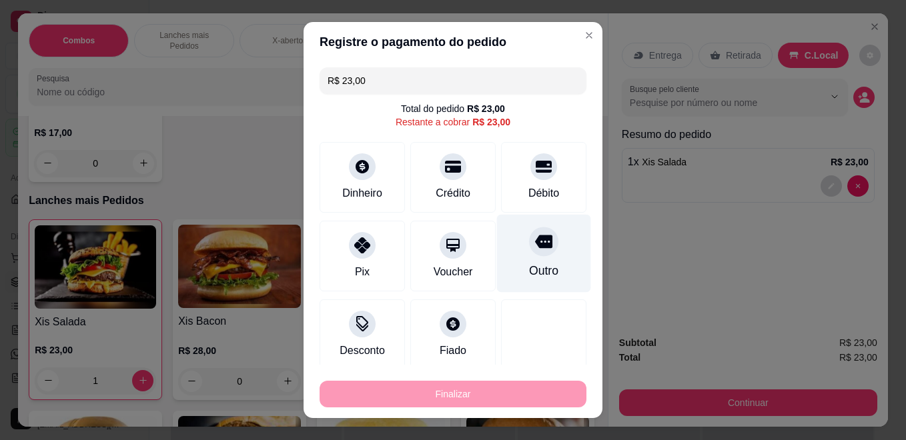
click at [497, 237] on div "Outro" at bounding box center [544, 254] width 94 height 78
type input "R$ 0,00"
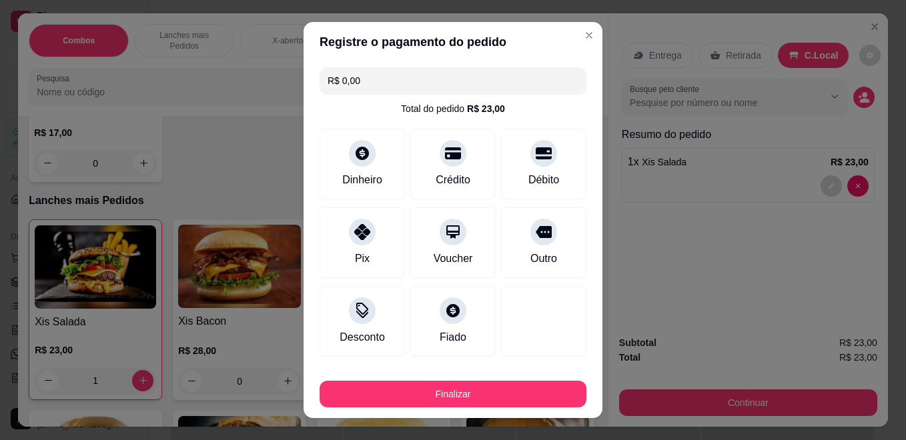
click at [521, 375] on footer "Finalizar" at bounding box center [452, 391] width 299 height 53
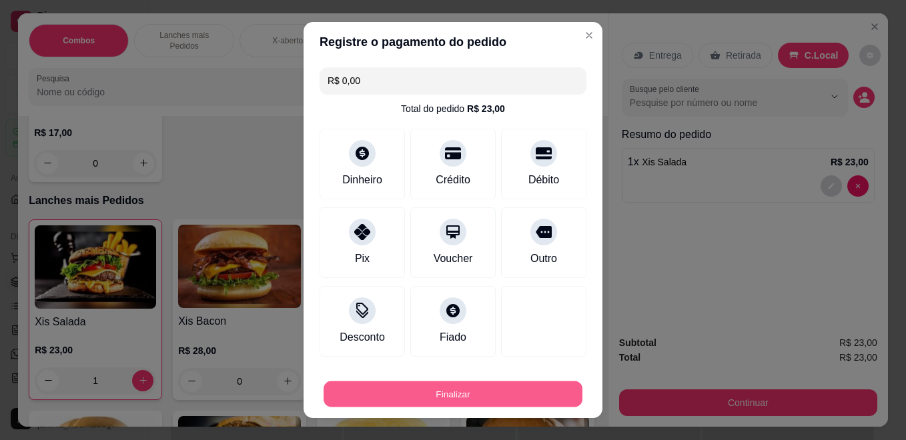
click at [522, 387] on button "Finalizar" at bounding box center [452, 395] width 259 height 26
click at [522, 393] on div "Finalizar" at bounding box center [452, 394] width 267 height 27
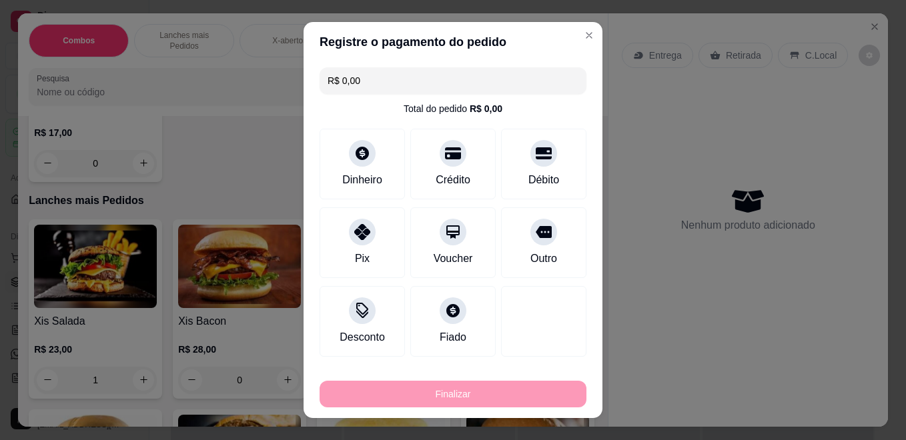
type input "0"
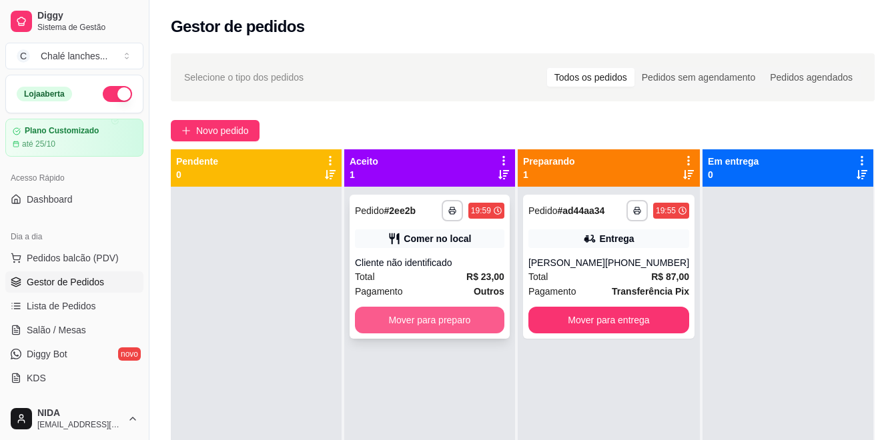
click at [459, 311] on button "Mover para preparo" at bounding box center [429, 320] width 149 height 27
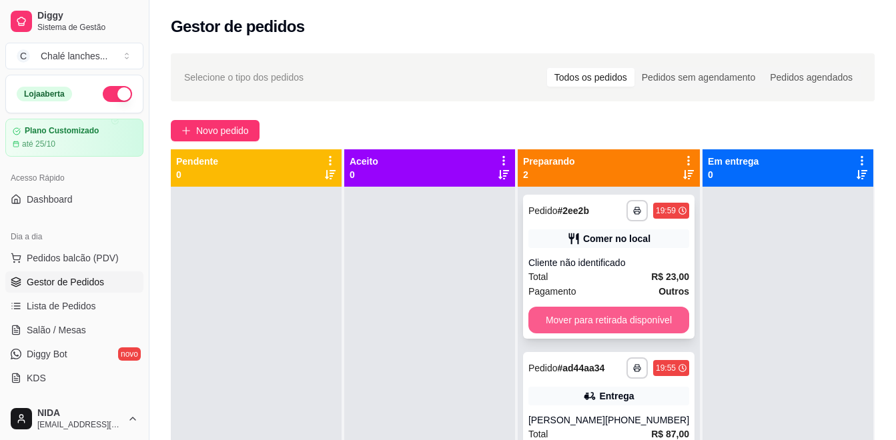
click at [649, 316] on button "Mover para retirada disponível" at bounding box center [608, 320] width 161 height 27
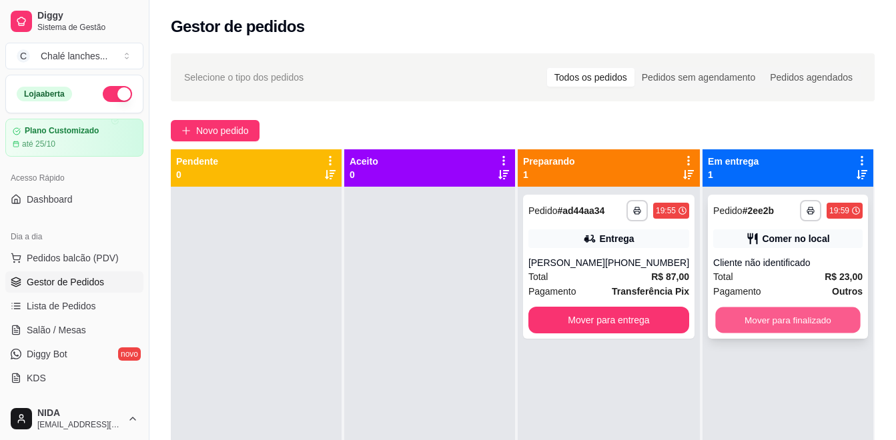
click at [749, 321] on button "Mover para finalizado" at bounding box center [787, 320] width 145 height 26
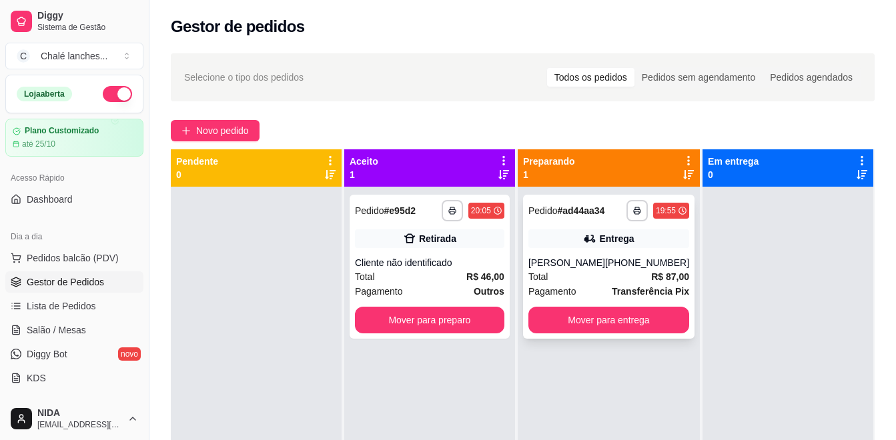
click at [574, 313] on button "Mover para entrega" at bounding box center [608, 320] width 161 height 27
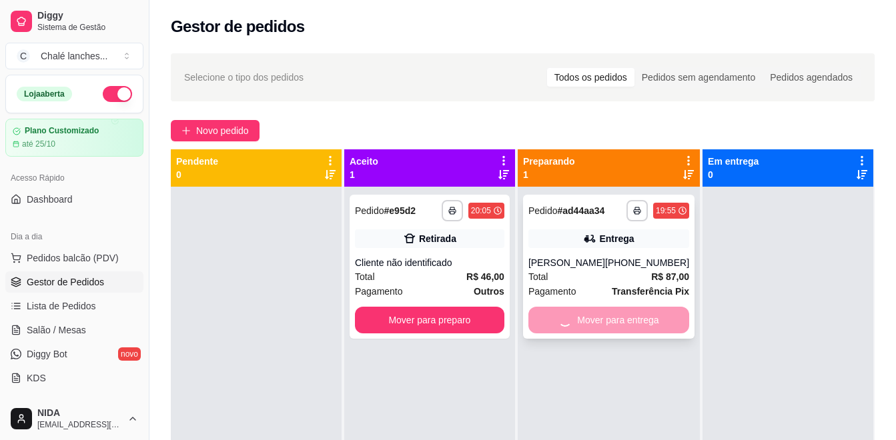
click at [588, 323] on div "**********" at bounding box center [609, 407] width 182 height 440
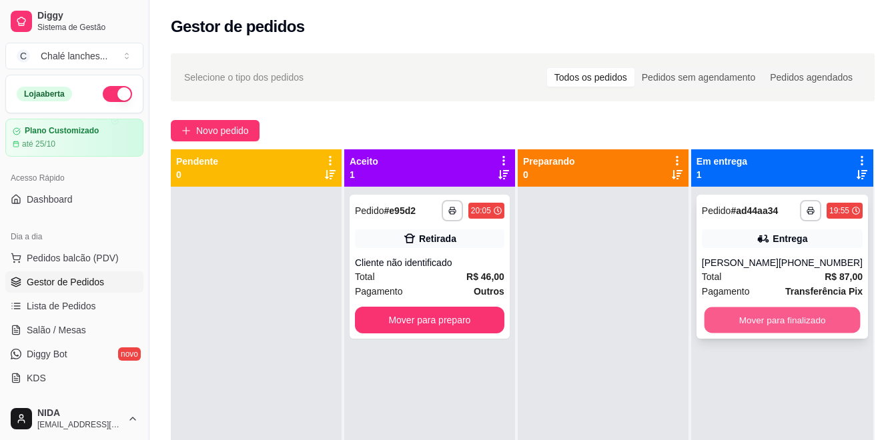
click at [788, 325] on button "Mover para finalizado" at bounding box center [782, 320] width 156 height 26
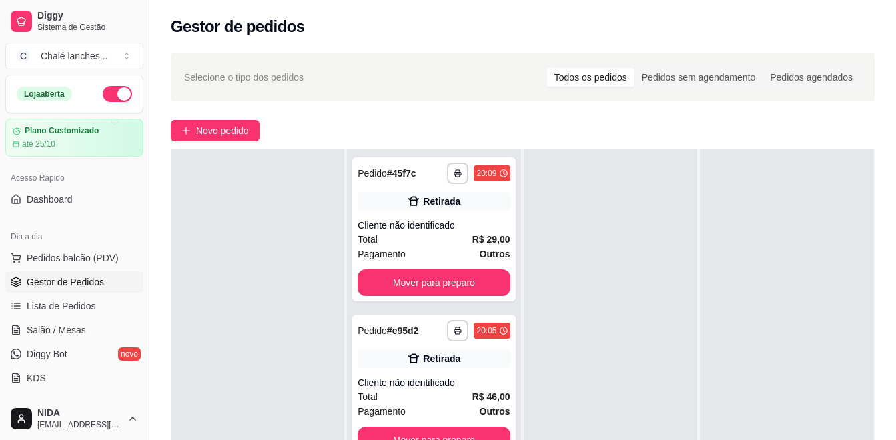
scroll to position [133, 0]
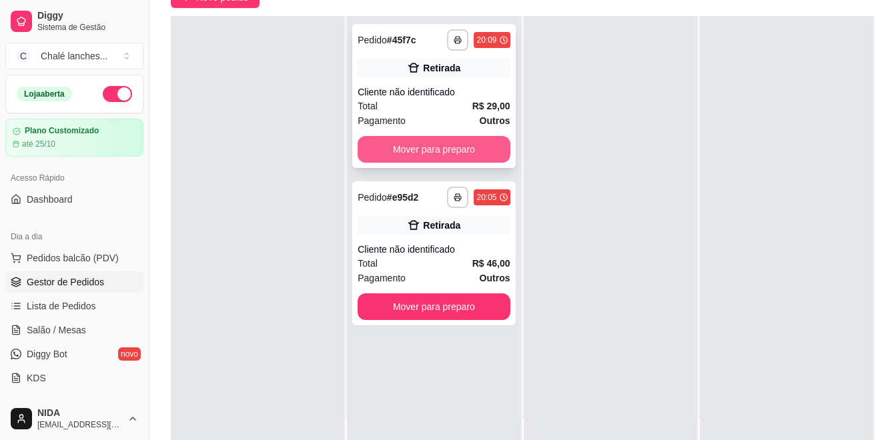
click at [399, 153] on button "Mover para preparo" at bounding box center [434, 149] width 152 height 27
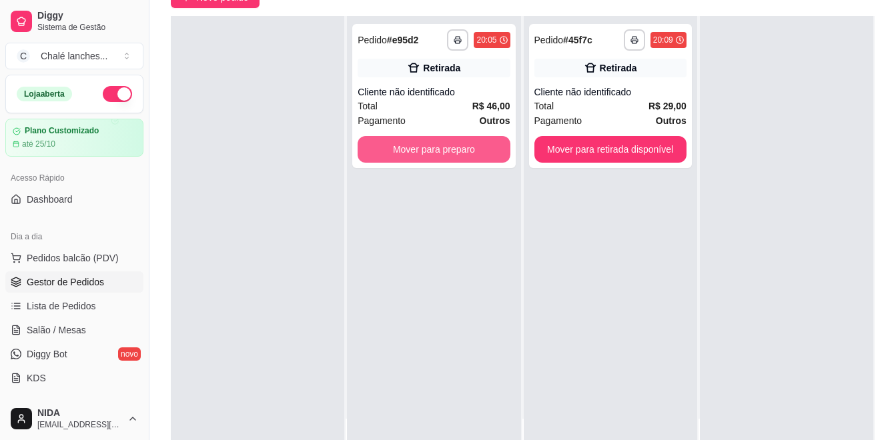
click at [400, 153] on button "Mover para preparo" at bounding box center [434, 149] width 152 height 27
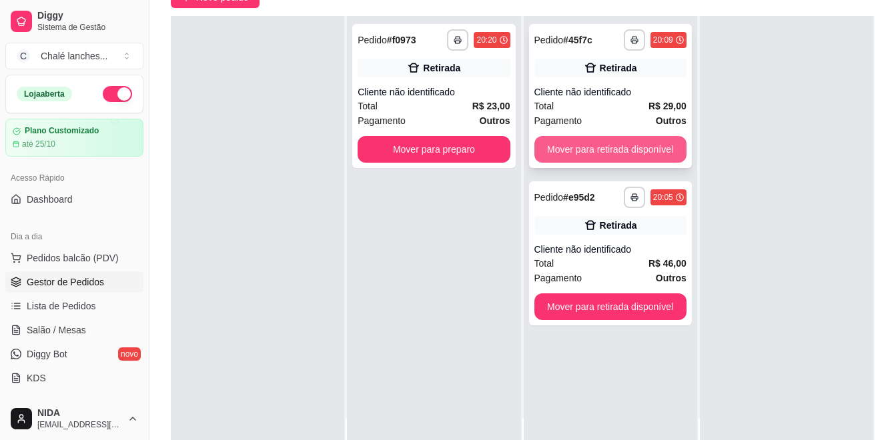
click at [565, 156] on button "Mover para retirada disponível" at bounding box center [610, 149] width 152 height 27
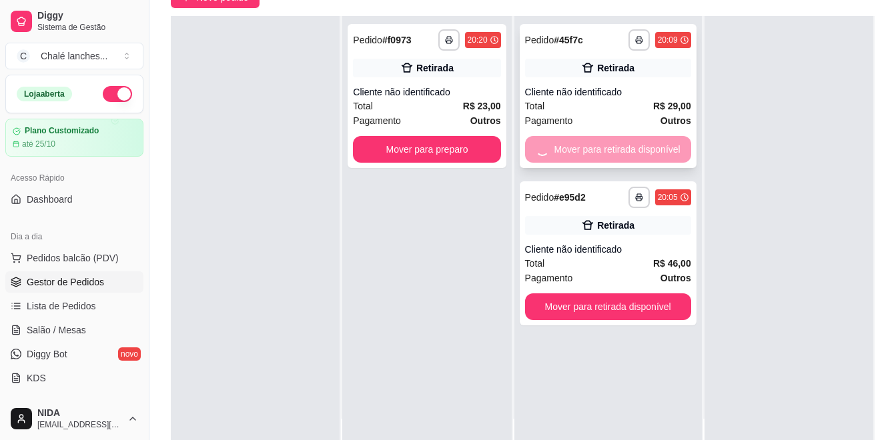
click at [566, 155] on div "Mover para retirada disponível" at bounding box center [608, 149] width 166 height 27
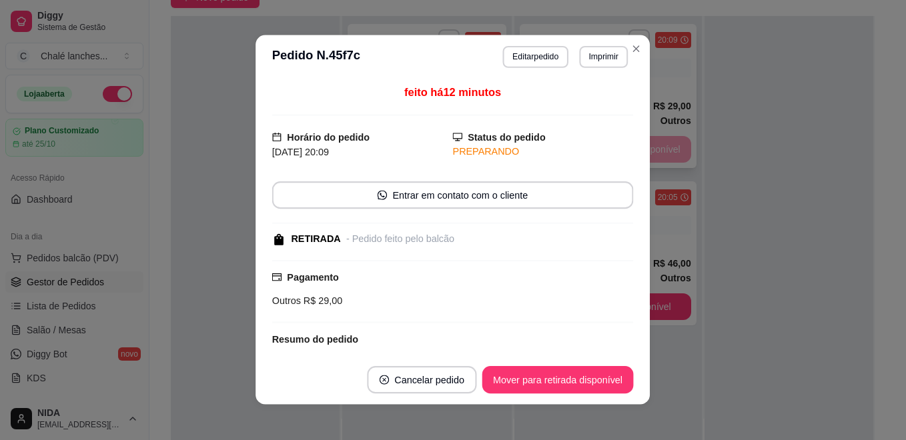
click at [566, 155] on div "PREPARANDO" at bounding box center [543, 152] width 181 height 15
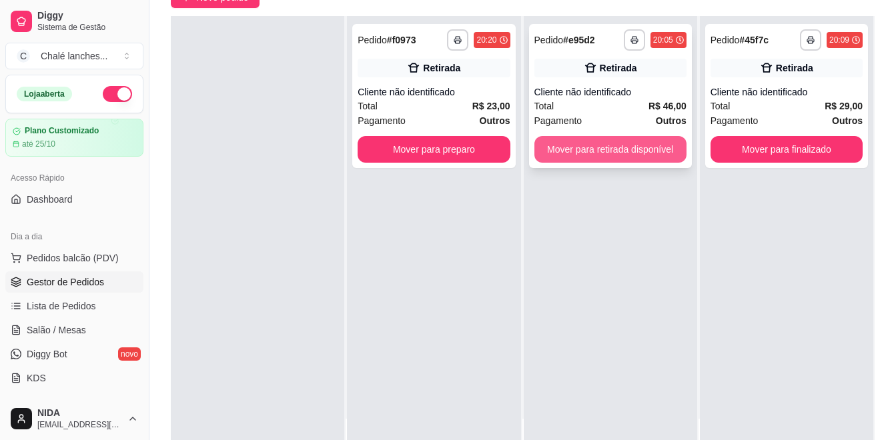
click at [611, 157] on button "Mover para retirada disponível" at bounding box center [610, 149] width 152 height 27
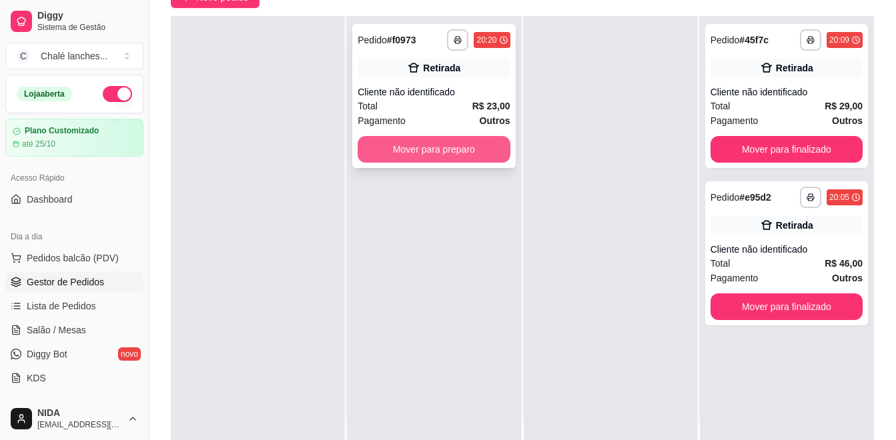
click at [498, 141] on button "Mover para preparo" at bounding box center [434, 149] width 152 height 27
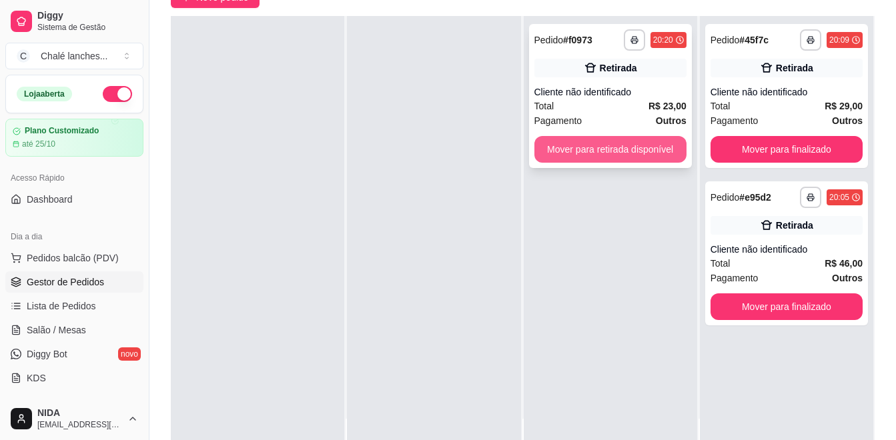
click at [632, 143] on button "Mover para retirada disponível" at bounding box center [610, 149] width 152 height 27
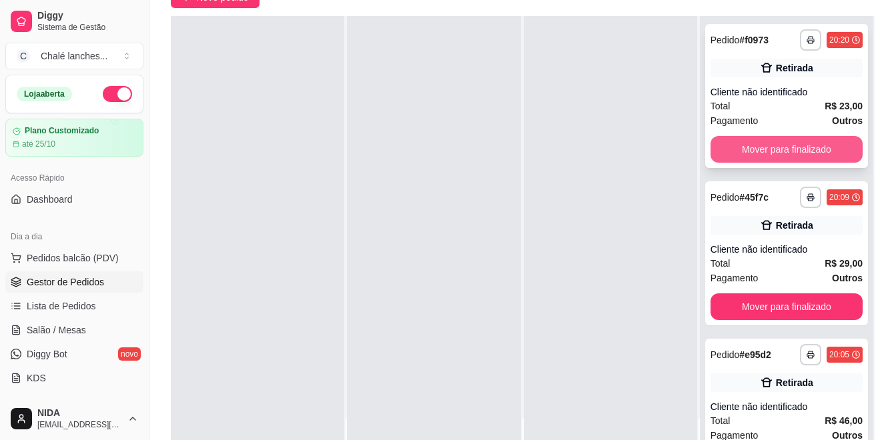
click at [796, 150] on button "Mover para finalizado" at bounding box center [786, 149] width 152 height 27
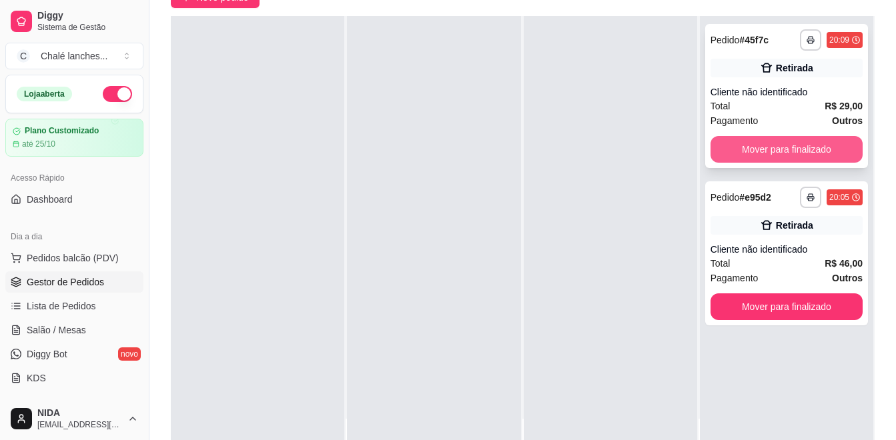
click at [810, 143] on button "Mover para finalizado" at bounding box center [786, 149] width 152 height 27
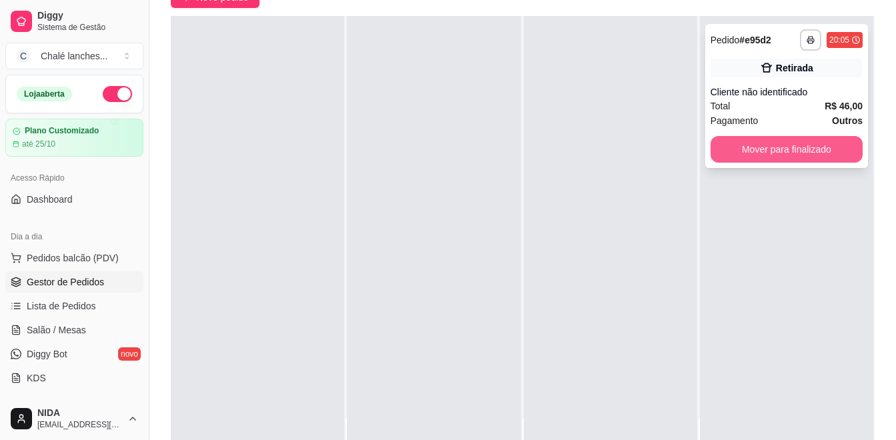
click at [812, 155] on button "Mover para finalizado" at bounding box center [786, 149] width 152 height 27
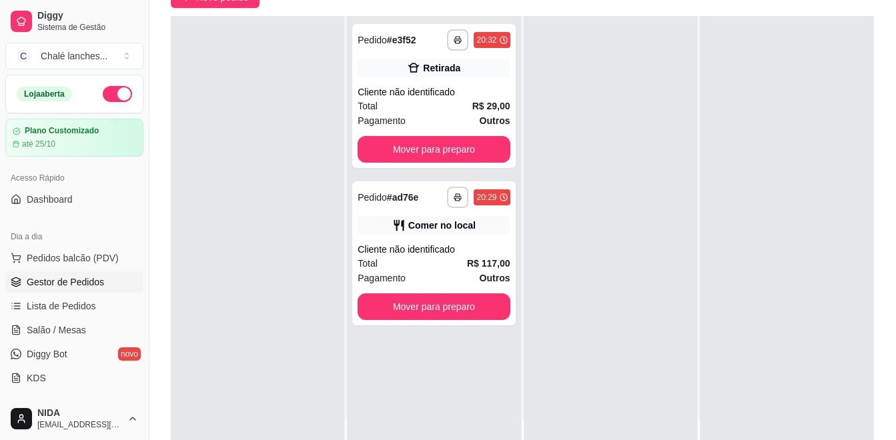
click at [435, 153] on button "Mover para preparo" at bounding box center [434, 149] width 152 height 27
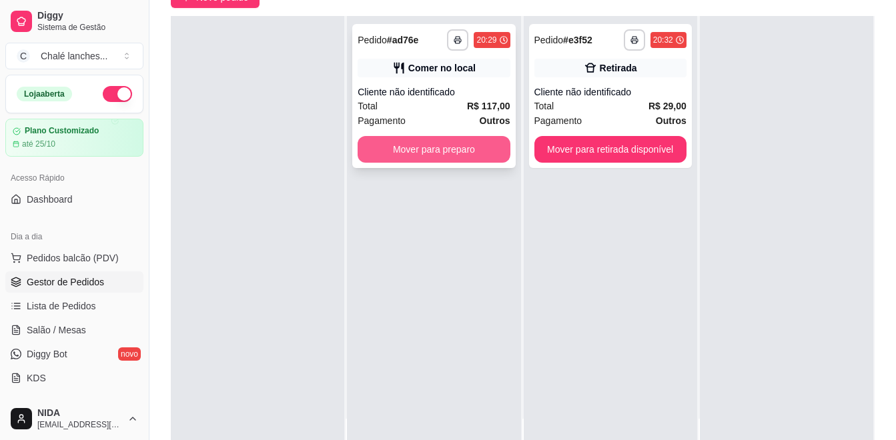
click at [497, 153] on button "Mover para preparo" at bounding box center [434, 149] width 152 height 27
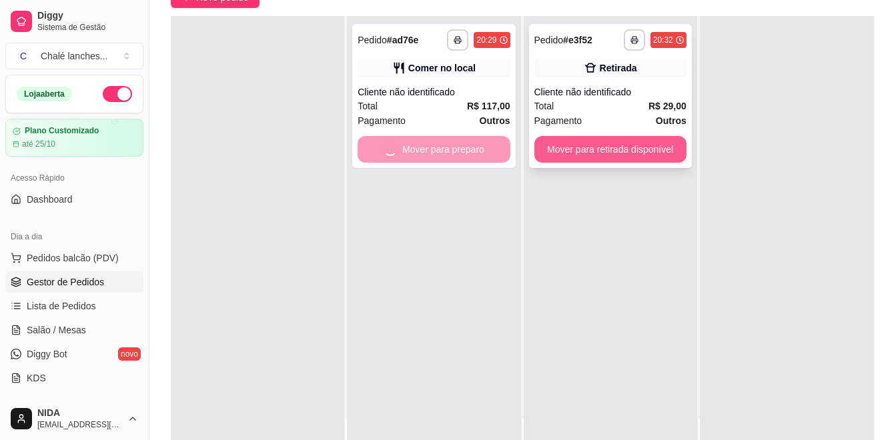
click at [558, 151] on button "Mover para retirada disponível" at bounding box center [610, 149] width 152 height 27
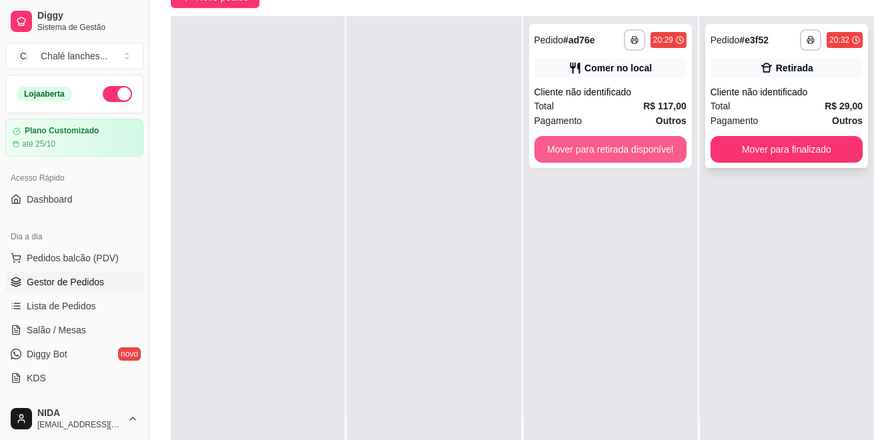
click at [653, 156] on button "Mover para retirada disponível" at bounding box center [610, 149] width 152 height 27
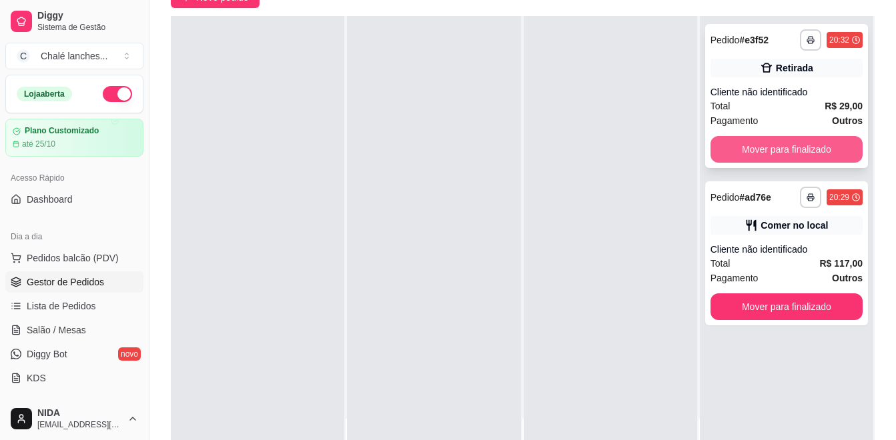
click at [738, 148] on button "Mover para finalizado" at bounding box center [786, 149] width 152 height 27
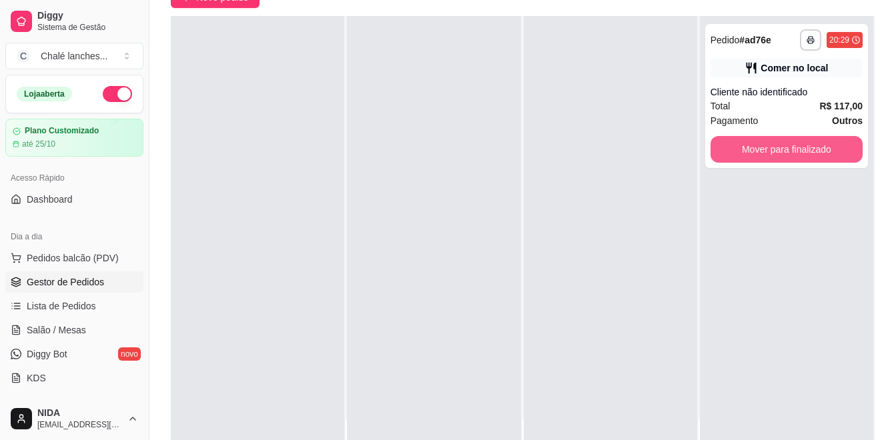
click at [738, 148] on button "Mover para finalizado" at bounding box center [786, 149] width 152 height 27
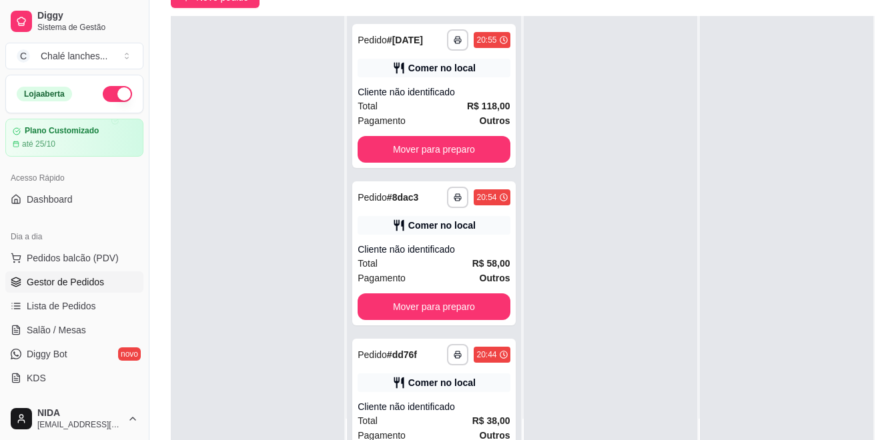
scroll to position [203, 0]
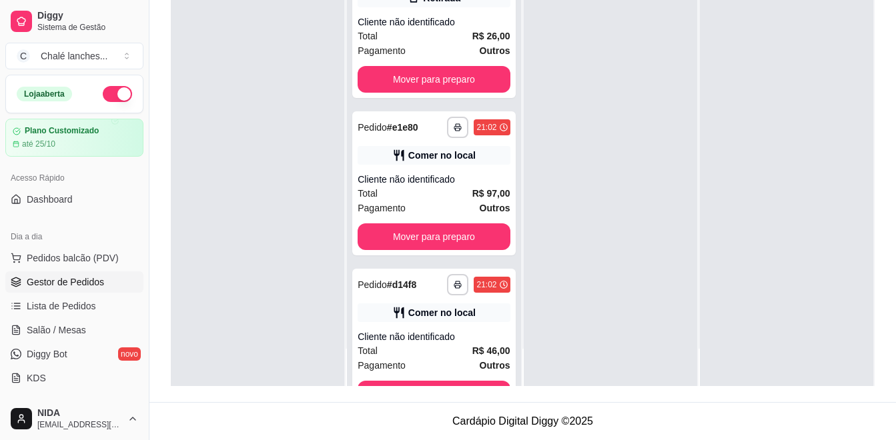
click at [479, 238] on button "Mover para preparo" at bounding box center [434, 236] width 152 height 27
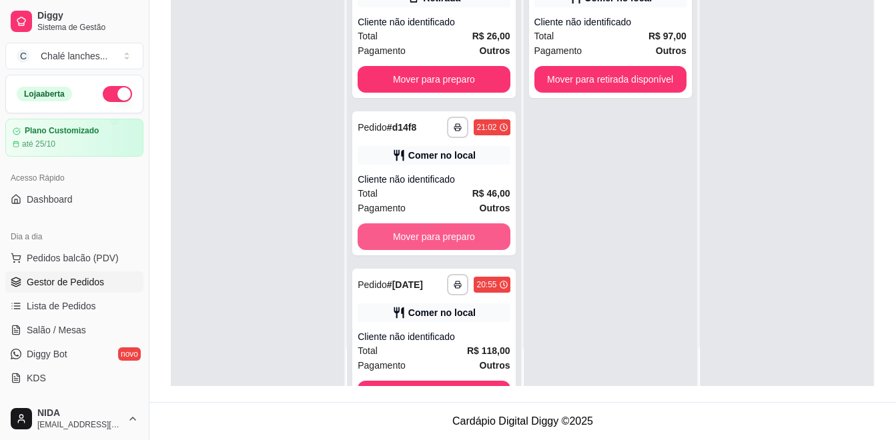
click at [479, 237] on button "Mover para preparo" at bounding box center [434, 236] width 152 height 27
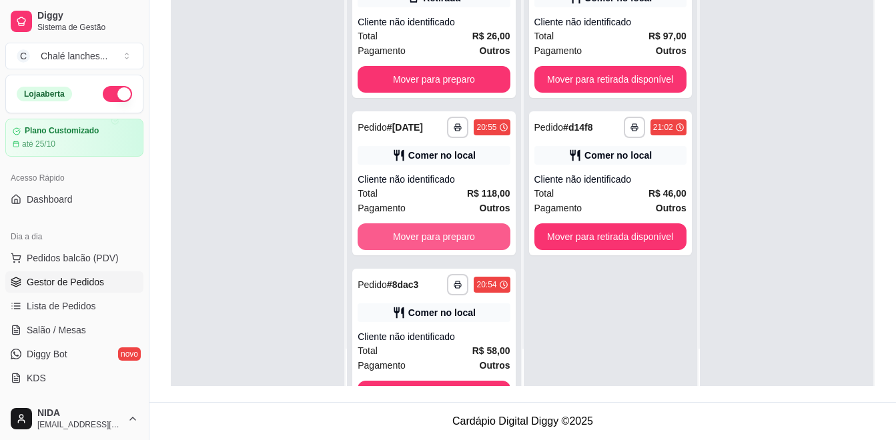
click at [479, 237] on button "Mover para preparo" at bounding box center [434, 236] width 152 height 27
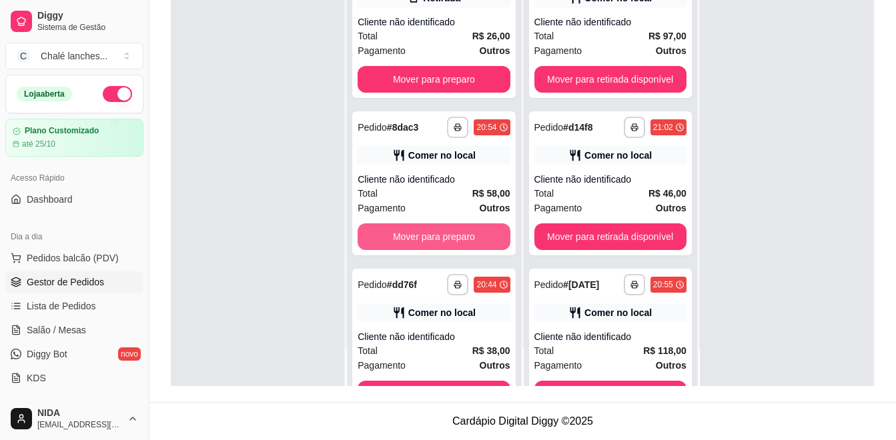
click at [479, 237] on button "Mover para preparo" at bounding box center [434, 236] width 152 height 27
click at [479, 381] on button "Mover para preparo" at bounding box center [434, 394] width 152 height 27
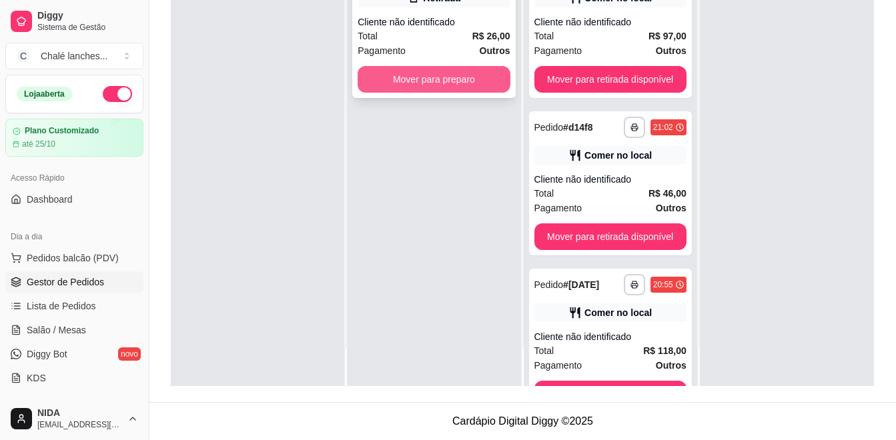
click at [492, 82] on button "Mover para preparo" at bounding box center [434, 79] width 152 height 27
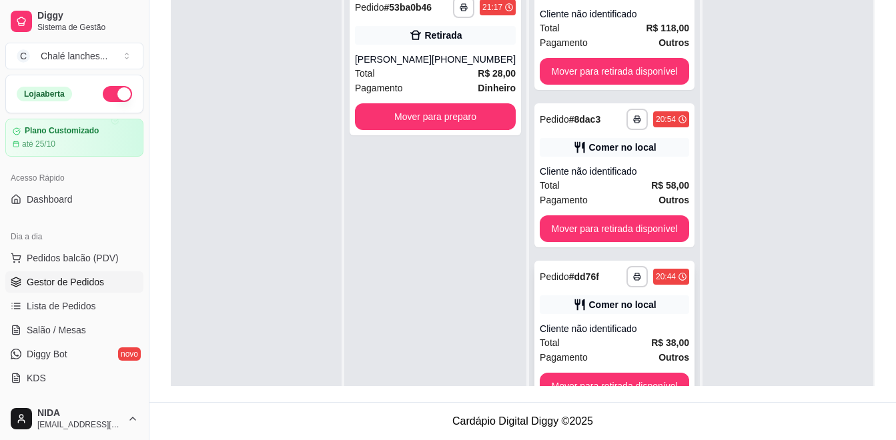
scroll to position [37, 0]
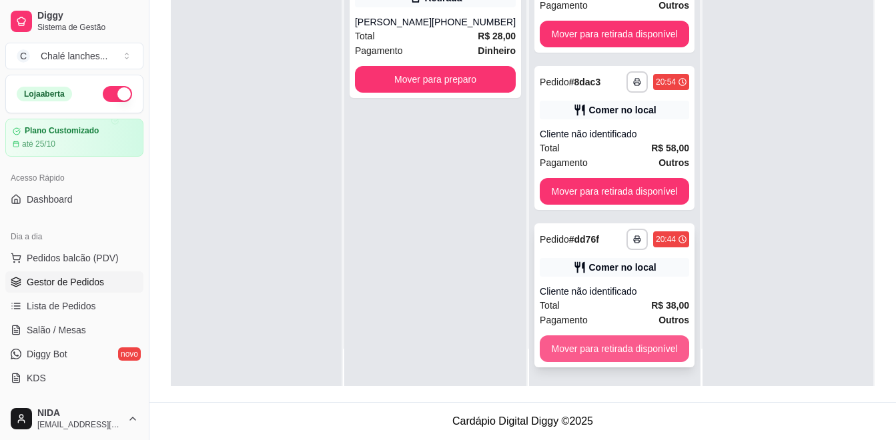
click at [657, 344] on button "Mover para retirada disponível" at bounding box center [614, 349] width 149 height 27
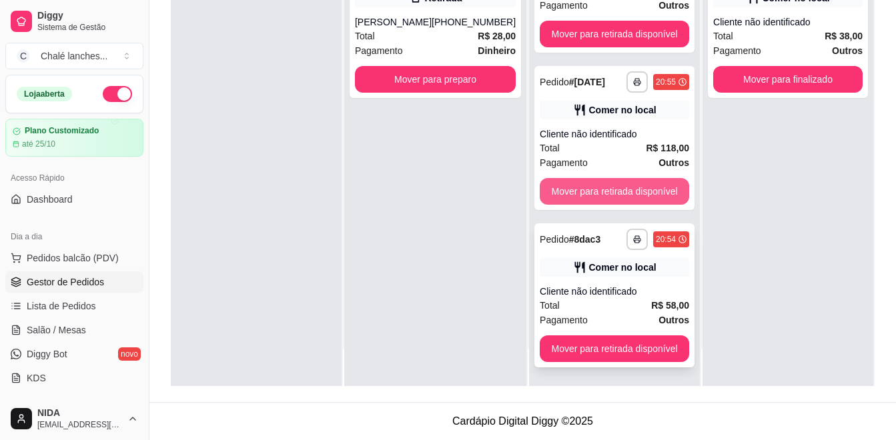
scroll to position [360, 0]
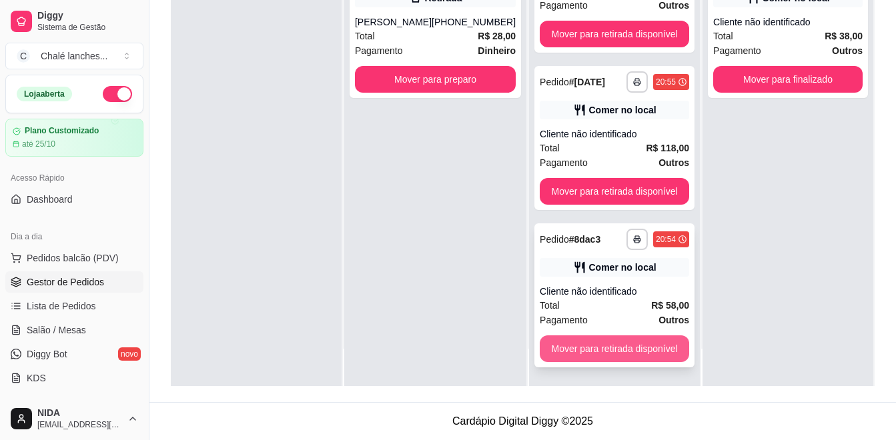
click at [638, 348] on button "Mover para retirada disponível" at bounding box center [614, 349] width 149 height 27
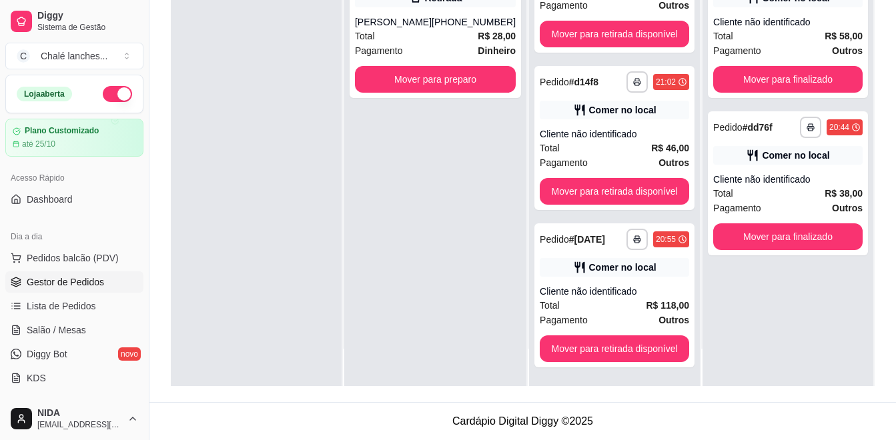
scroll to position [203, 0]
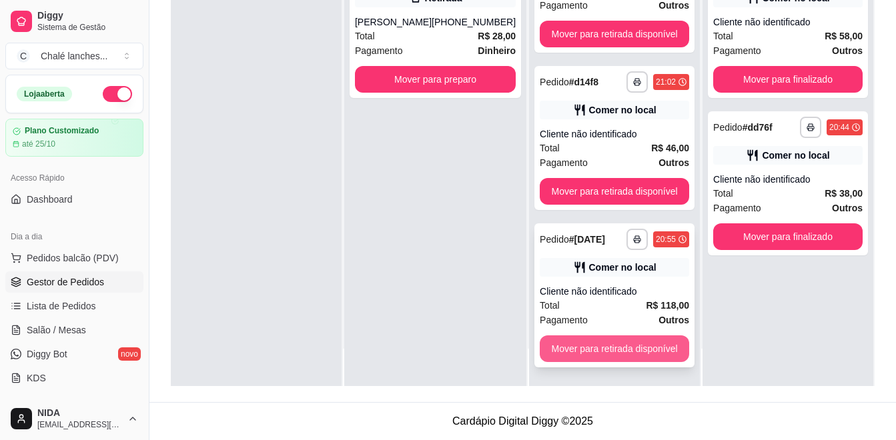
click at [652, 344] on button "Mover para retirada disponível" at bounding box center [614, 349] width 149 height 27
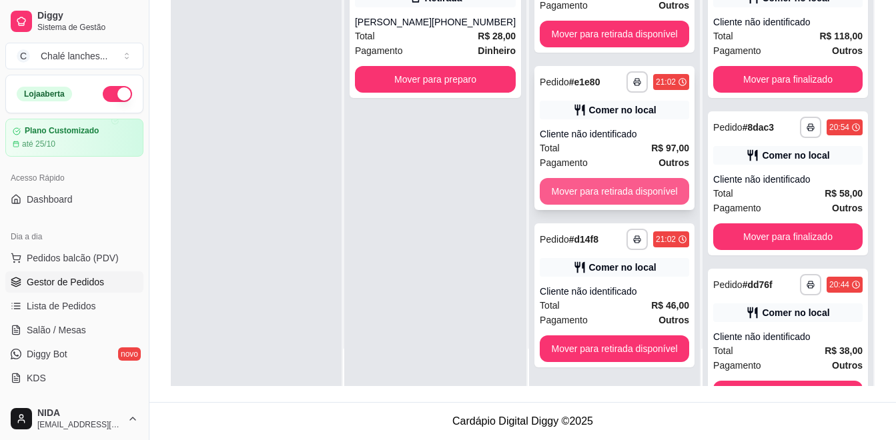
scroll to position [45, 0]
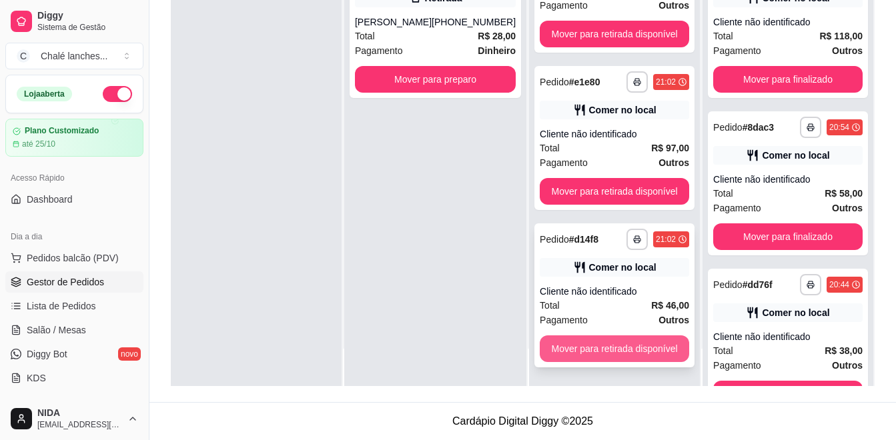
click at [615, 342] on button "Mover para retirada disponível" at bounding box center [614, 349] width 149 height 27
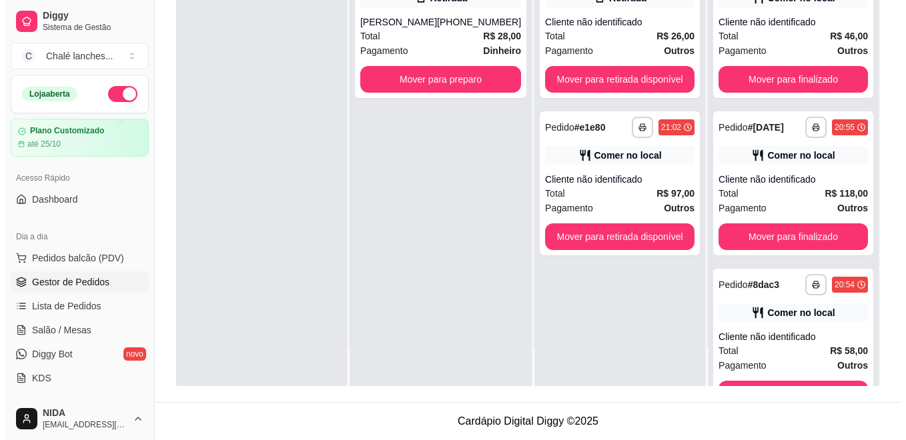
scroll to position [0, 0]
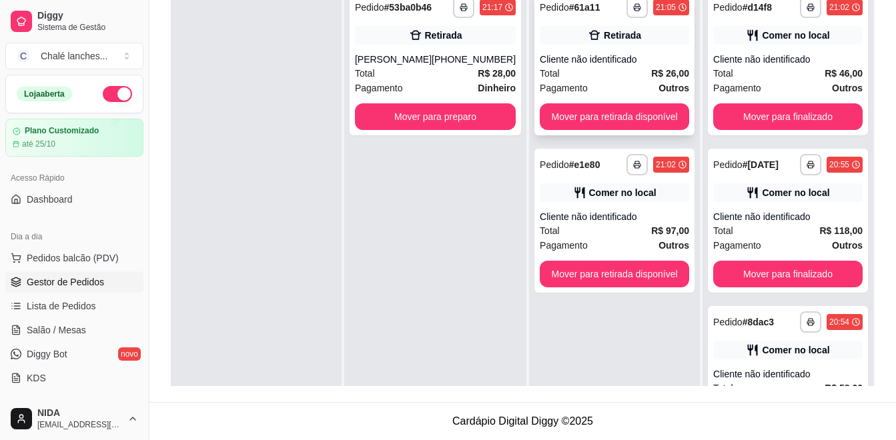
click at [654, 121] on button "Mover para retirada disponível" at bounding box center [614, 116] width 149 height 27
click at [654, 121] on div "Mover para retirada disponível" at bounding box center [614, 116] width 149 height 27
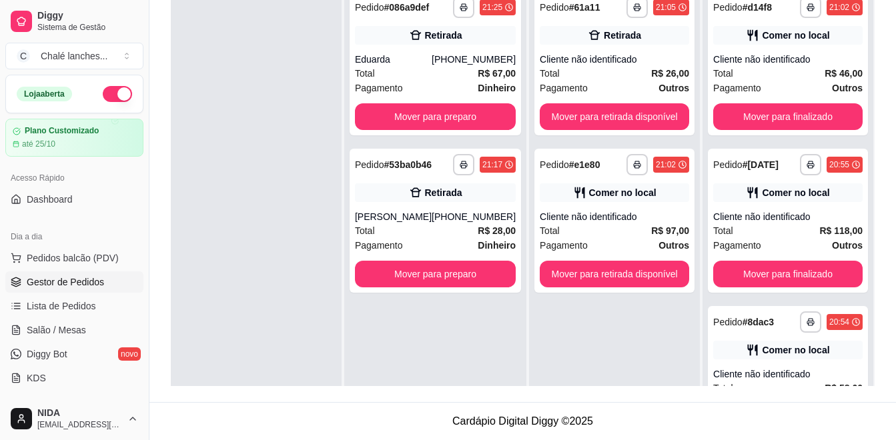
click at [702, 156] on div "**********" at bounding box center [787, 203] width 171 height 440
click at [612, 233] on div "Total R$ 97,00" at bounding box center [614, 230] width 149 height 15
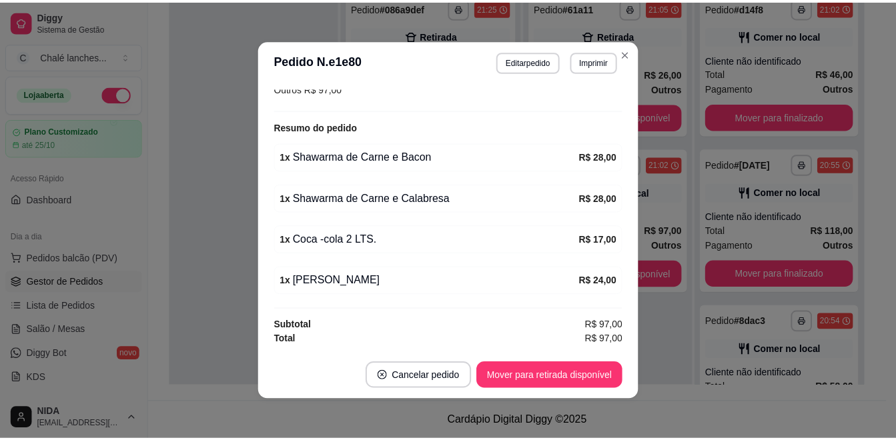
scroll to position [3, 0]
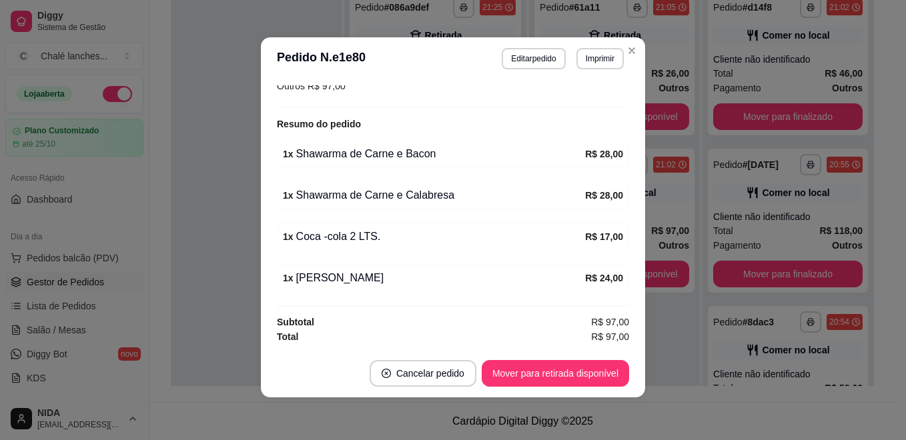
click at [572, 373] on button "Mover para retirada disponível" at bounding box center [555, 373] width 147 height 27
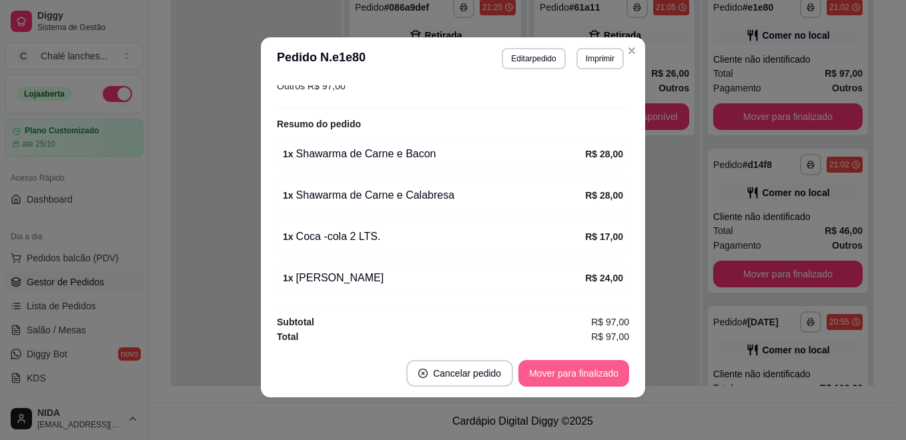
click at [609, 376] on button "Mover para finalizado" at bounding box center [573, 373] width 111 height 27
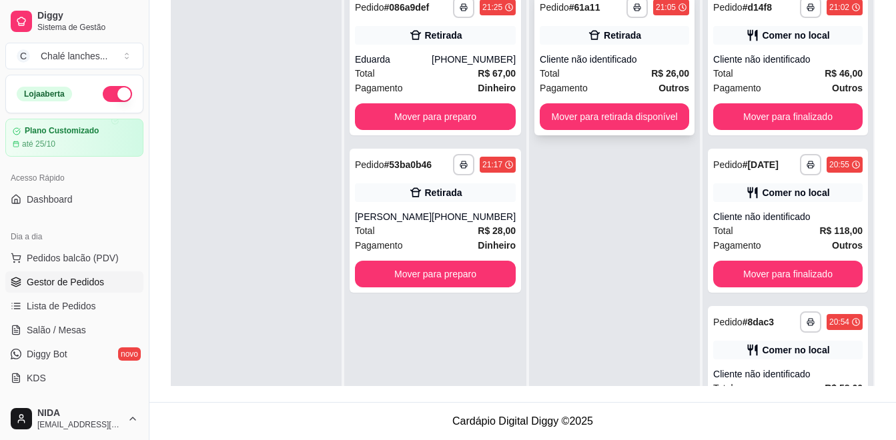
click at [618, 59] on div "Cliente não identificado" at bounding box center [614, 59] width 149 height 13
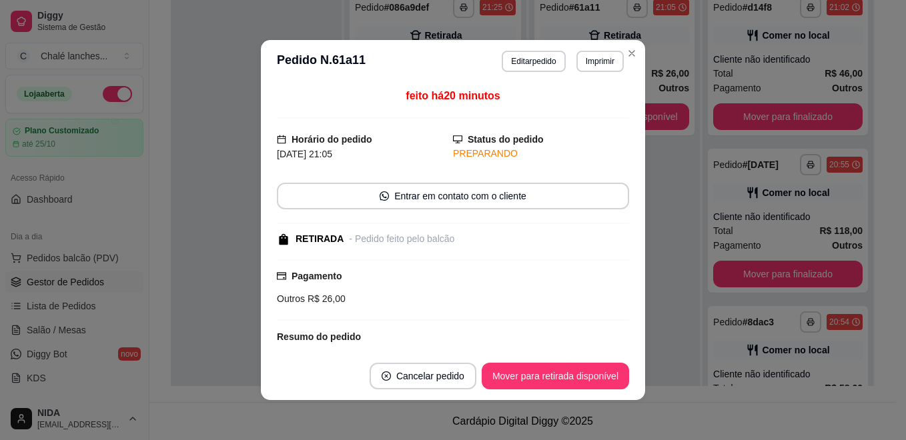
click at [583, 378] on button "Mover para retirada disponível" at bounding box center [555, 376] width 147 height 27
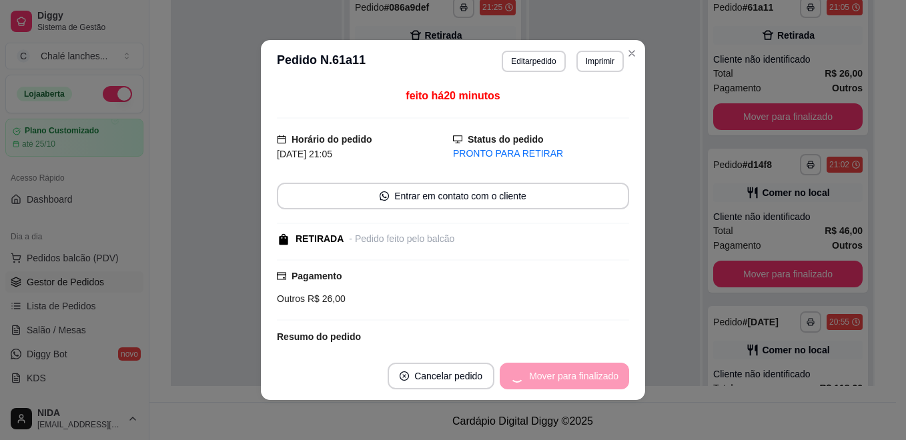
click at [604, 372] on div "Mover para finalizado" at bounding box center [564, 376] width 129 height 27
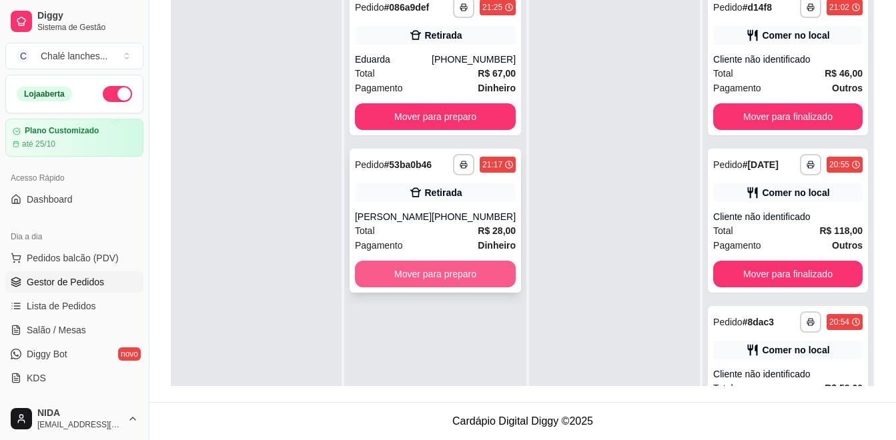
click at [467, 267] on button "Mover para preparo" at bounding box center [435, 274] width 161 height 27
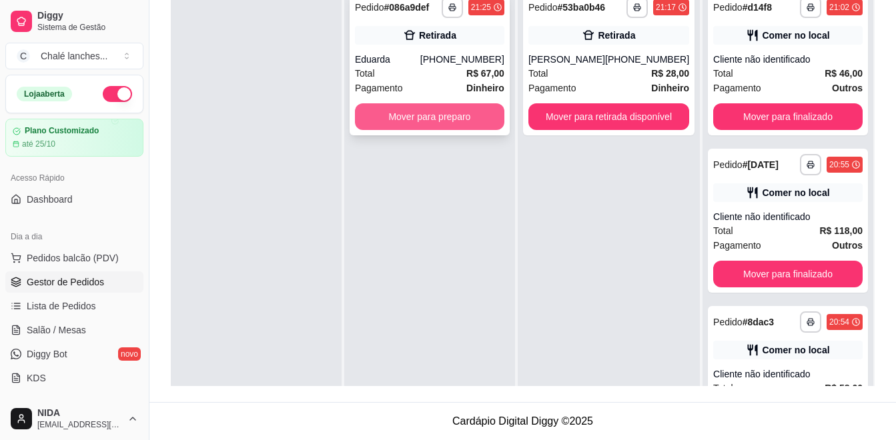
click at [475, 117] on button "Mover para preparo" at bounding box center [429, 116] width 149 height 27
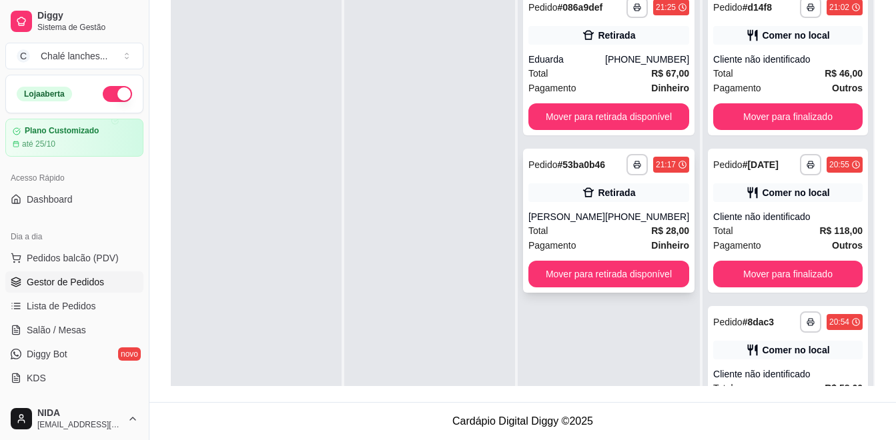
scroll to position [137, 0]
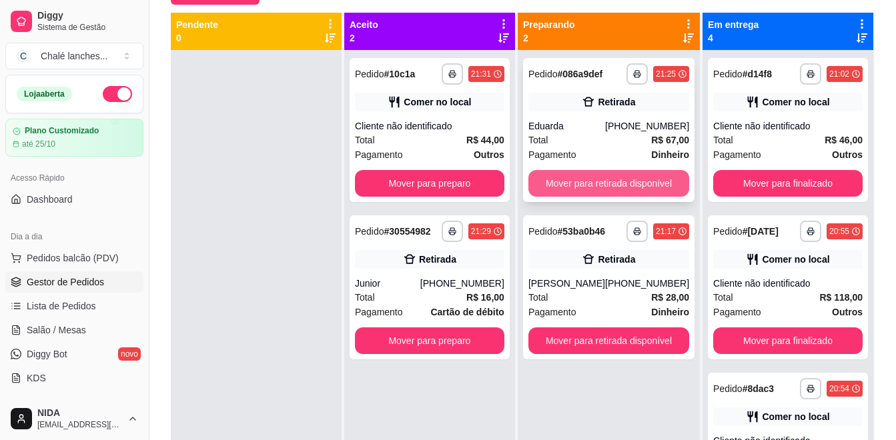
click at [626, 180] on button "Mover para retirada disponível" at bounding box center [608, 183] width 161 height 27
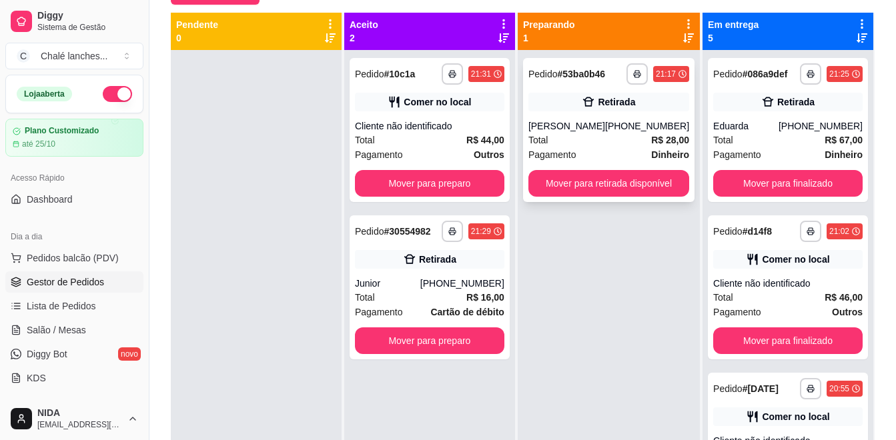
click at [654, 189] on button "Mover para retirada disponível" at bounding box center [608, 183] width 161 height 27
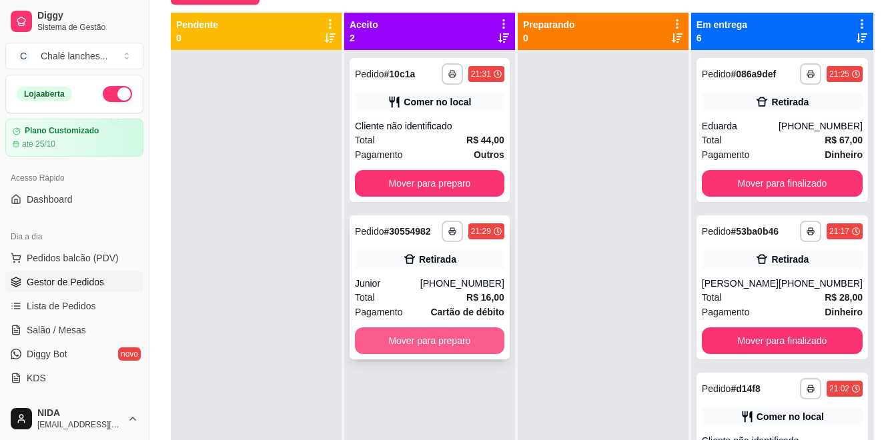
click at [486, 338] on button "Mover para preparo" at bounding box center [429, 340] width 149 height 27
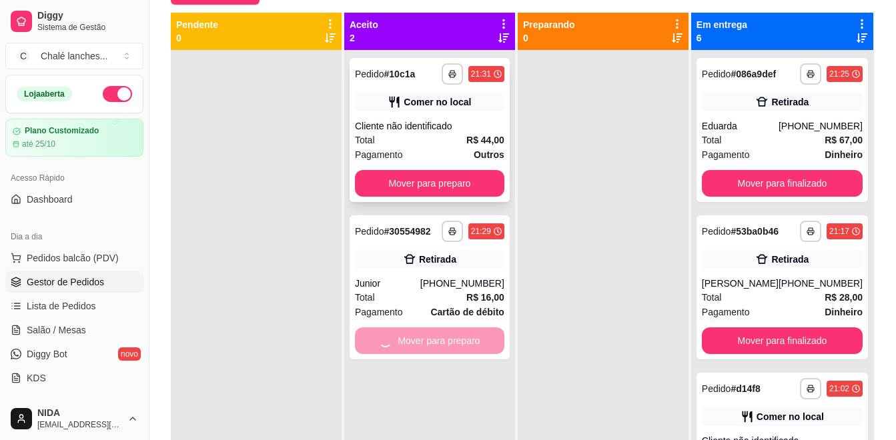
click at [484, 189] on button "Mover para preparo" at bounding box center [429, 183] width 149 height 27
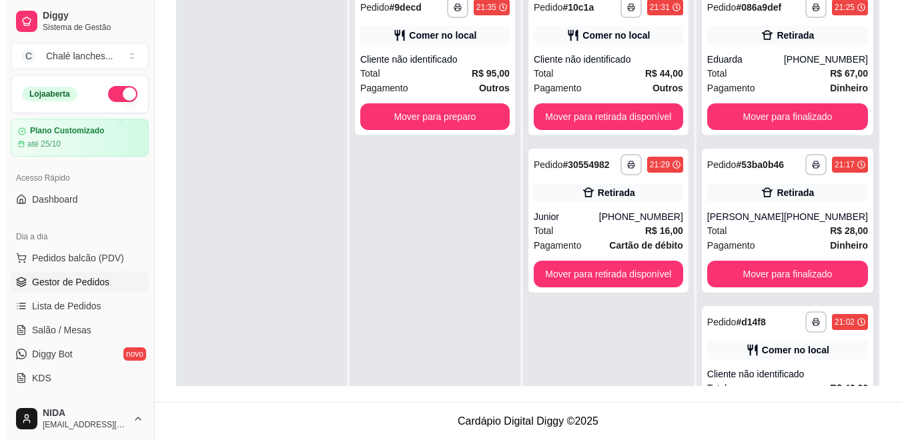
scroll to position [37, 0]
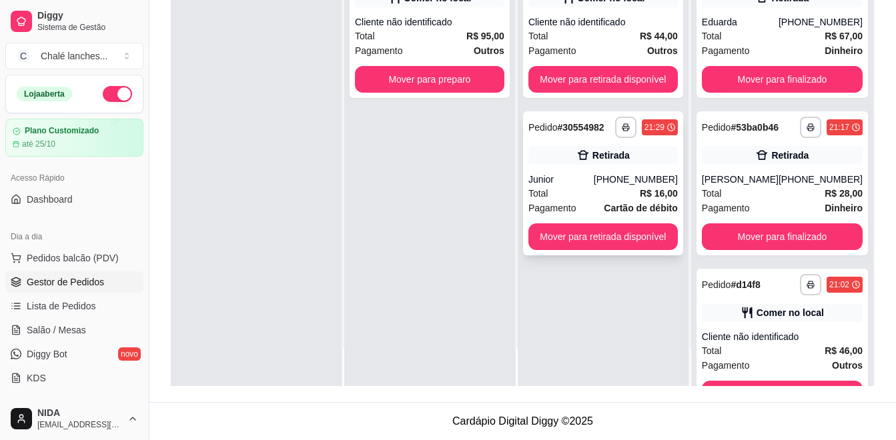
click at [566, 185] on div "Junior" at bounding box center [560, 179] width 65 height 13
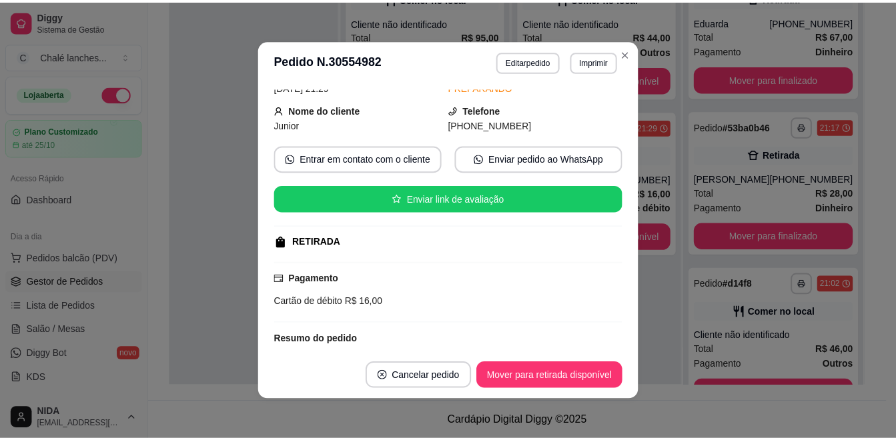
scroll to position [155, 0]
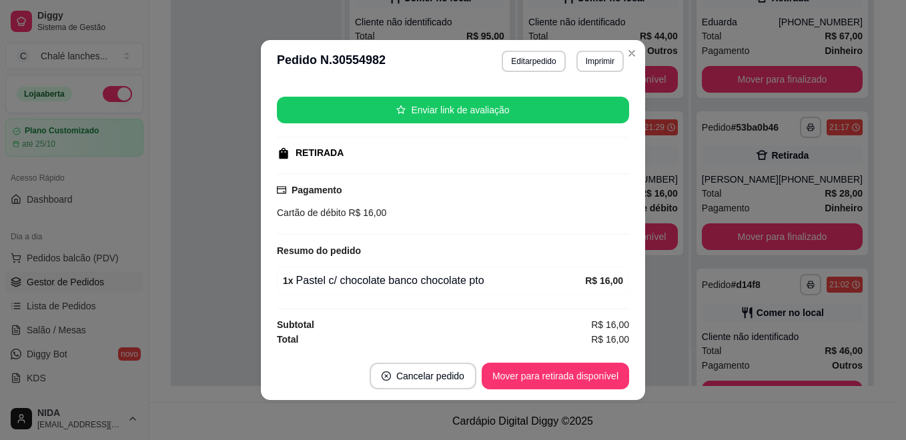
click at [550, 359] on footer "Cancelar pedido Mover para retirada disponível" at bounding box center [453, 376] width 384 height 48
click at [562, 373] on button "Mover para retirada disponível" at bounding box center [555, 377] width 143 height 26
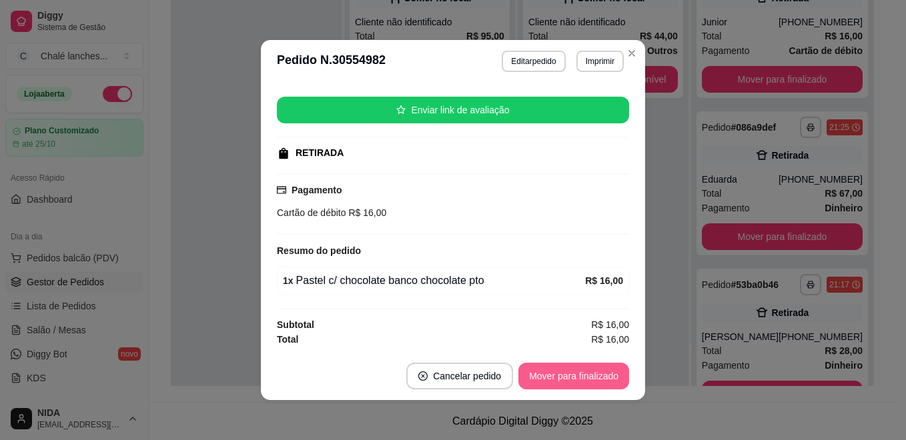
click at [610, 375] on button "Mover para finalizado" at bounding box center [573, 376] width 111 height 27
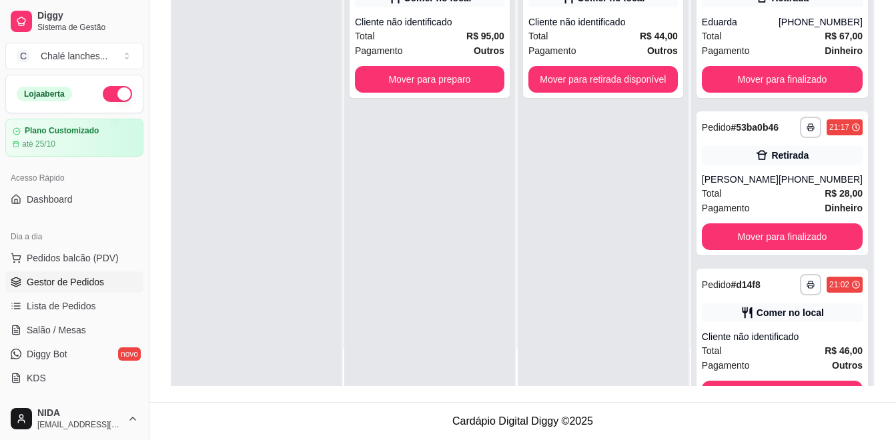
scroll to position [0, 0]
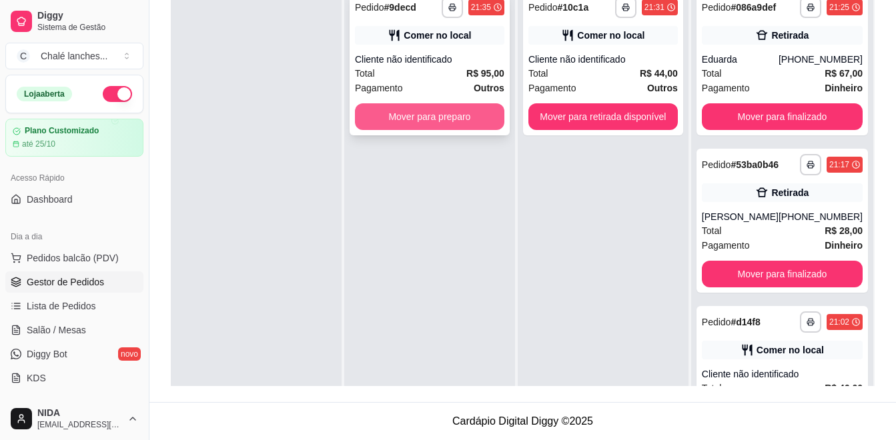
click at [479, 113] on button "Mover para preparo" at bounding box center [429, 116] width 149 height 27
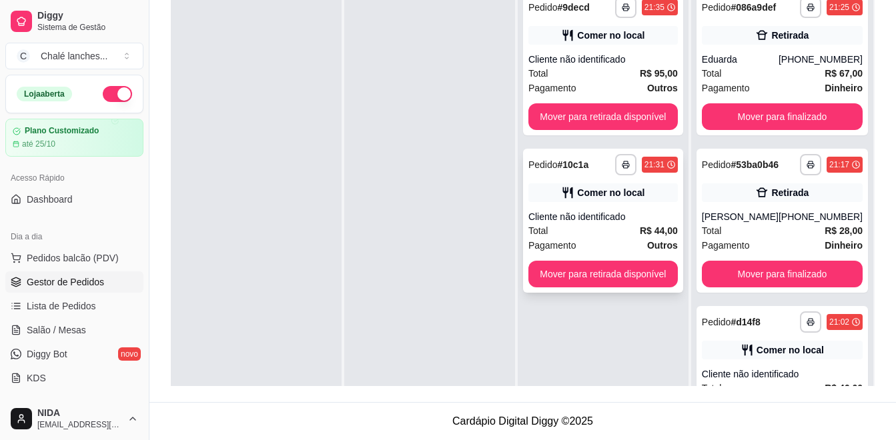
click at [615, 271] on button "Mover para retirada disponível" at bounding box center [602, 274] width 149 height 27
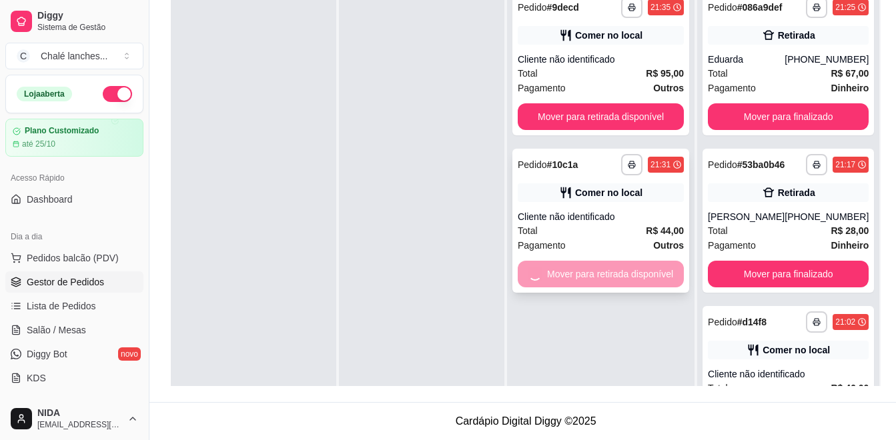
click at [615, 271] on div "Mover para retirada disponível" at bounding box center [601, 274] width 166 height 27
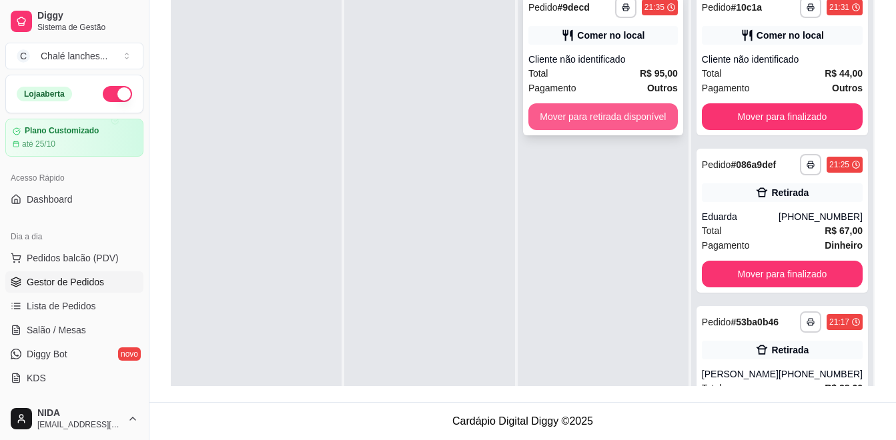
click at [659, 113] on button "Mover para retirada disponível" at bounding box center [602, 116] width 149 height 27
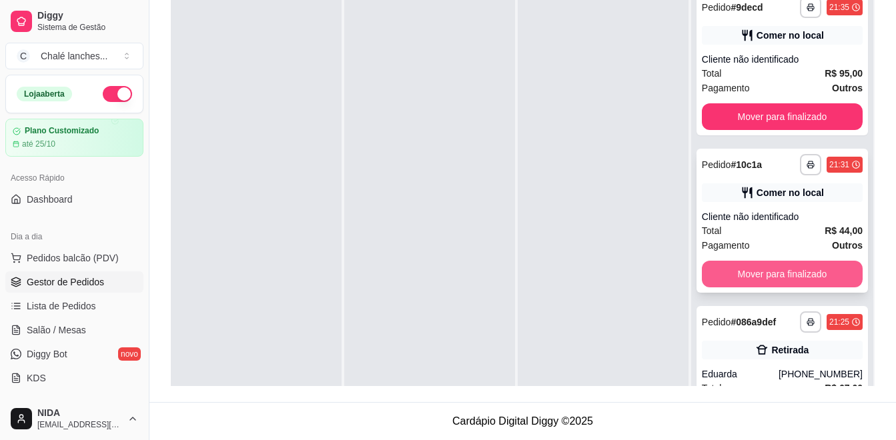
click at [786, 276] on button "Mover para finalizado" at bounding box center [782, 274] width 161 height 27
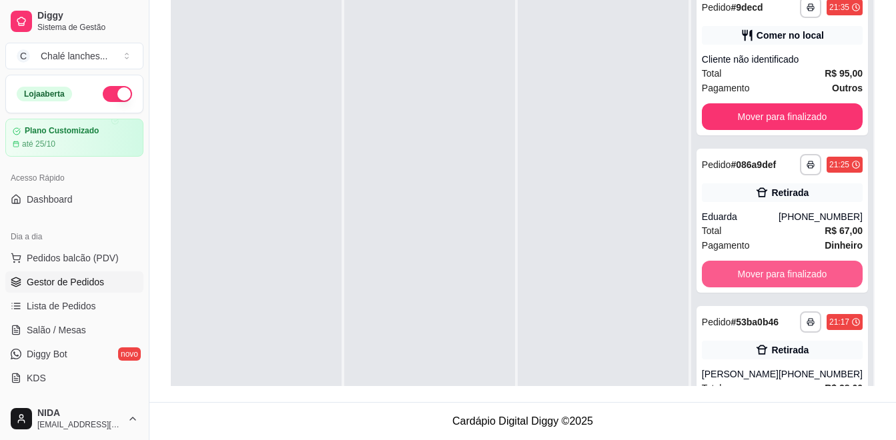
click at [786, 276] on button "Mover para finalizado" at bounding box center [782, 274] width 161 height 27
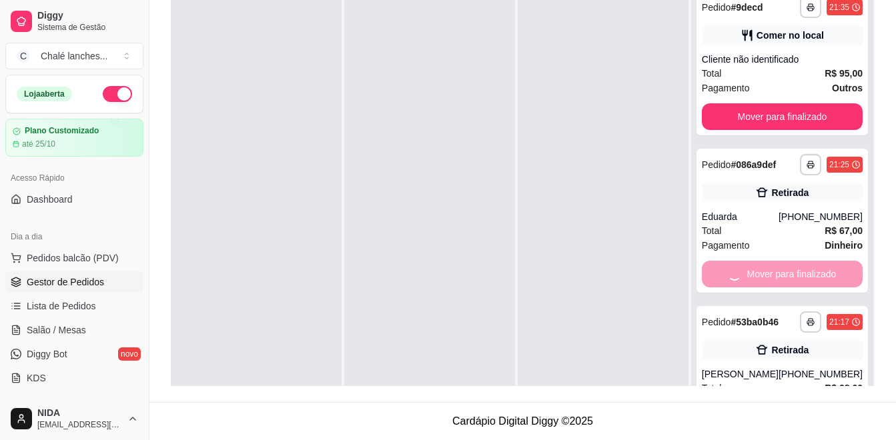
click at [786, 276] on div "Mover para finalizado" at bounding box center [782, 274] width 161 height 27
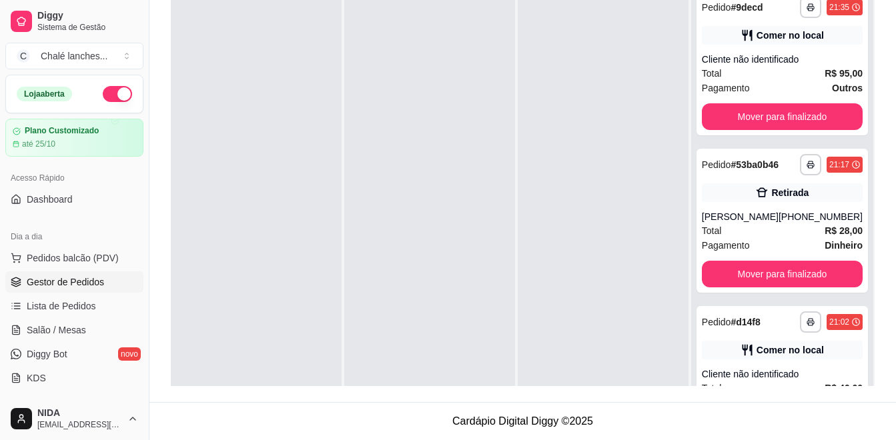
click at [786, 276] on button "Mover para finalizado" at bounding box center [782, 274] width 161 height 27
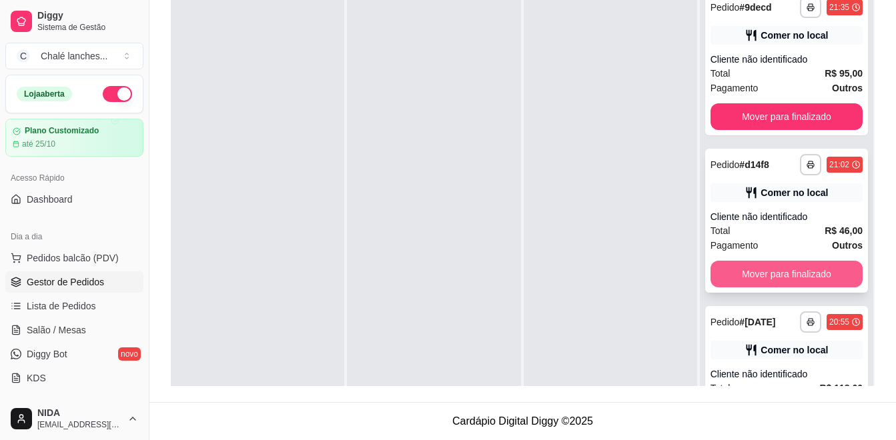
click at [789, 276] on button "Mover para finalizado" at bounding box center [786, 274] width 152 height 27
click at [789, 418] on button "Mover para finalizado" at bounding box center [786, 431] width 152 height 27
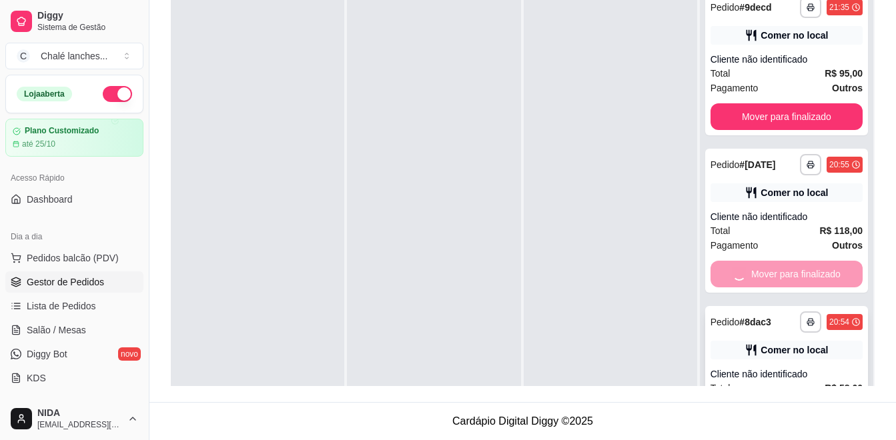
click at [792, 418] on button "Mover para finalizado" at bounding box center [786, 431] width 152 height 27
click at [794, 418] on button "Mover para finalizado" at bounding box center [786, 431] width 152 height 27
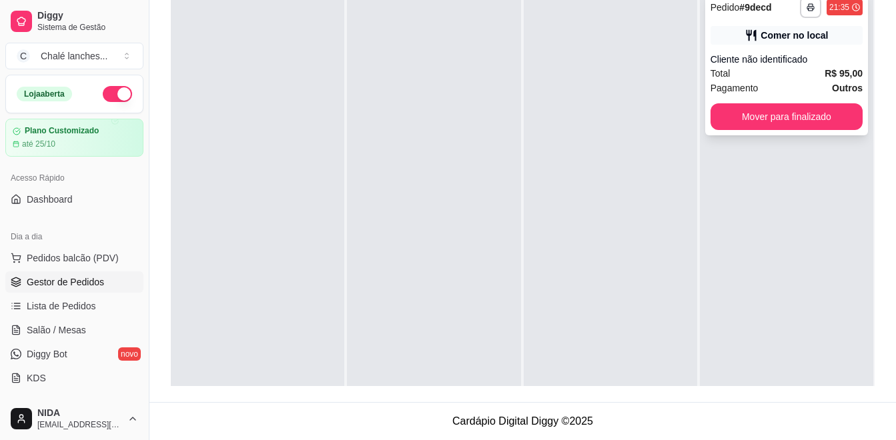
click at [810, 133] on div "**********" at bounding box center [786, 63] width 163 height 144
click at [808, 118] on button "Mover para finalizado" at bounding box center [786, 116] width 152 height 27
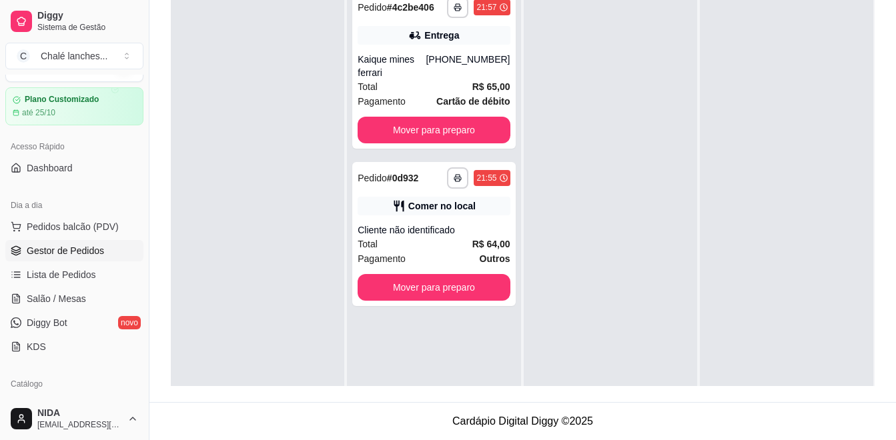
scroll to position [52, 0]
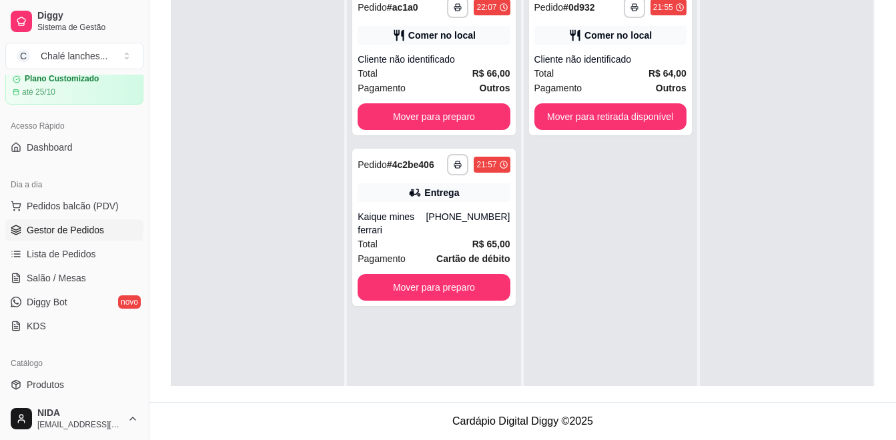
drag, startPoint x: 0, startPoint y: 325, endPoint x: 326, endPoint y: 386, distance: 331.8
click at [342, 407] on footer "Cardápio Digital Diggy © 2025" at bounding box center [522, 421] width 746 height 38
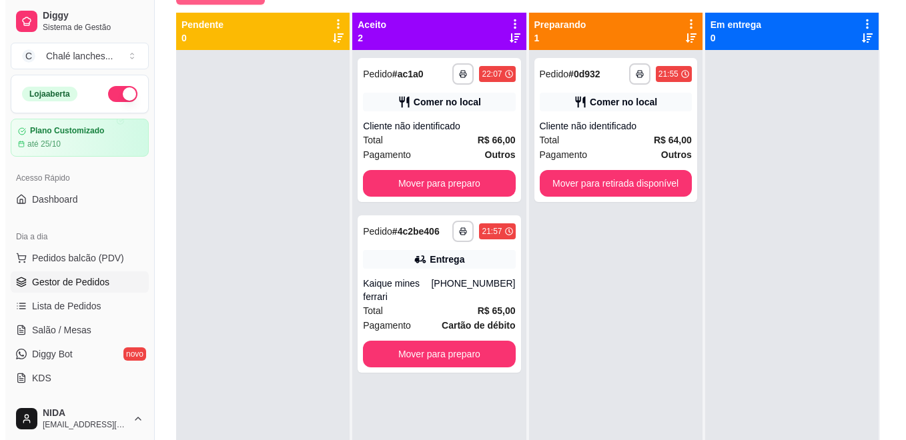
scroll to position [70, 0]
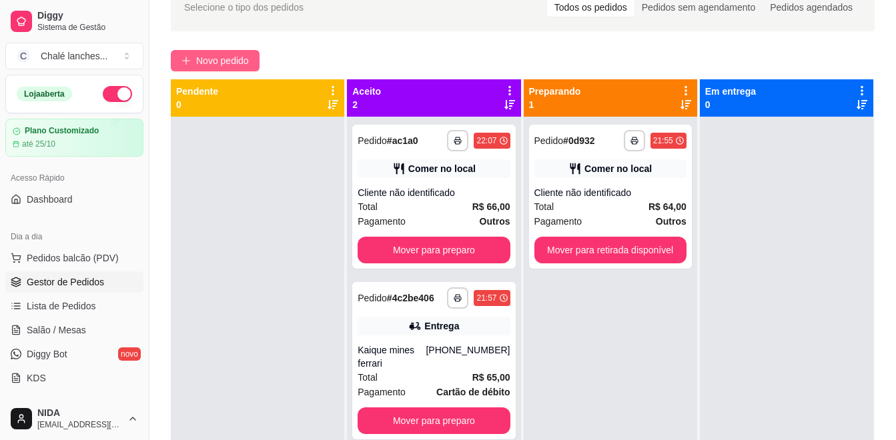
click at [207, 62] on span "Novo pedido" at bounding box center [222, 60] width 53 height 15
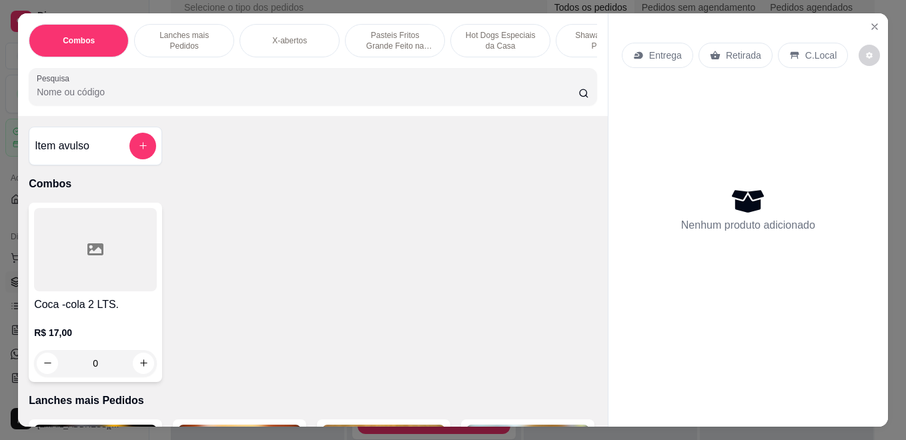
click at [508, 41] on p "Hot Dogs Especiais da Casa" at bounding box center [500, 40] width 77 height 21
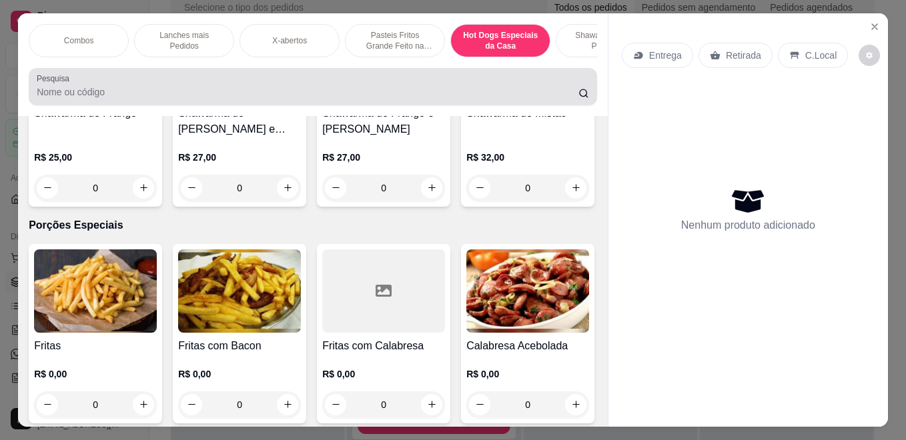
scroll to position [35, 0]
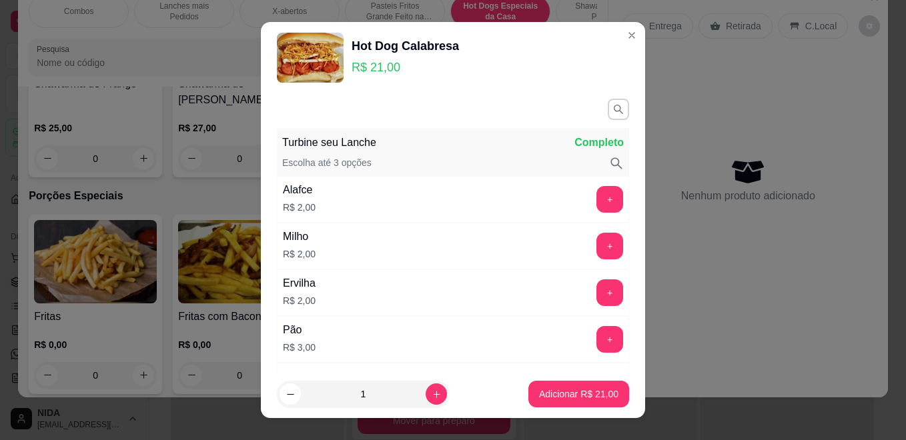
scroll to position [21, 0]
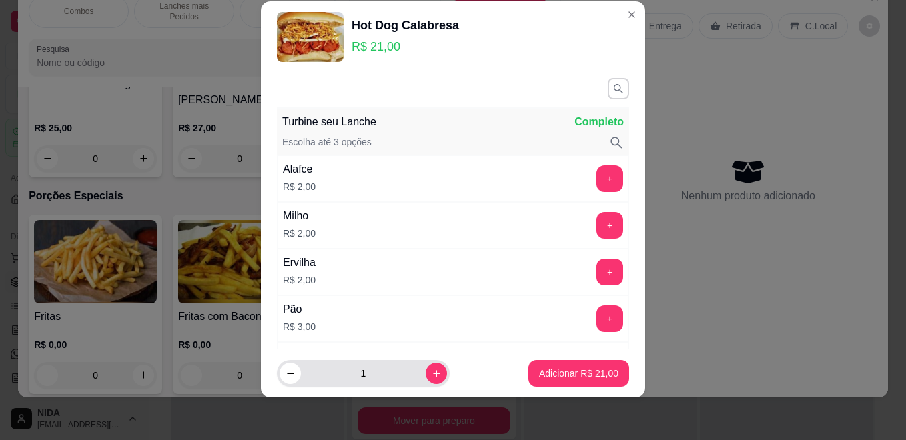
click at [426, 379] on button "increase-product-quantity" at bounding box center [436, 373] width 21 height 21
click at [539, 372] on p "Adicionar R$ 42,00" at bounding box center [578, 373] width 79 height 13
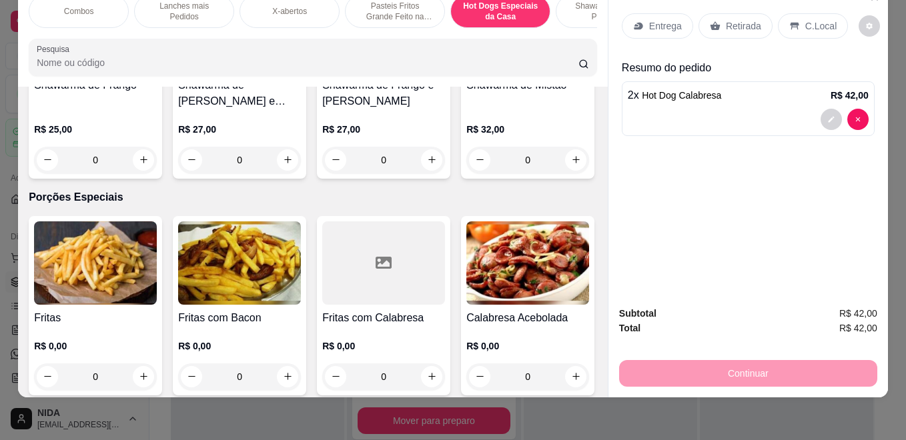
type input "2"
click at [660, 23] on div "Entrega" at bounding box center [657, 25] width 71 height 25
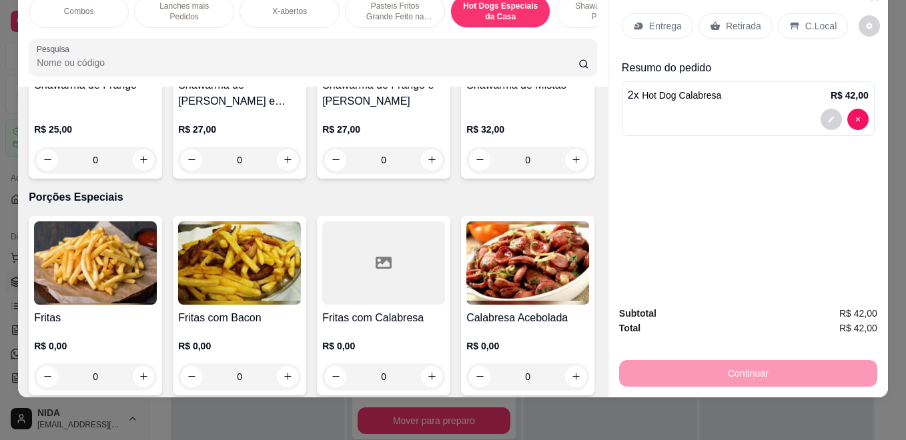
click at [654, 21] on p "Entrega" at bounding box center [665, 25] width 33 height 13
click at [657, 19] on p "Entrega" at bounding box center [665, 25] width 33 height 13
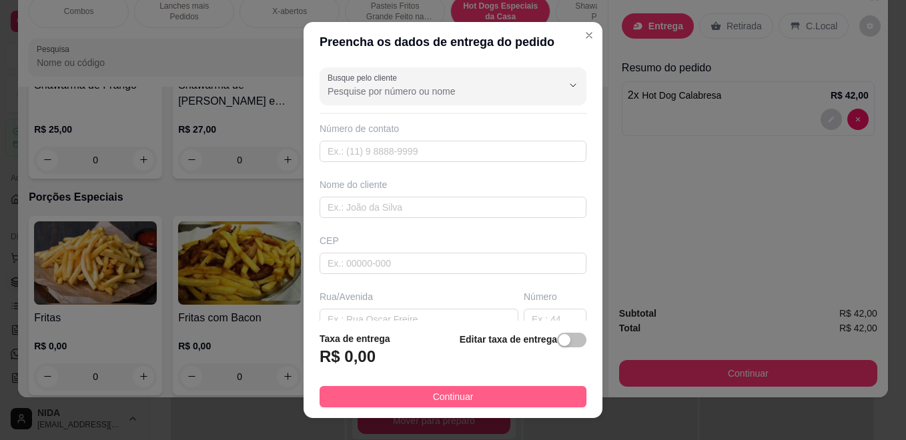
click at [538, 386] on button "Continuar" at bounding box center [452, 396] width 267 height 21
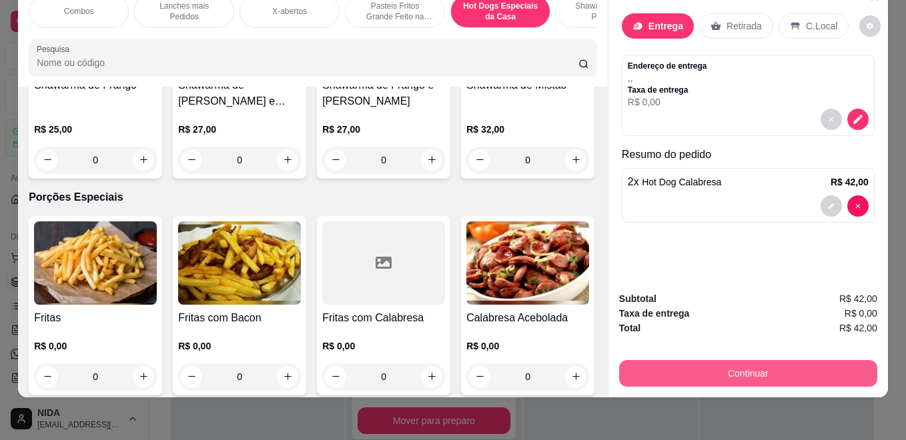
click at [739, 366] on button "Continuar" at bounding box center [748, 373] width 258 height 27
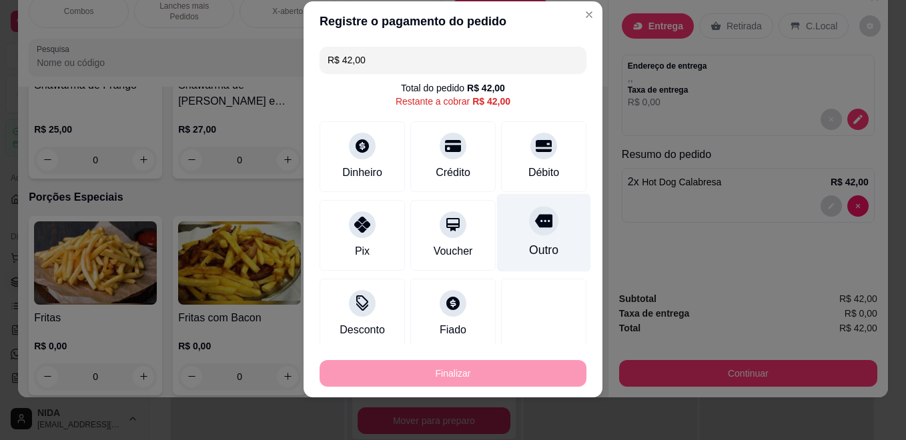
click at [545, 247] on div "Outro" at bounding box center [544, 233] width 94 height 78
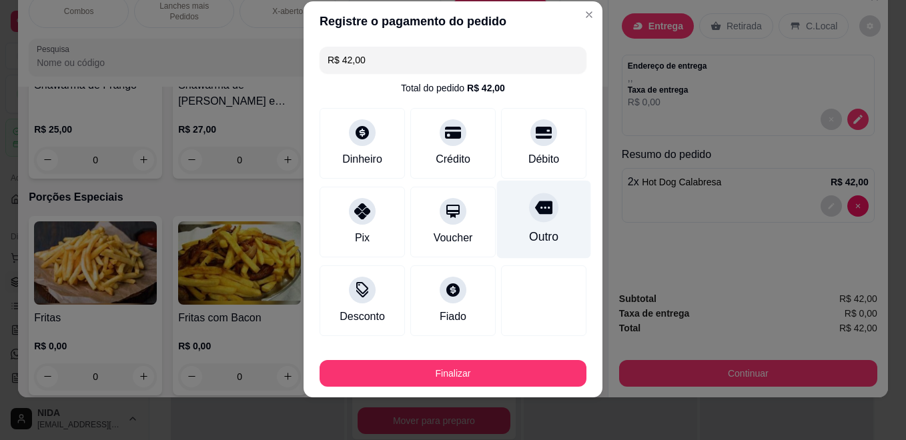
type input "R$ 0,00"
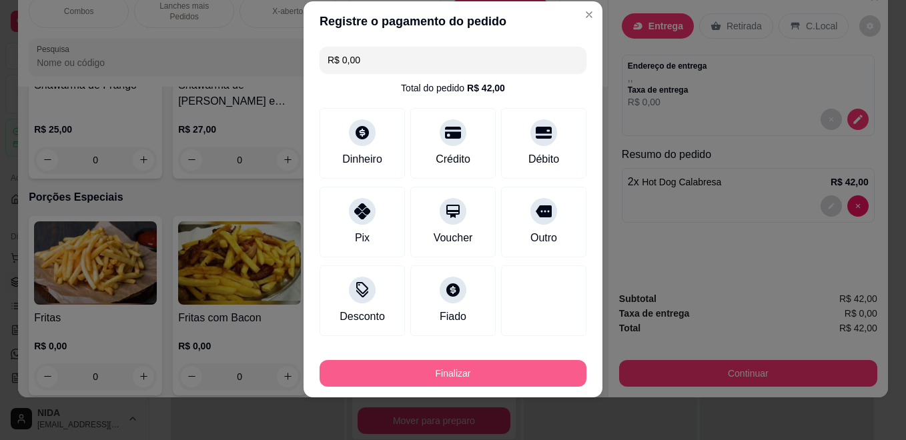
click at [534, 385] on button "Finalizar" at bounding box center [452, 373] width 267 height 27
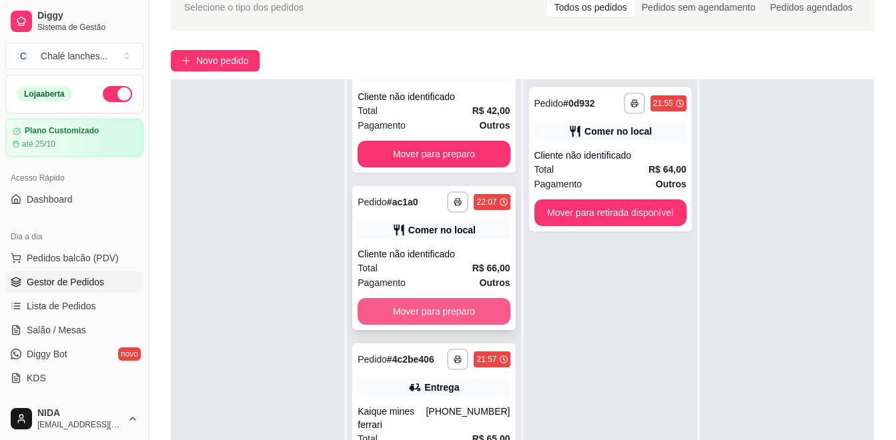
scroll to position [203, 0]
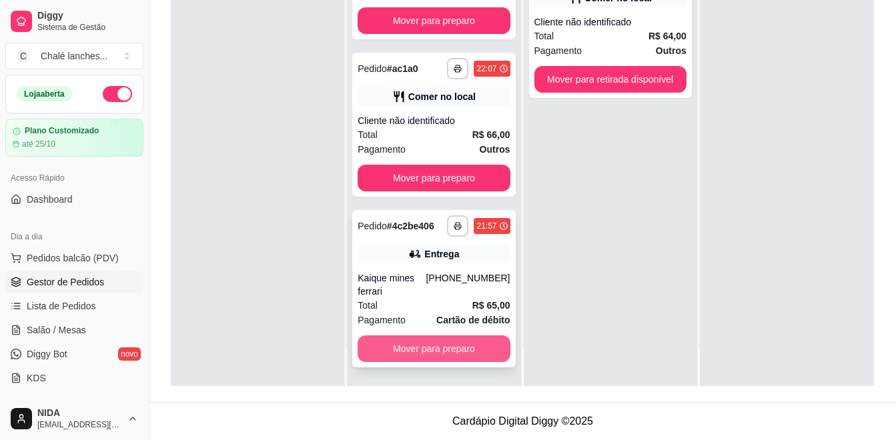
click at [441, 348] on button "Mover para preparo" at bounding box center [434, 349] width 152 height 27
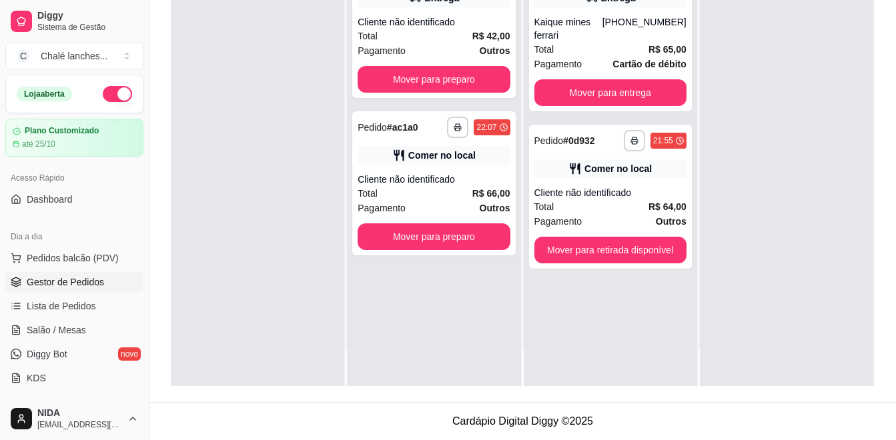
scroll to position [0, 0]
click at [564, 237] on button "Mover para retirada disponível" at bounding box center [610, 250] width 152 height 27
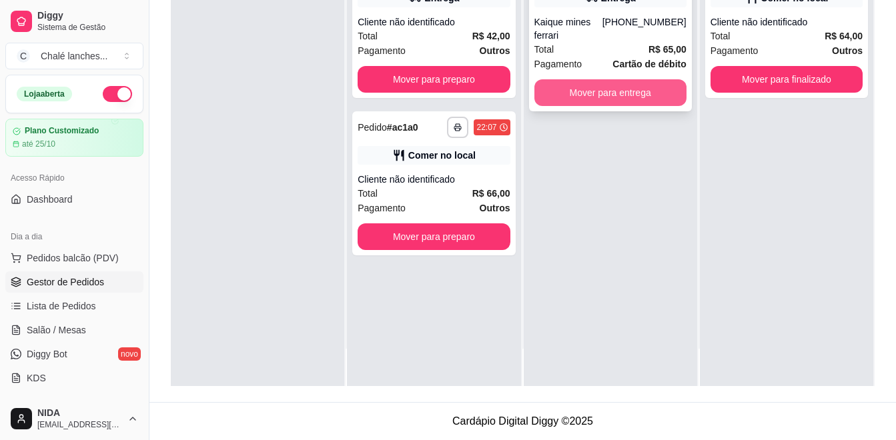
click at [618, 81] on button "Mover para entrega" at bounding box center [610, 92] width 152 height 27
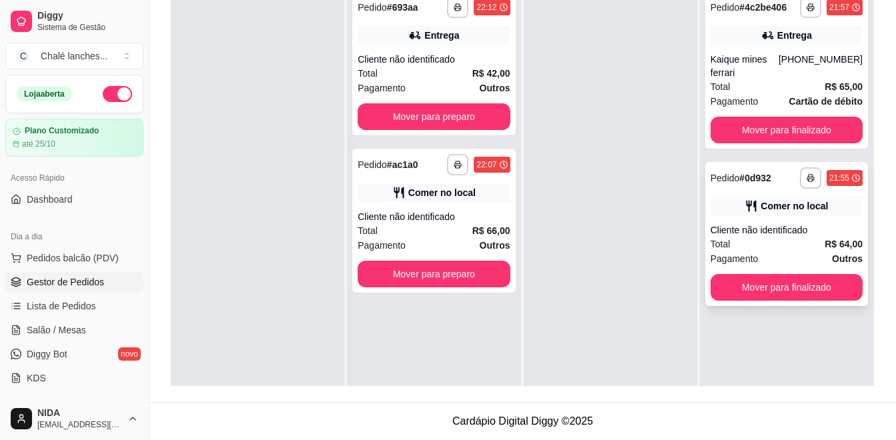
click at [748, 204] on div "**********" at bounding box center [786, 234] width 163 height 144
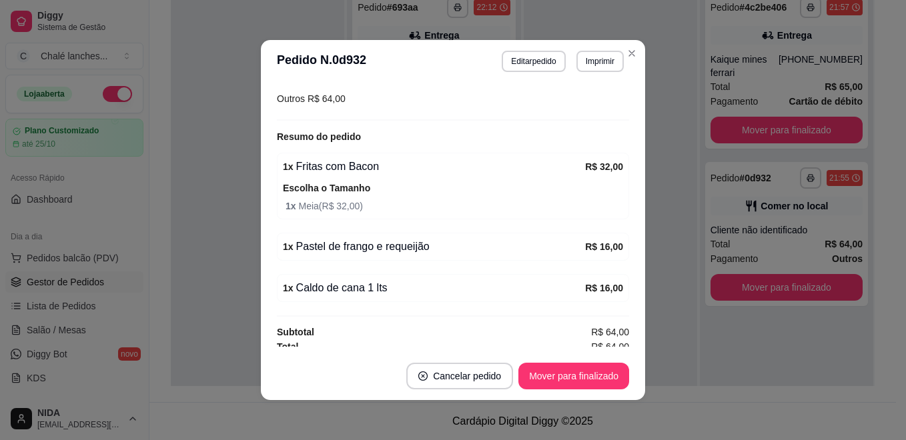
scroll to position [207, 0]
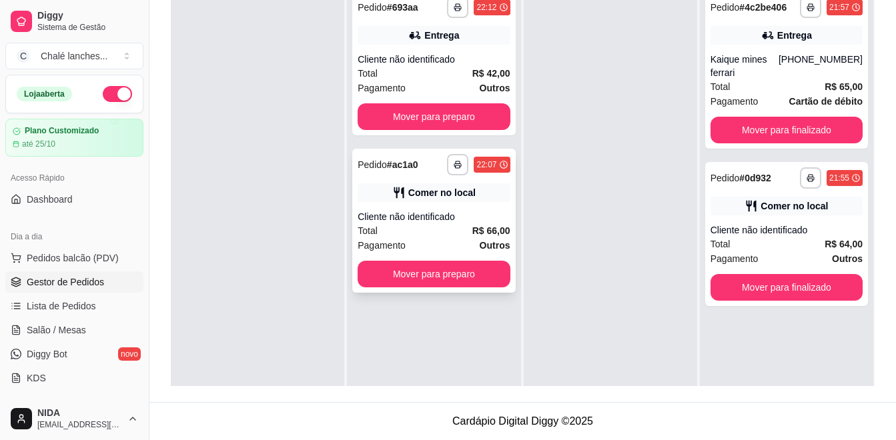
click at [436, 228] on div "Total R$ 66,00" at bounding box center [434, 230] width 152 height 15
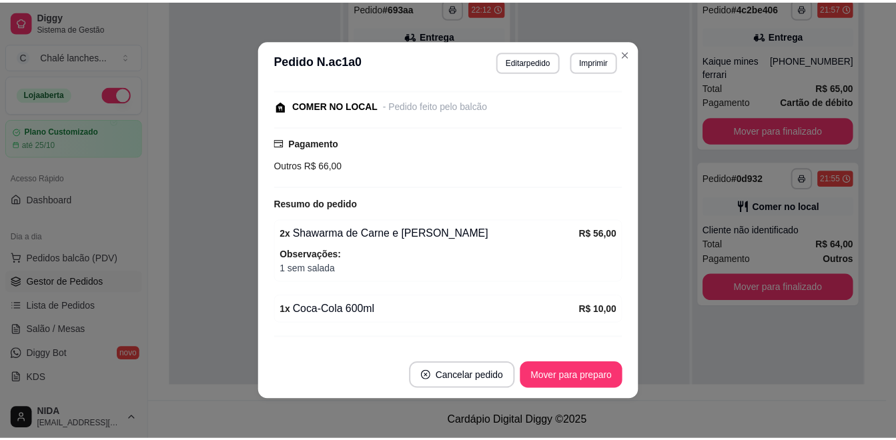
scroll to position [162, 0]
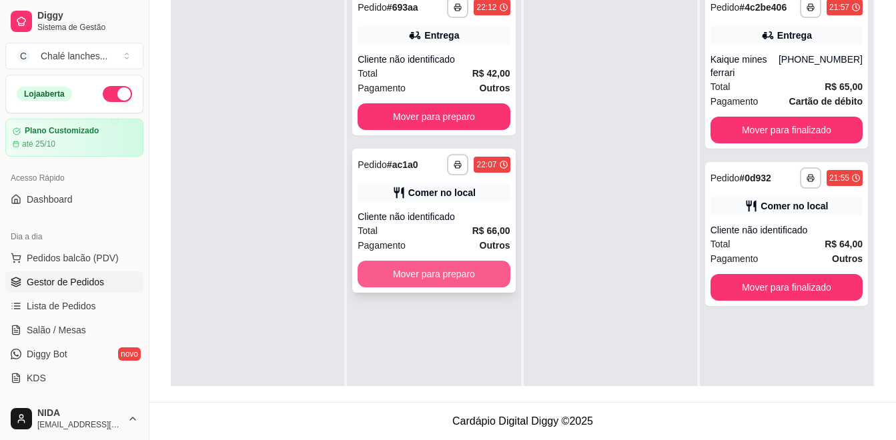
click at [460, 273] on button "Mover para preparo" at bounding box center [434, 274] width 152 height 27
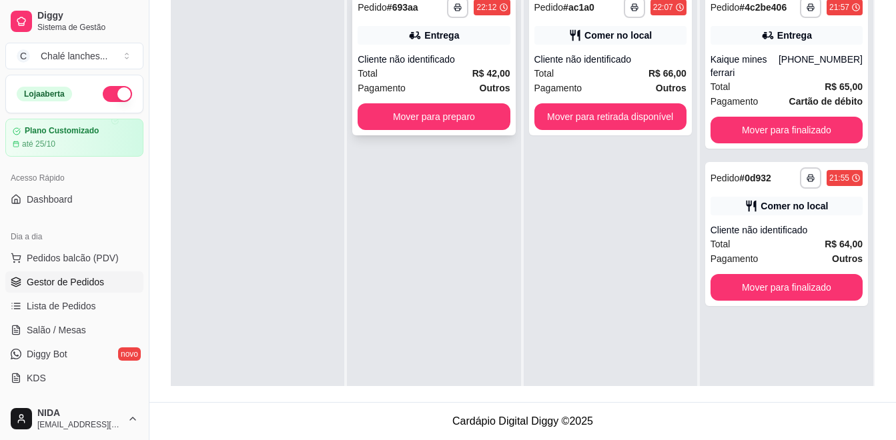
scroll to position [137, 0]
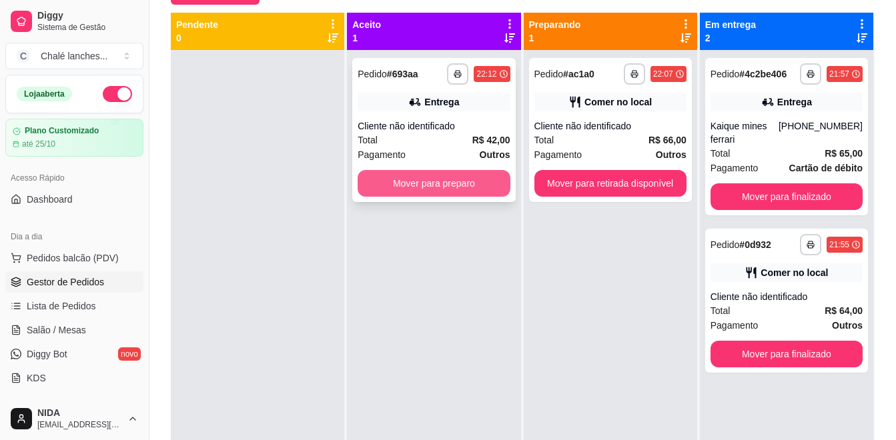
click at [404, 187] on button "Mover para preparo" at bounding box center [434, 183] width 152 height 27
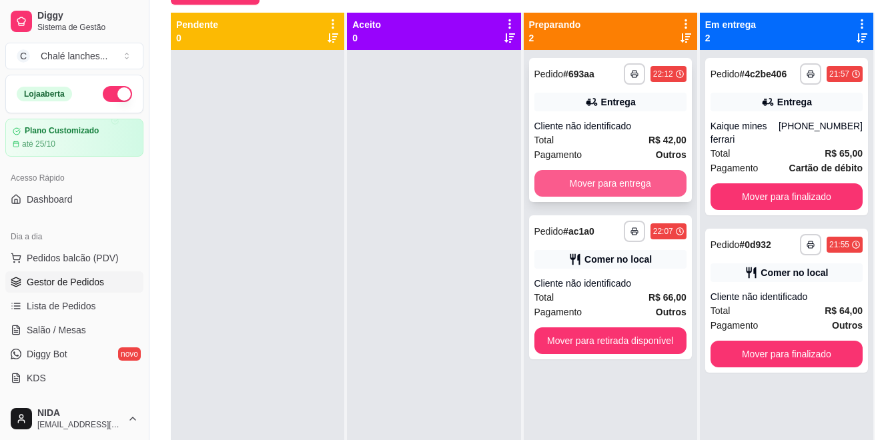
click at [619, 189] on button "Mover para entrega" at bounding box center [610, 183] width 152 height 27
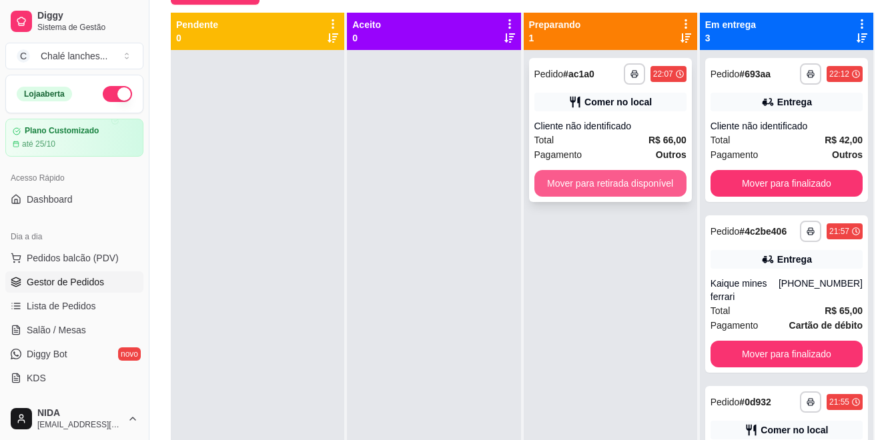
click at [640, 186] on button "Mover para retirada disponível" at bounding box center [610, 183] width 152 height 27
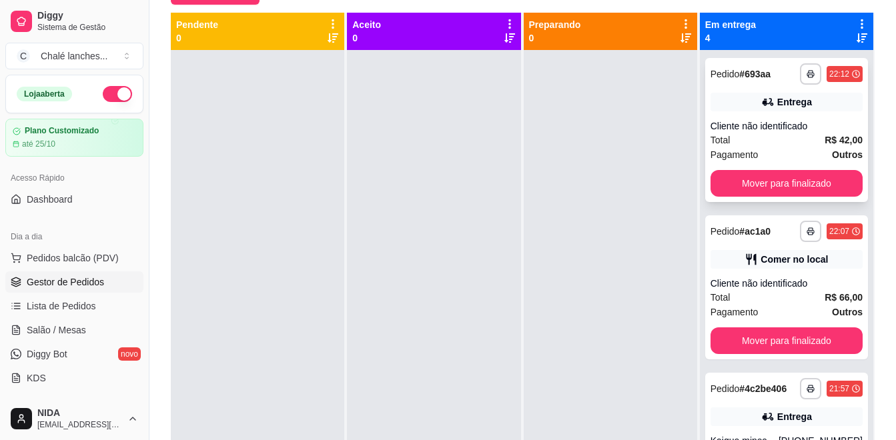
click at [839, 162] on div "**********" at bounding box center [786, 130] width 163 height 144
click at [608, 135] on div at bounding box center [610, 270] width 173 height 440
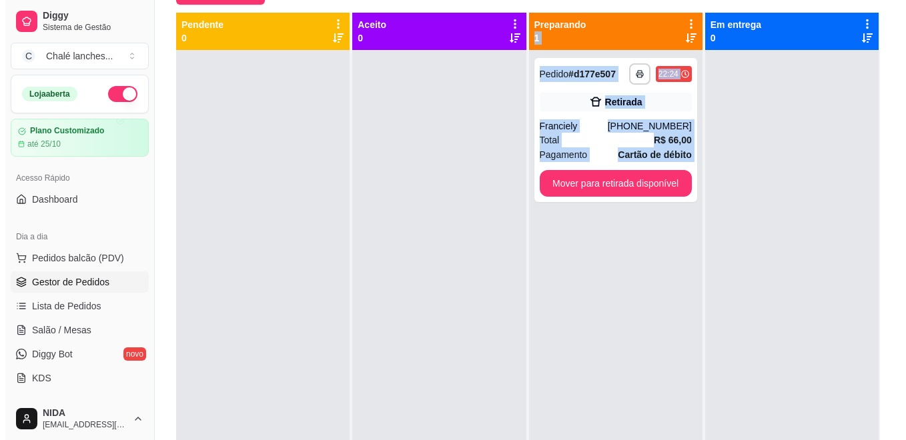
scroll to position [70, 0]
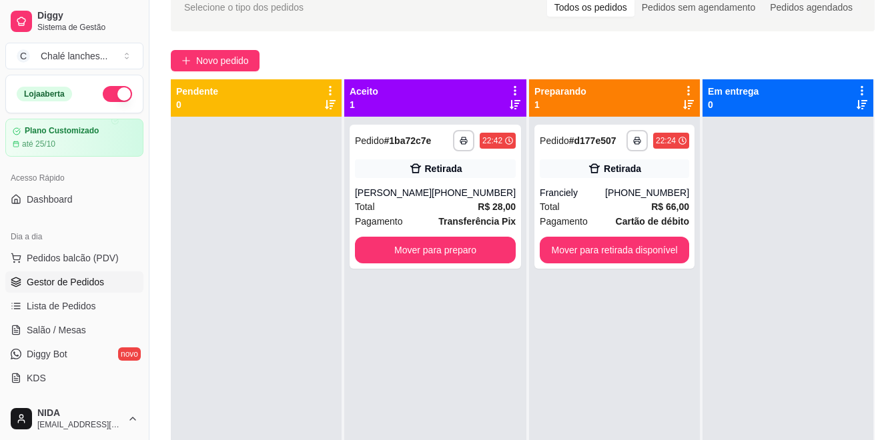
drag, startPoint x: 709, startPoint y: 200, endPoint x: 380, endPoint y: 316, distance: 349.3
click at [380, 316] on div "**********" at bounding box center [435, 337] width 182 height 440
click at [411, 262] on button "Mover para preparo" at bounding box center [435, 250] width 161 height 27
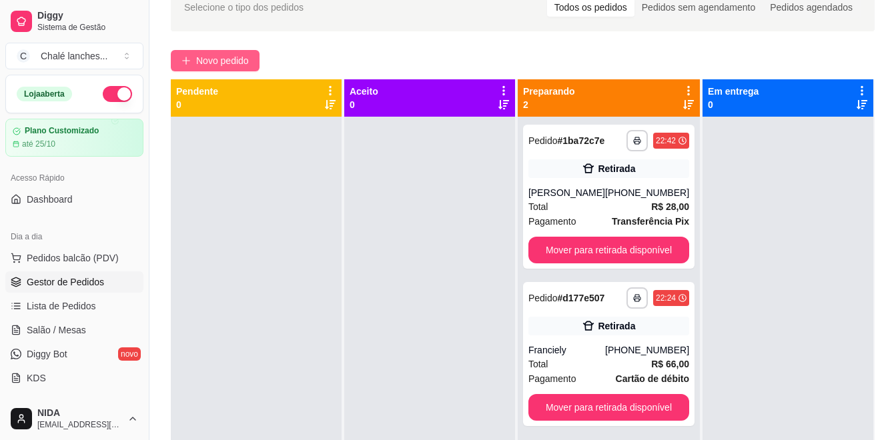
click at [207, 57] on span "Novo pedido" at bounding box center [222, 60] width 53 height 15
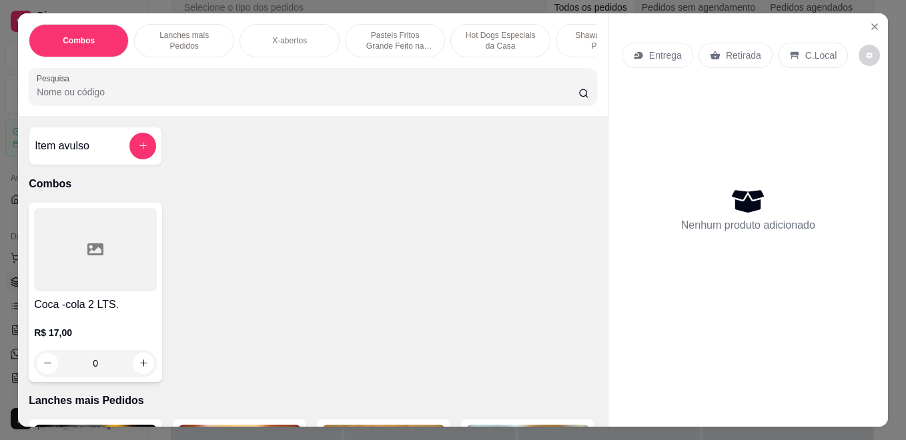
click at [567, 42] on p "Shawarmas mais Pedidos" at bounding box center [605, 40] width 77 height 21
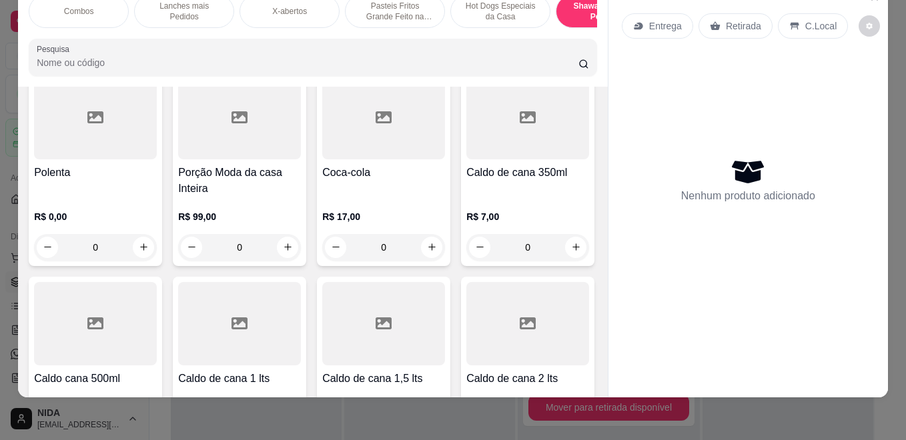
scroll to position [3540, 0]
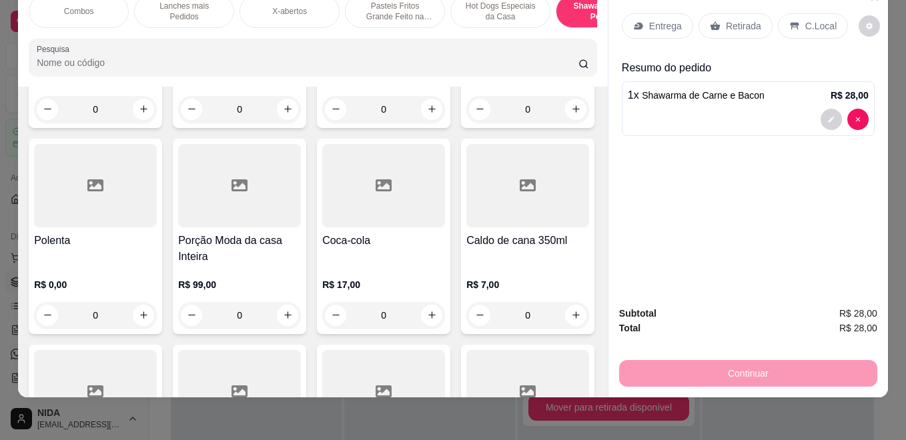
type input "1"
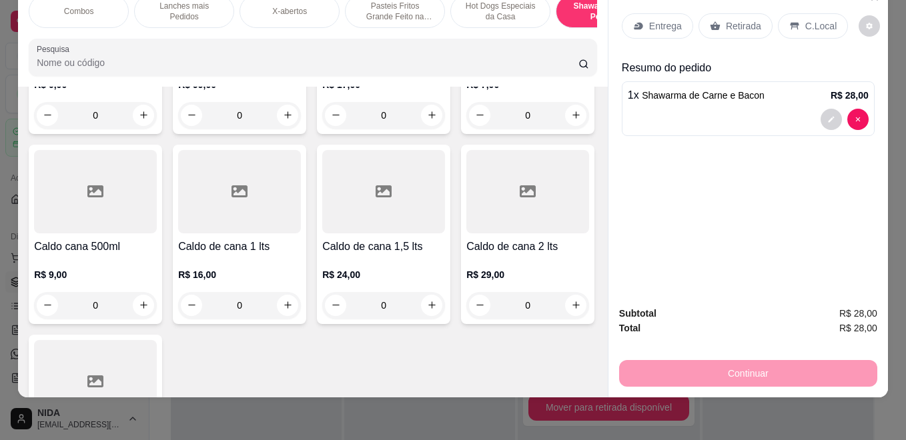
scroll to position [3807, 0]
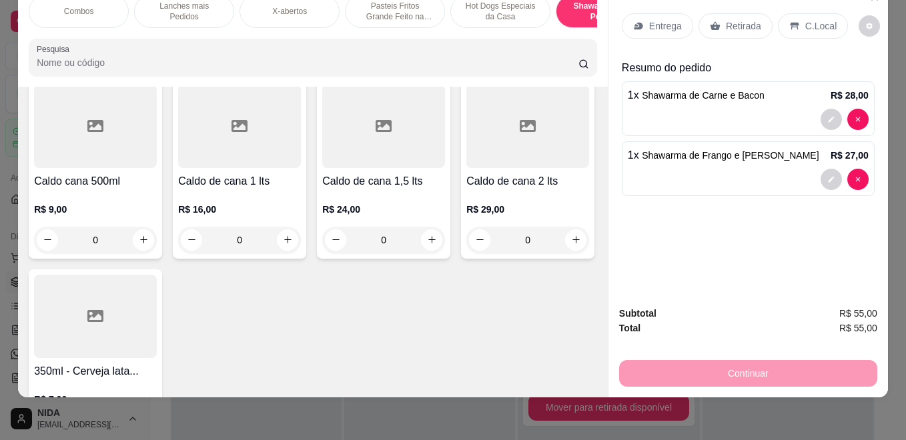
type input "1"
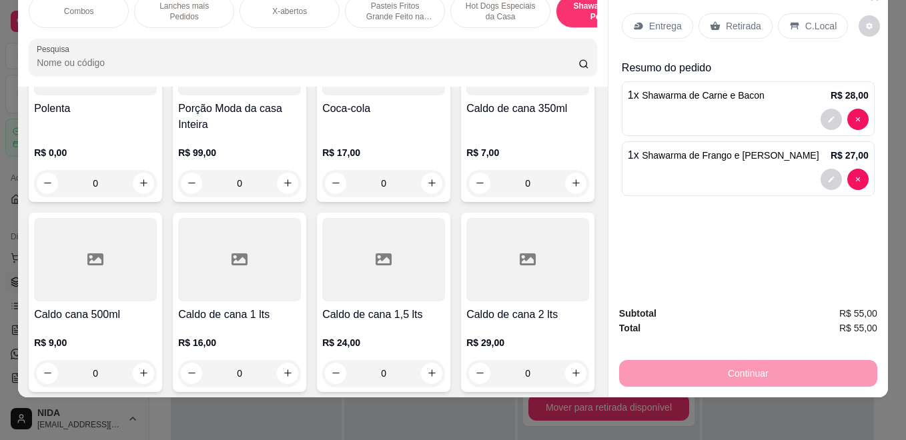
click at [189, 2] on p "Lanches mais Pedidos" at bounding box center [183, 11] width 77 height 21
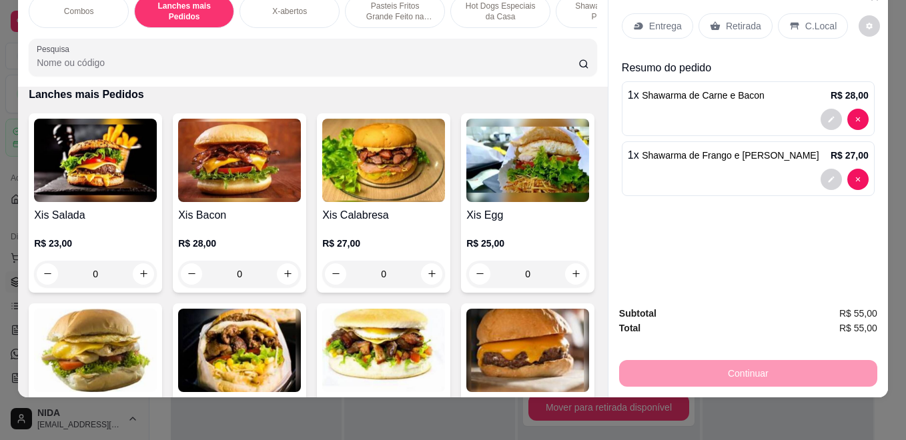
click at [285, 273] on div "0" at bounding box center [239, 274] width 123 height 27
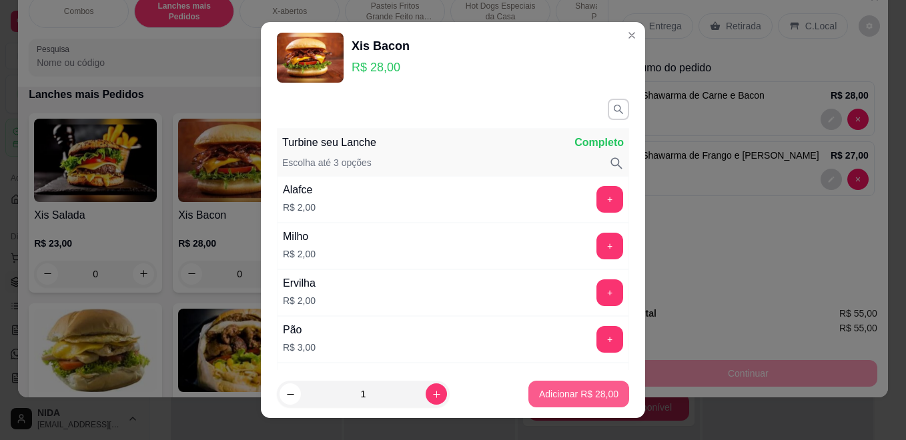
click at [562, 400] on p "Adicionar R$ 28,00" at bounding box center [578, 394] width 79 height 13
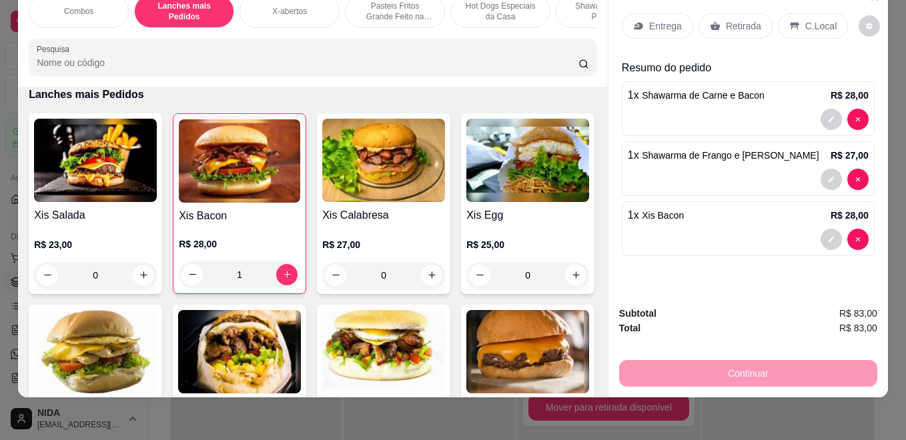
type input "1"
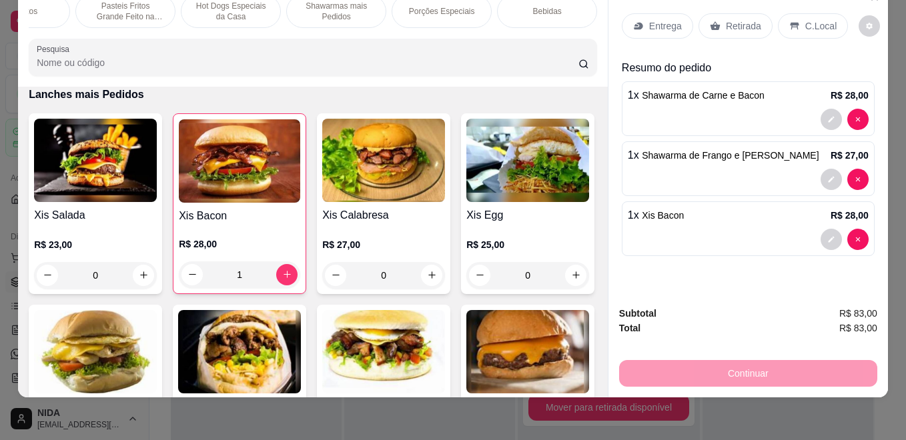
click at [546, 7] on div "Bebidas" at bounding box center [547, 11] width 100 height 33
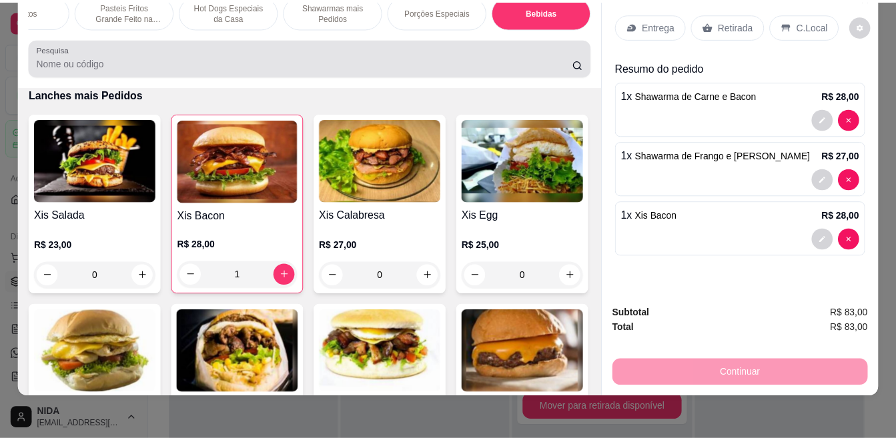
scroll to position [5321, 0]
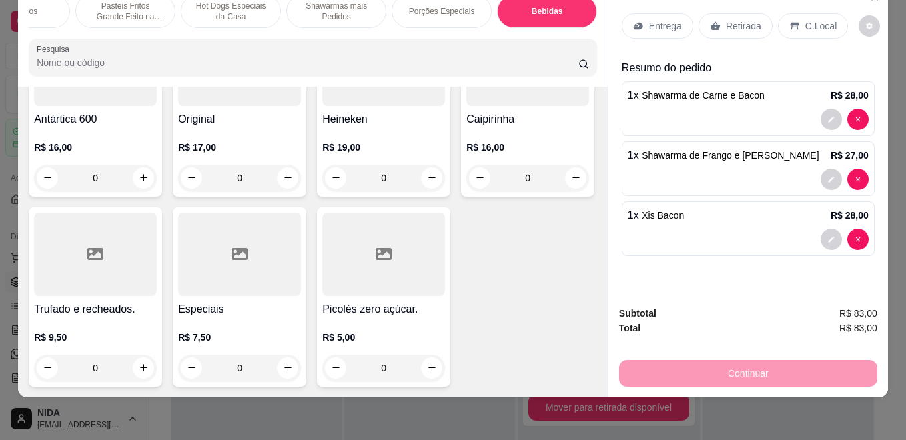
type input "3"
click at [649, 19] on p "Entrega" at bounding box center [665, 25] width 33 height 13
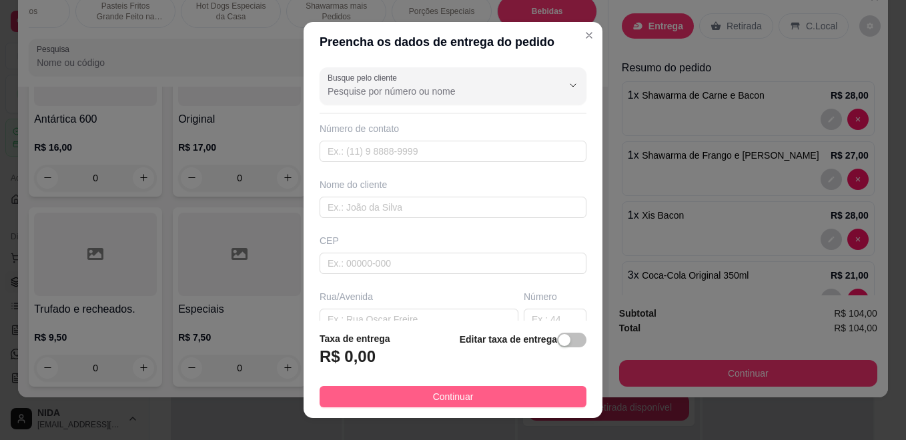
click at [544, 394] on button "Continuar" at bounding box center [452, 396] width 267 height 21
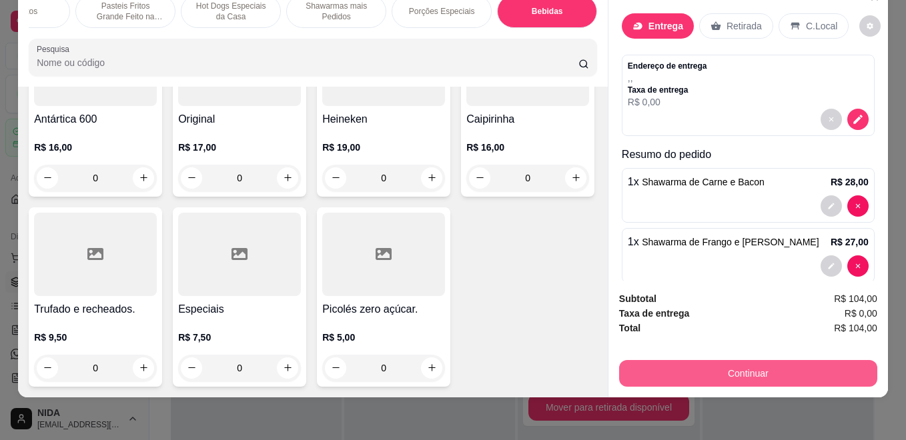
click at [649, 360] on button "Continuar" at bounding box center [748, 373] width 258 height 27
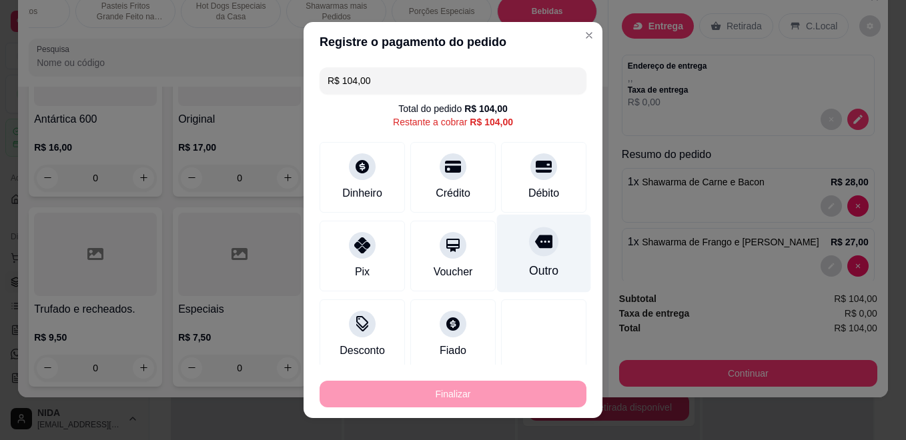
click at [529, 267] on div "Outro" at bounding box center [543, 270] width 29 height 17
type input "R$ 0,00"
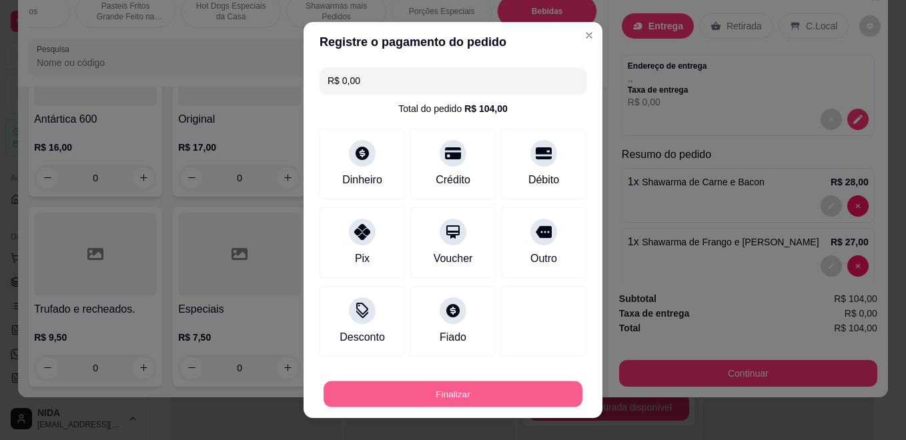
click at [498, 389] on button "Finalizar" at bounding box center [452, 395] width 259 height 26
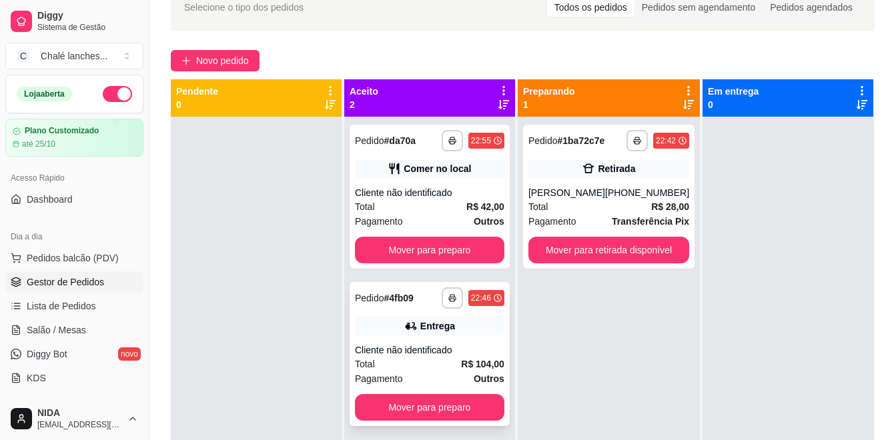
scroll to position [37, 0]
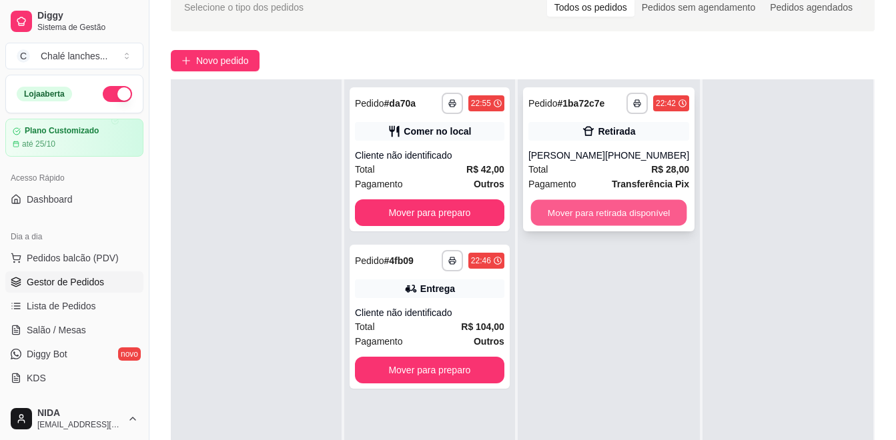
click at [630, 213] on button "Mover para retirada disponível" at bounding box center [608, 213] width 156 height 26
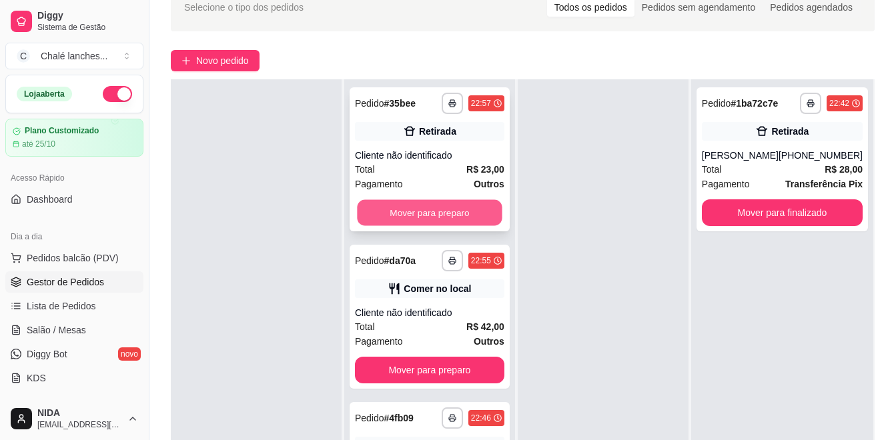
click at [462, 207] on button "Mover para preparo" at bounding box center [429, 213] width 145 height 26
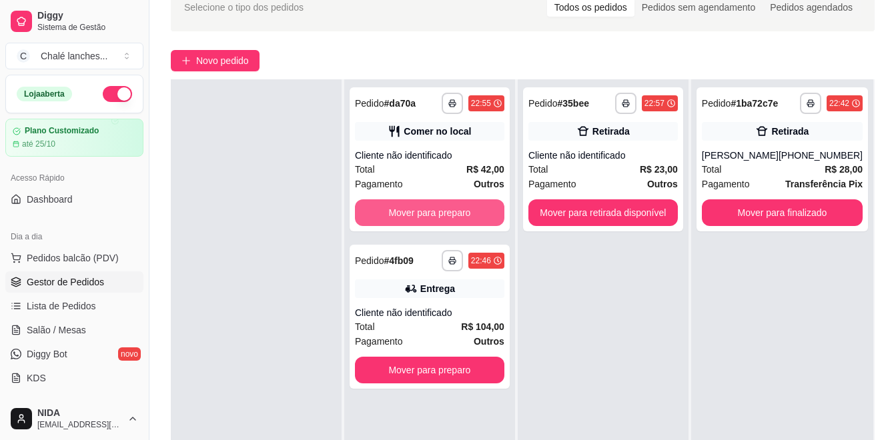
click at [462, 207] on button "Mover para preparo" at bounding box center [429, 212] width 149 height 27
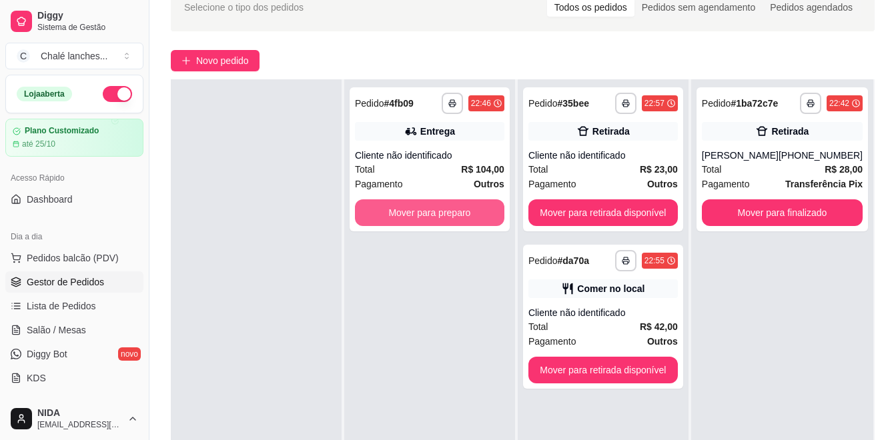
click at [462, 207] on button "Mover para preparo" at bounding box center [429, 212] width 149 height 27
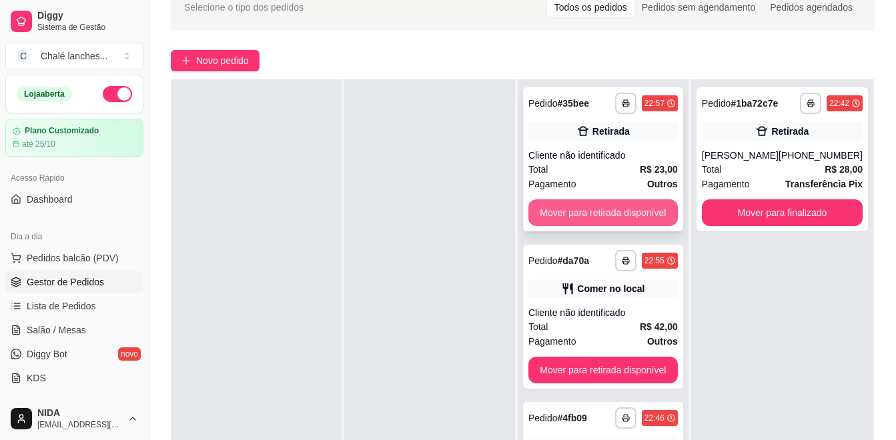
click at [544, 216] on button "Mover para retirada disponível" at bounding box center [602, 212] width 149 height 27
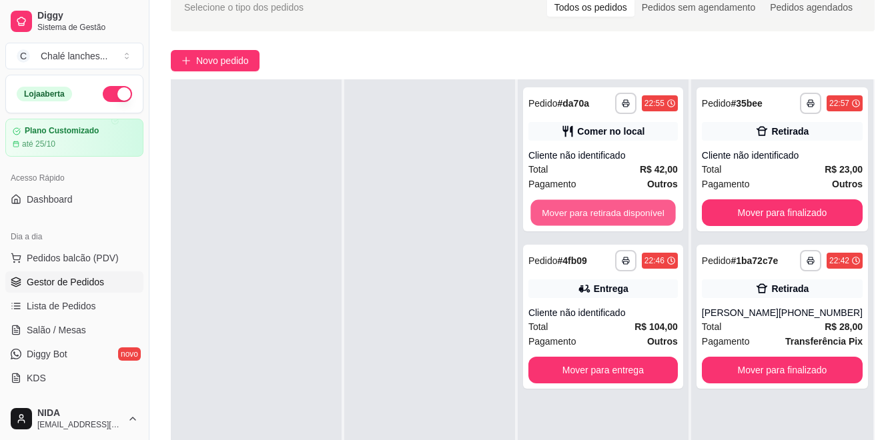
click at [544, 216] on button "Mover para retirada disponível" at bounding box center [602, 213] width 145 height 26
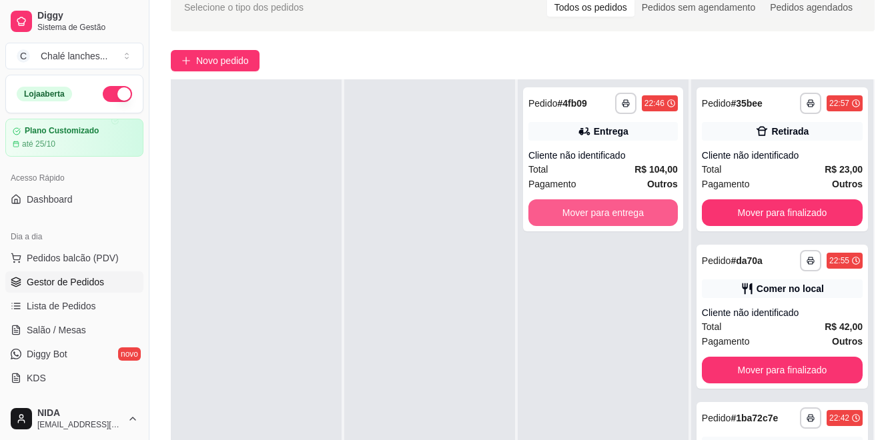
click at [544, 216] on button "Mover para entrega" at bounding box center [602, 212] width 149 height 27
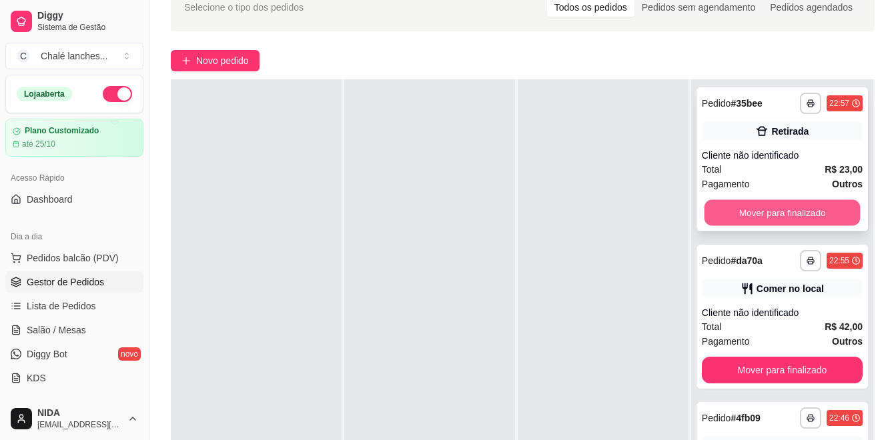
click at [728, 213] on button "Mover para finalizado" at bounding box center [782, 213] width 156 height 26
click at [728, 357] on button "Mover para finalizado" at bounding box center [782, 370] width 161 height 27
click at [728, 213] on div "Mover para finalizado" at bounding box center [782, 212] width 161 height 27
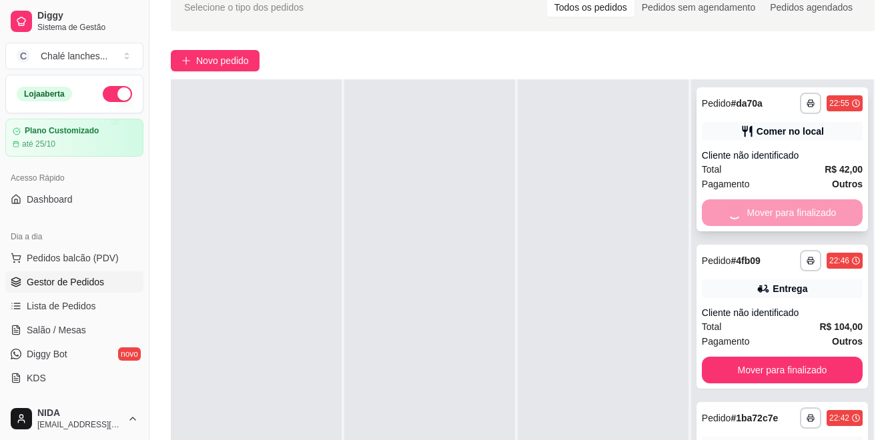
click at [728, 213] on div "Mover para finalizado" at bounding box center [782, 212] width 161 height 27
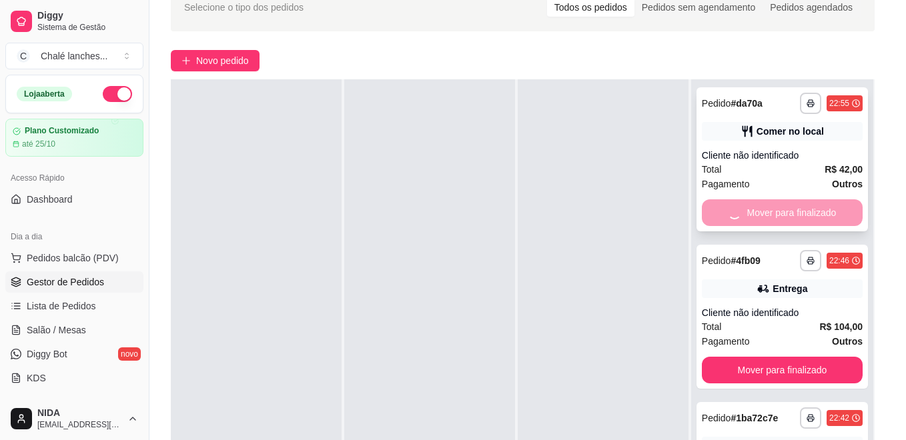
click at [728, 357] on button "Mover para finalizado" at bounding box center [782, 370] width 161 height 27
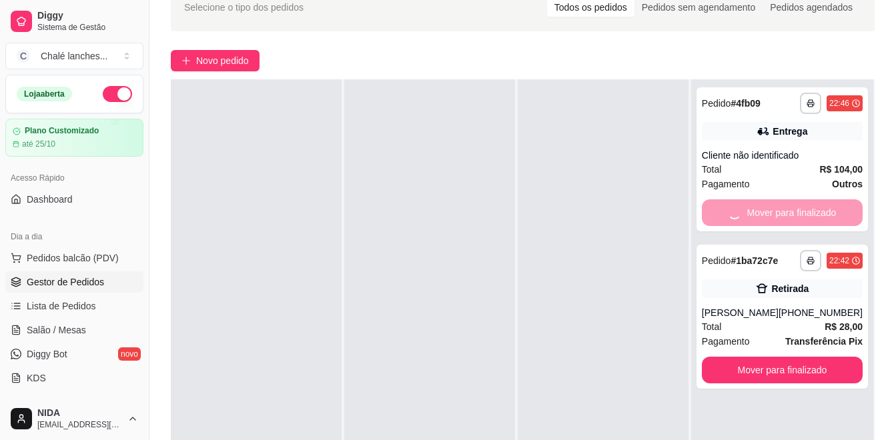
click at [728, 213] on div "Mover para finalizado" at bounding box center [782, 212] width 161 height 27
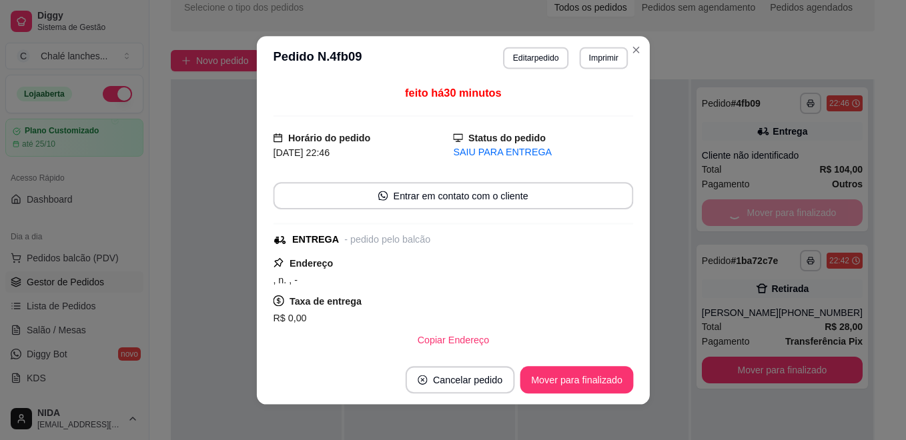
click at [728, 213] on div "Mover para finalizado" at bounding box center [782, 212] width 161 height 27
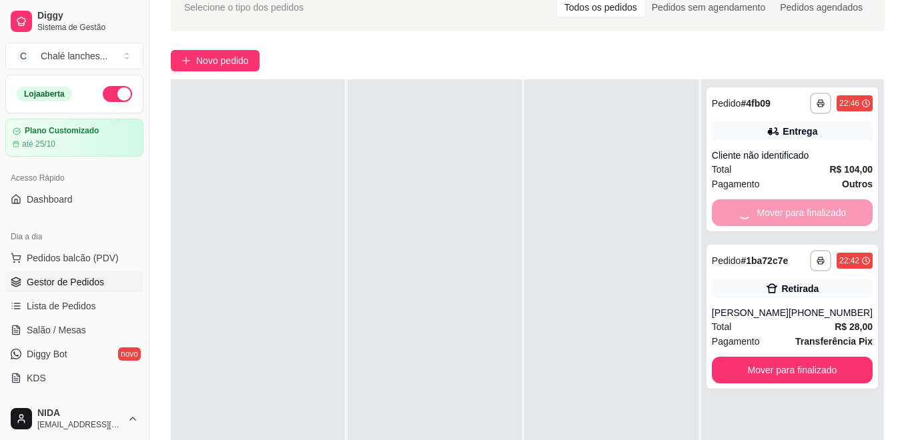
click at [728, 357] on button "Mover para finalizado" at bounding box center [792, 370] width 161 height 27
